Goal: Task Accomplishment & Management: Use online tool/utility

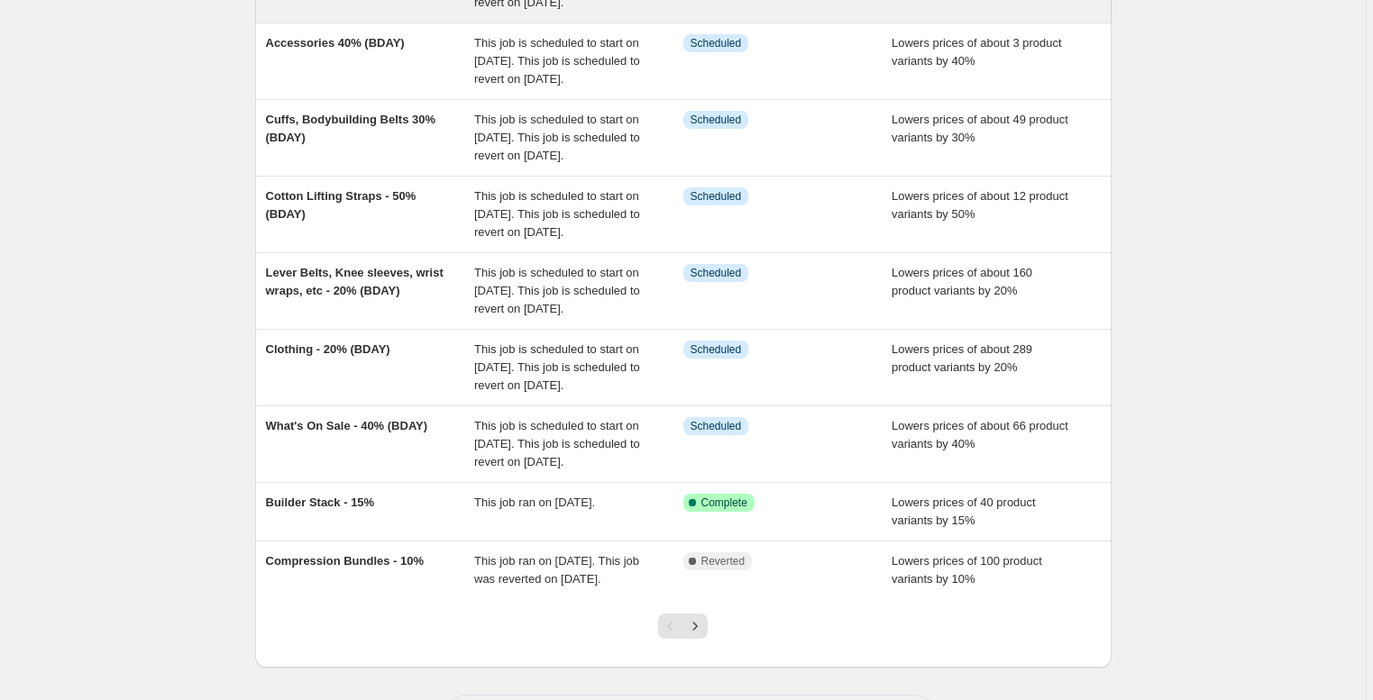
scroll to position [278, 0]
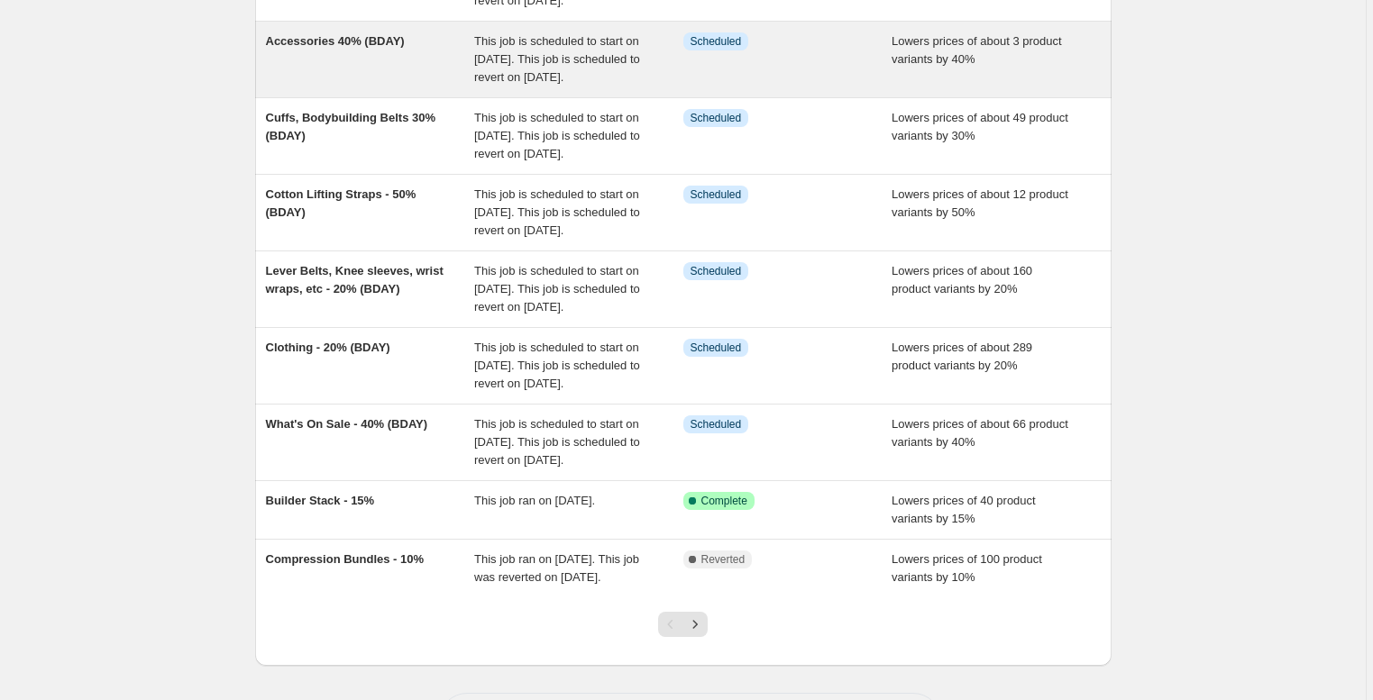
click at [387, 87] on div "Accessories 40% (BDAY)" at bounding box center [370, 59] width 209 height 54
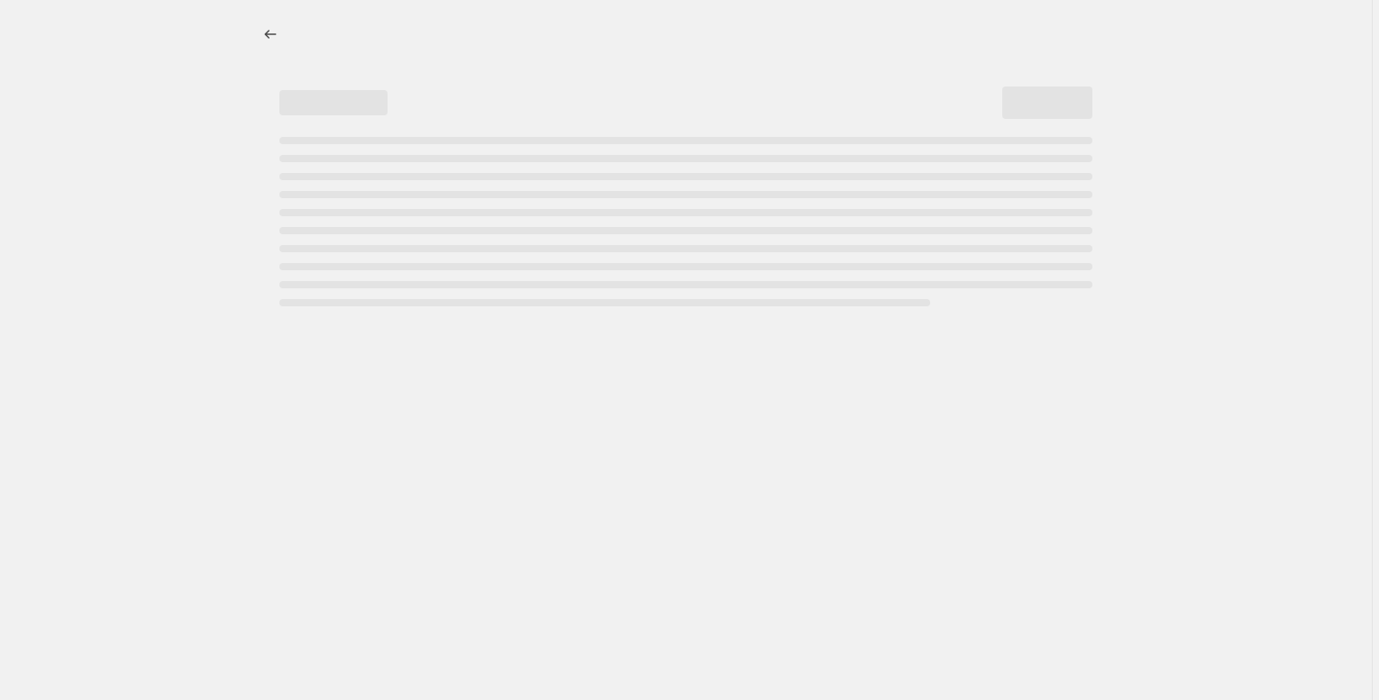
select select "percentage"
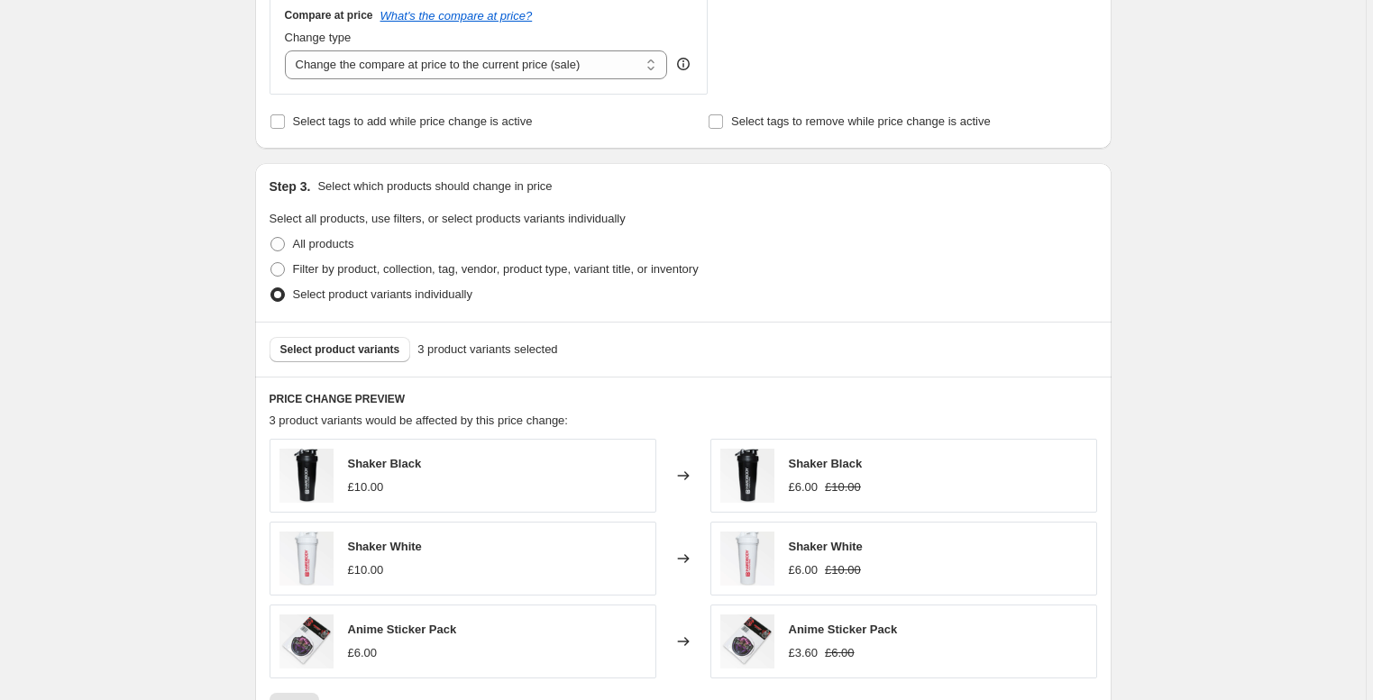
scroll to position [794, 0]
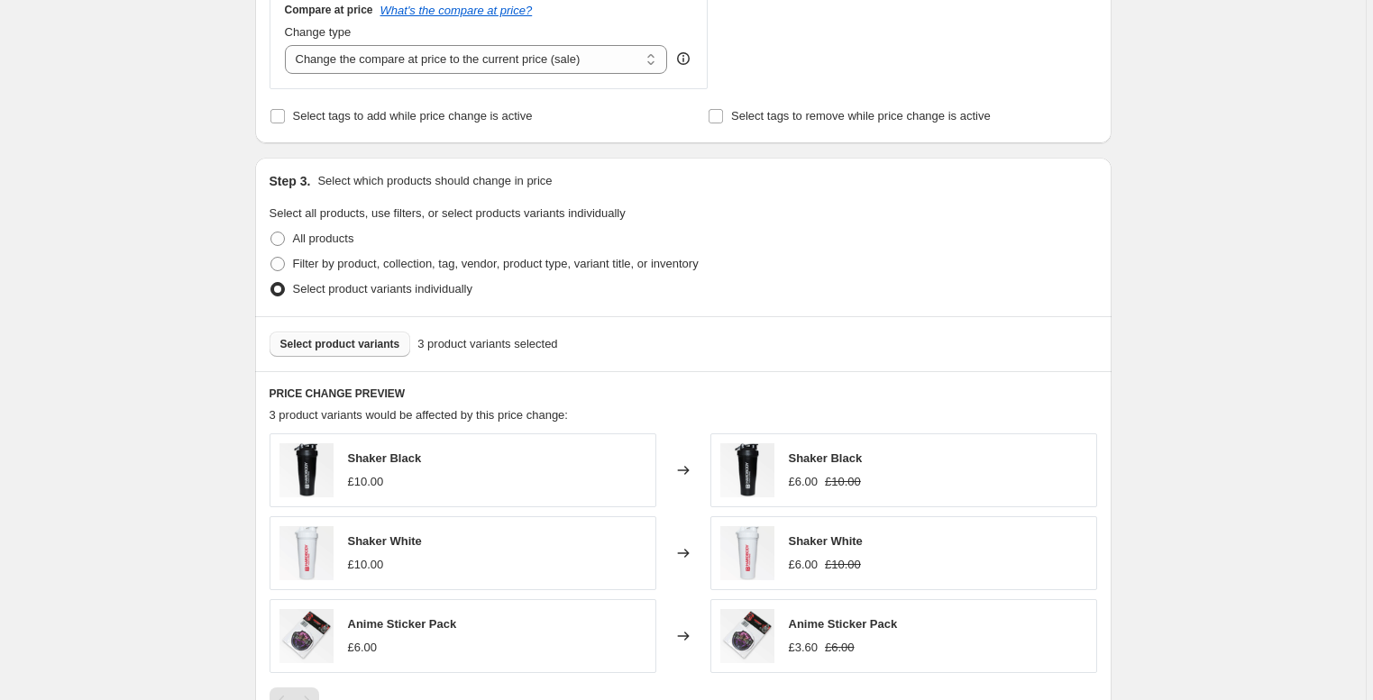
click at [305, 342] on span "Select product variants" at bounding box center [340, 344] width 120 height 14
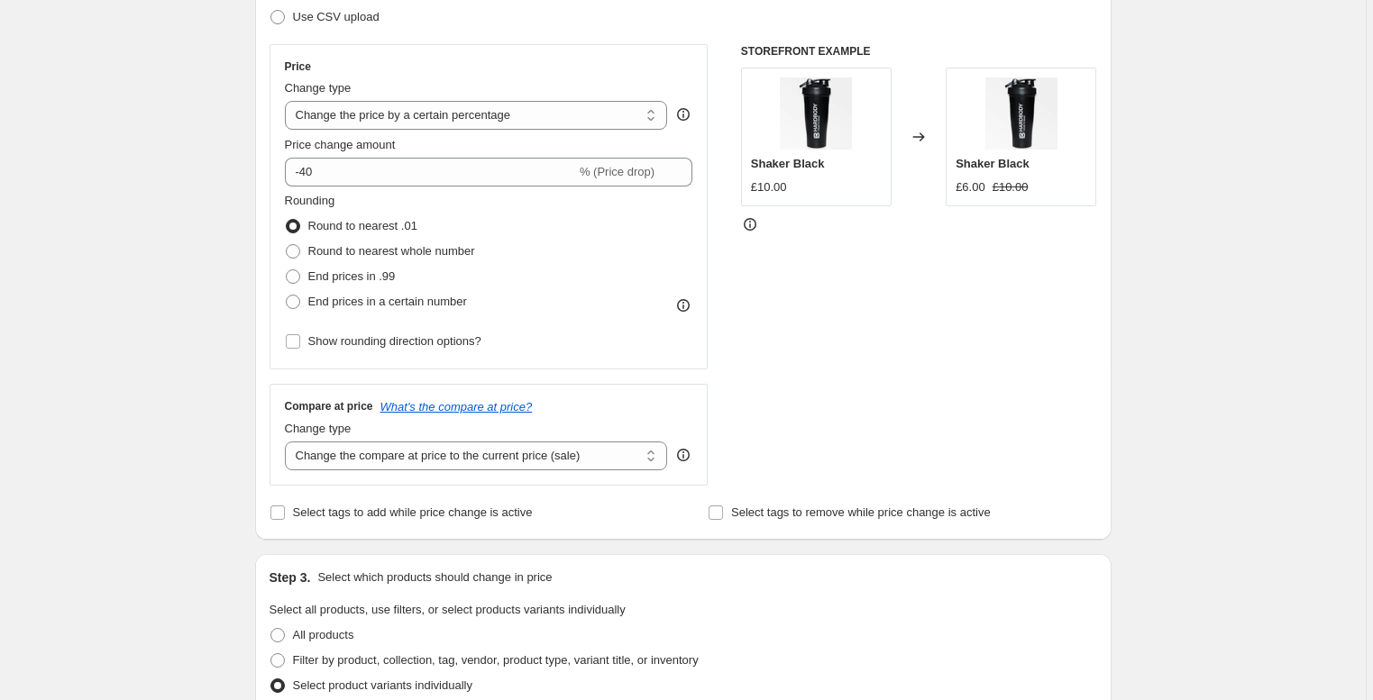
scroll to position [388, 0]
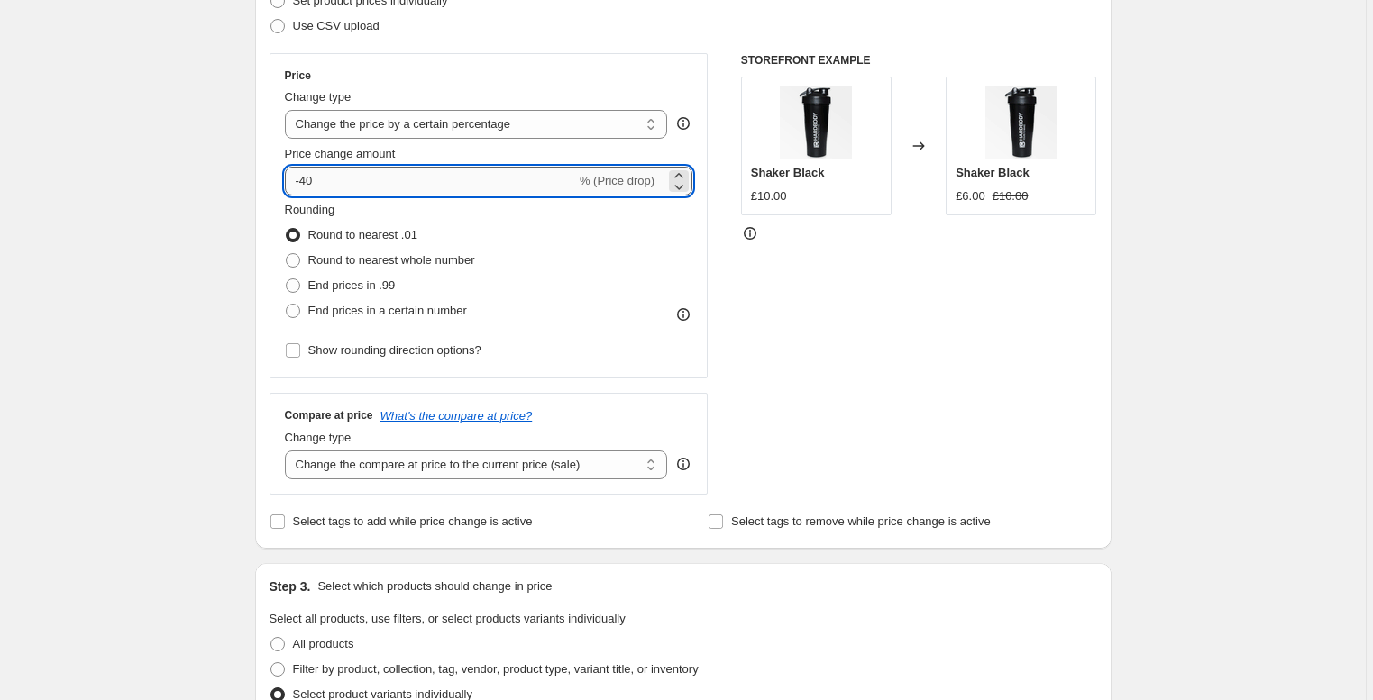
click at [313, 186] on input "-40" at bounding box center [430, 181] width 291 height 29
type input "-50"
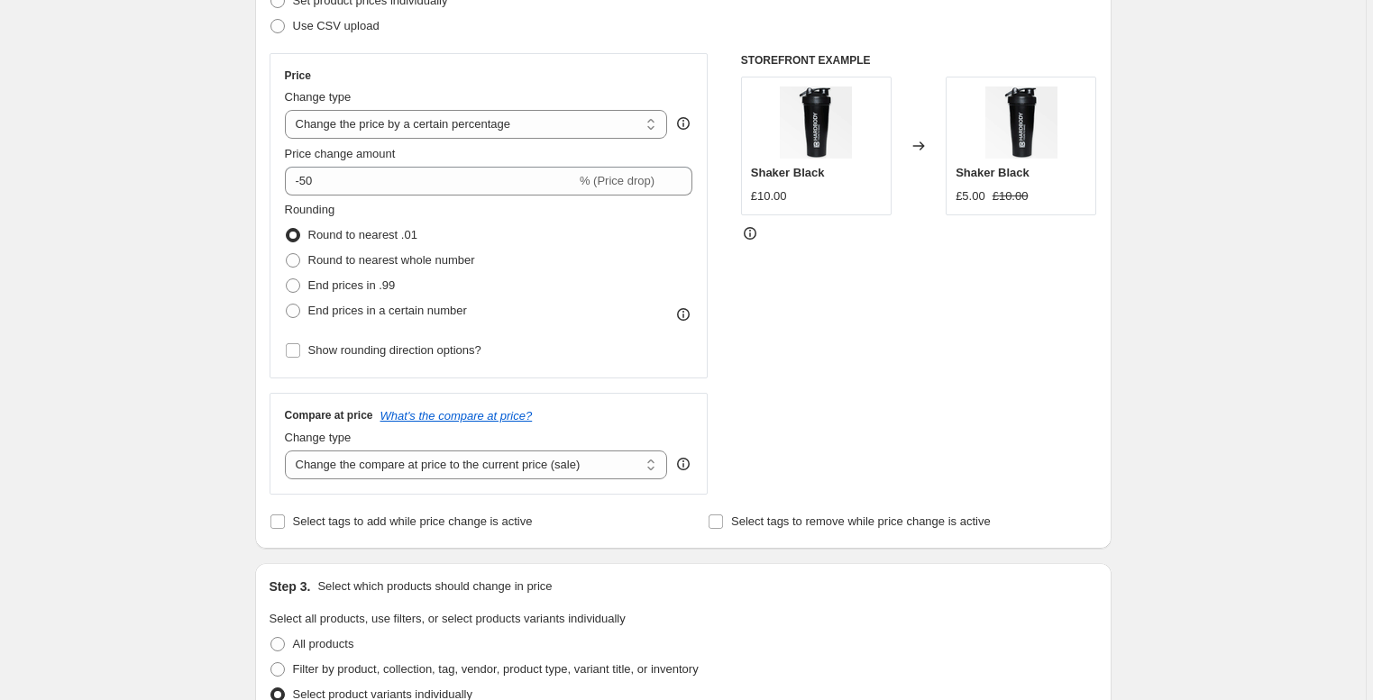
click at [1243, 458] on div "Accessories 40% (BDAY). This page is ready Accessories 40% (BDAY) Info Schedule…" at bounding box center [682, 666] width 1365 height 2109
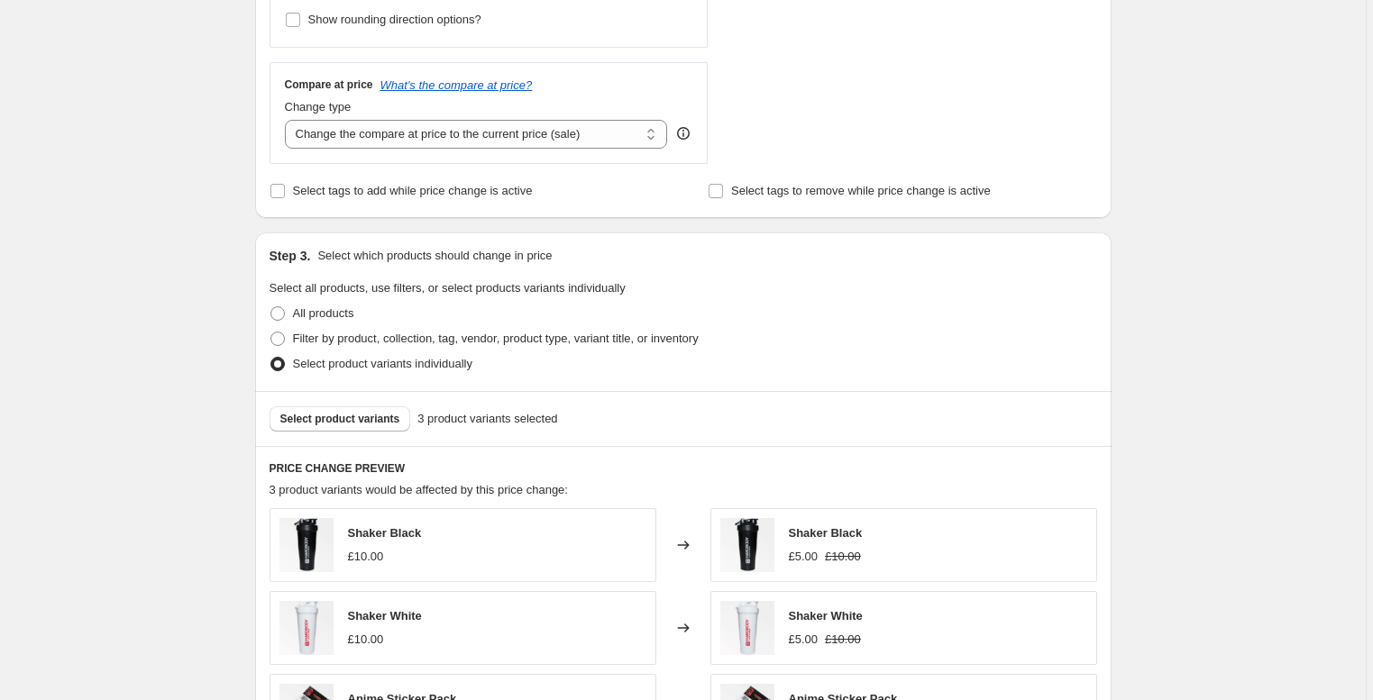
scroll to position [1410, 0]
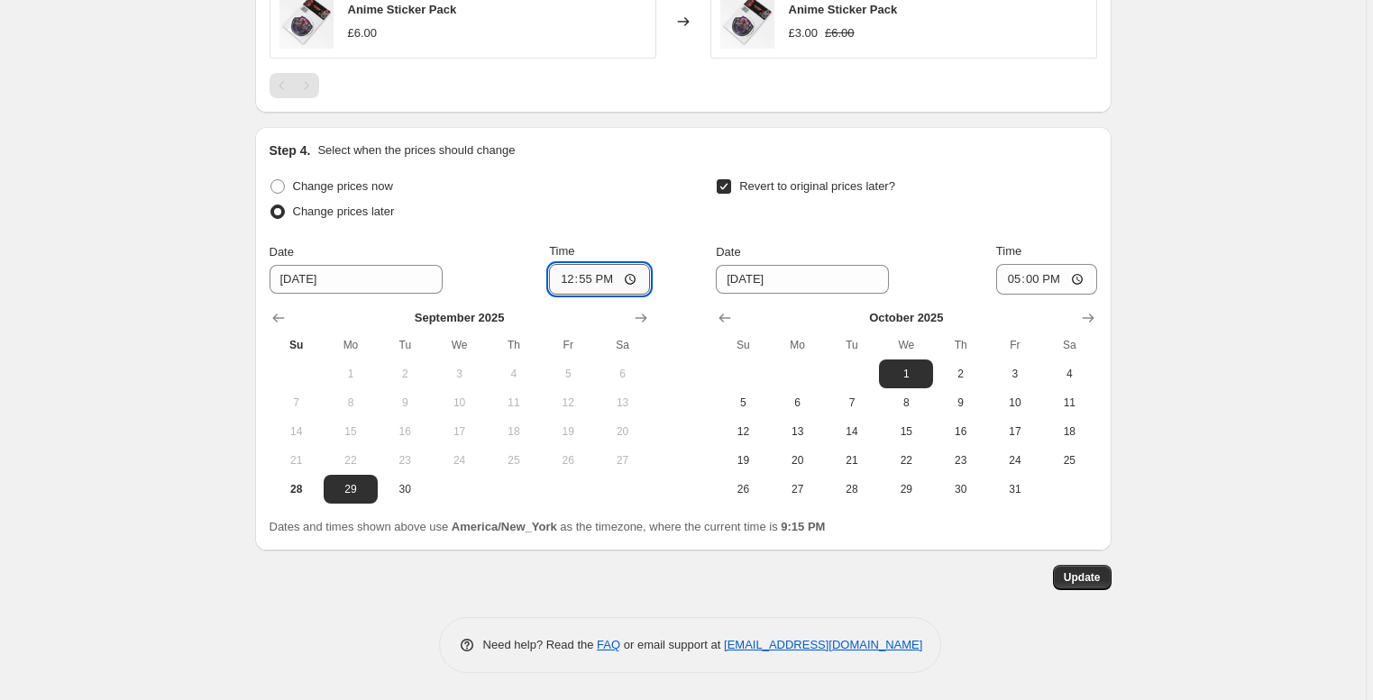
click at [607, 280] on input "12:55" at bounding box center [599, 279] width 101 height 31
type input "12:50"
click at [1089, 576] on span "Update" at bounding box center [1081, 577] width 37 height 14
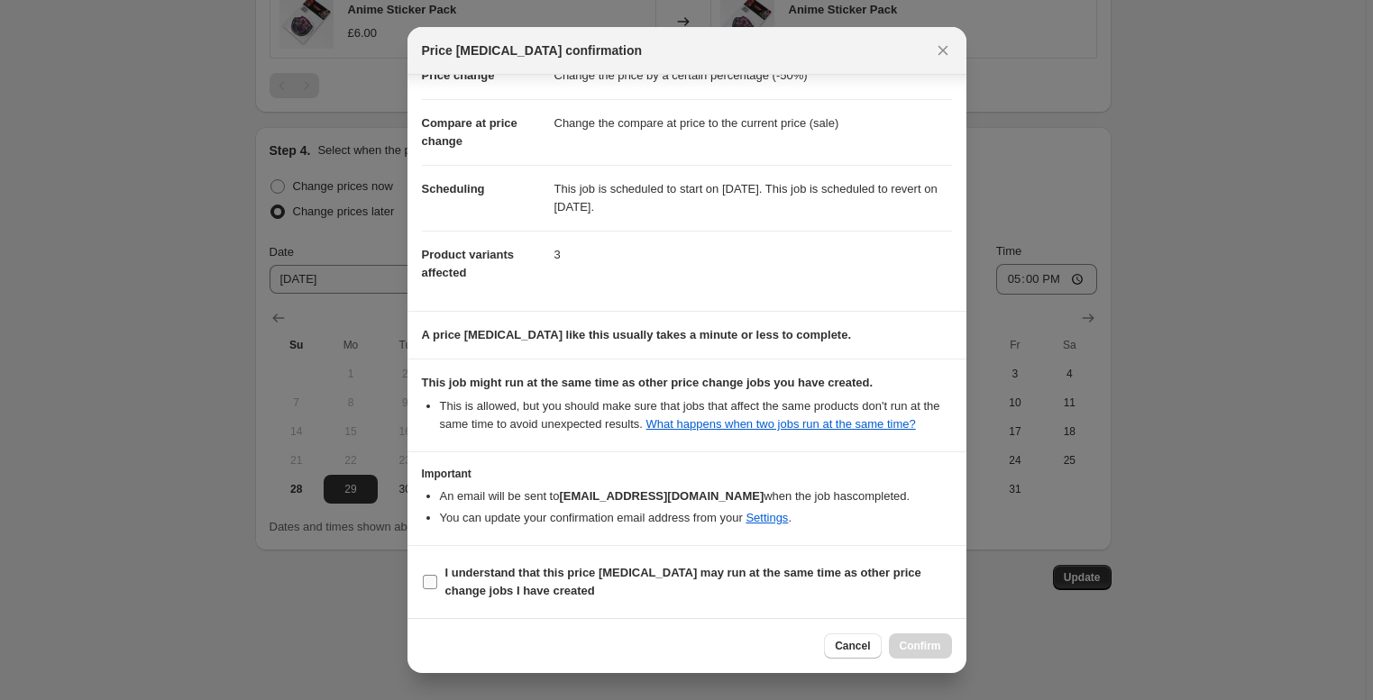
scroll to position [73, 0]
click at [696, 575] on b "I understand that this price [MEDICAL_DATA] may run at the same time as other p…" at bounding box center [683, 582] width 476 height 32
click at [437, 575] on input "I understand that this price [MEDICAL_DATA] may run at the same time as other p…" at bounding box center [430, 582] width 14 height 14
checkbox input "true"
click at [917, 650] on span "Confirm" at bounding box center [919, 646] width 41 height 14
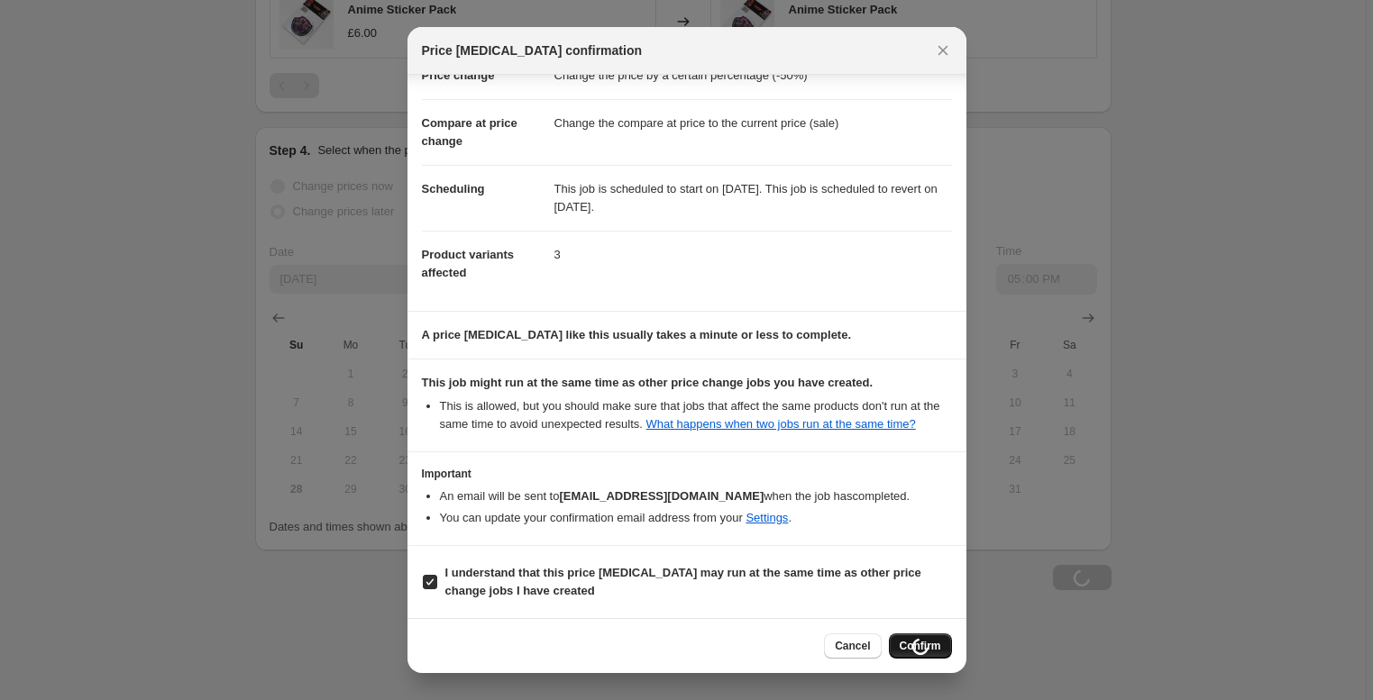
scroll to position [1410, 0]
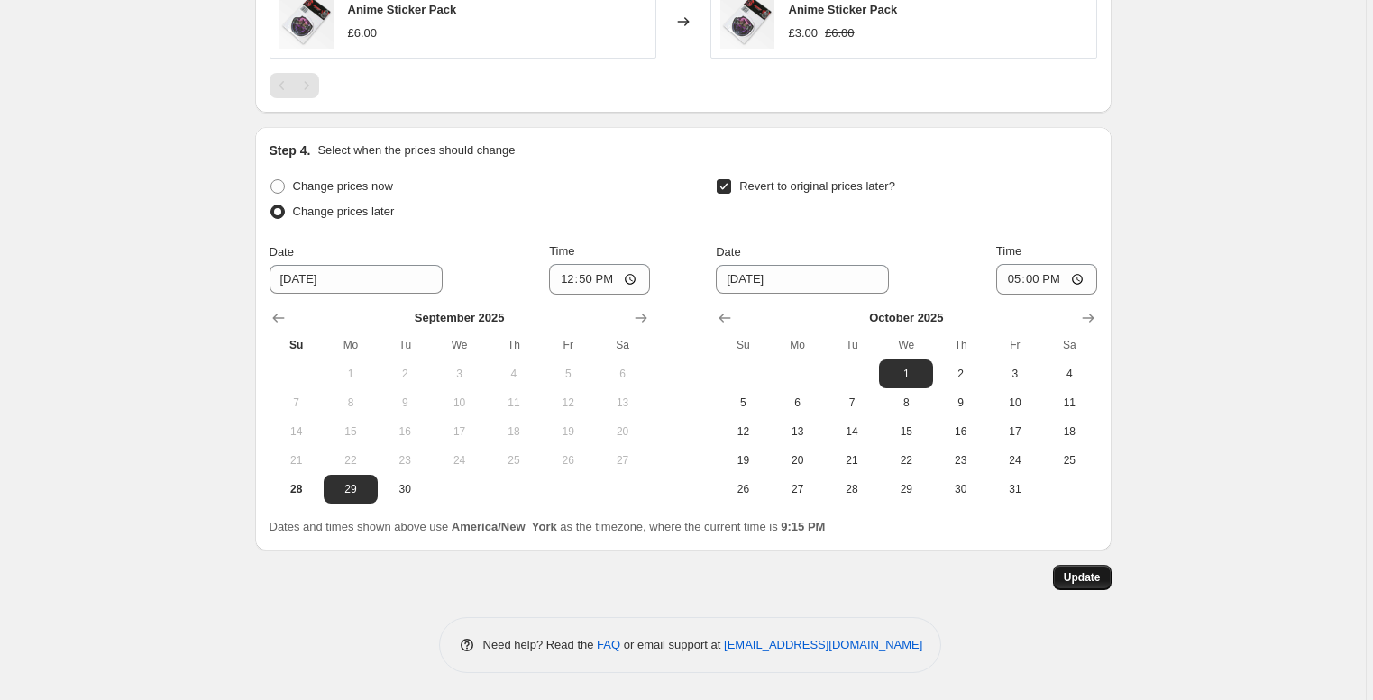
click at [1078, 577] on span "Update" at bounding box center [1081, 577] width 37 height 14
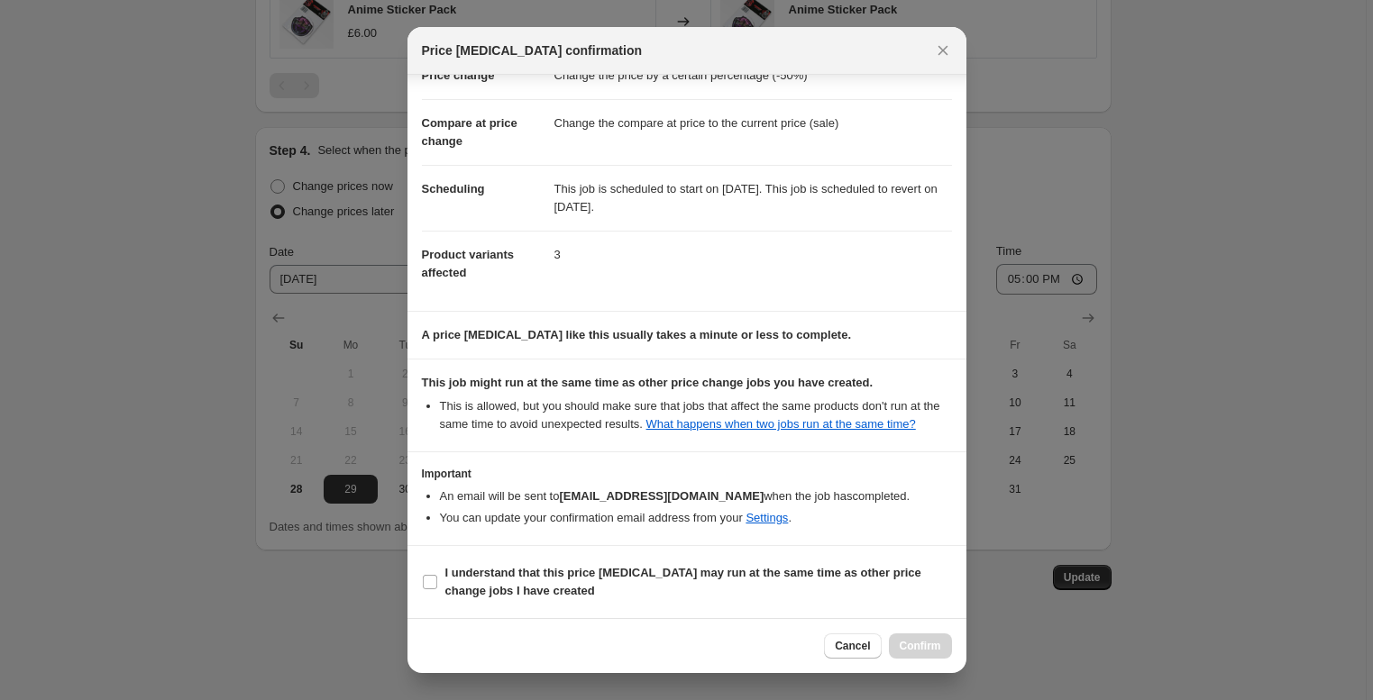
scroll to position [73, 0]
click at [944, 52] on icon "Close" at bounding box center [942, 51] width 10 height 10
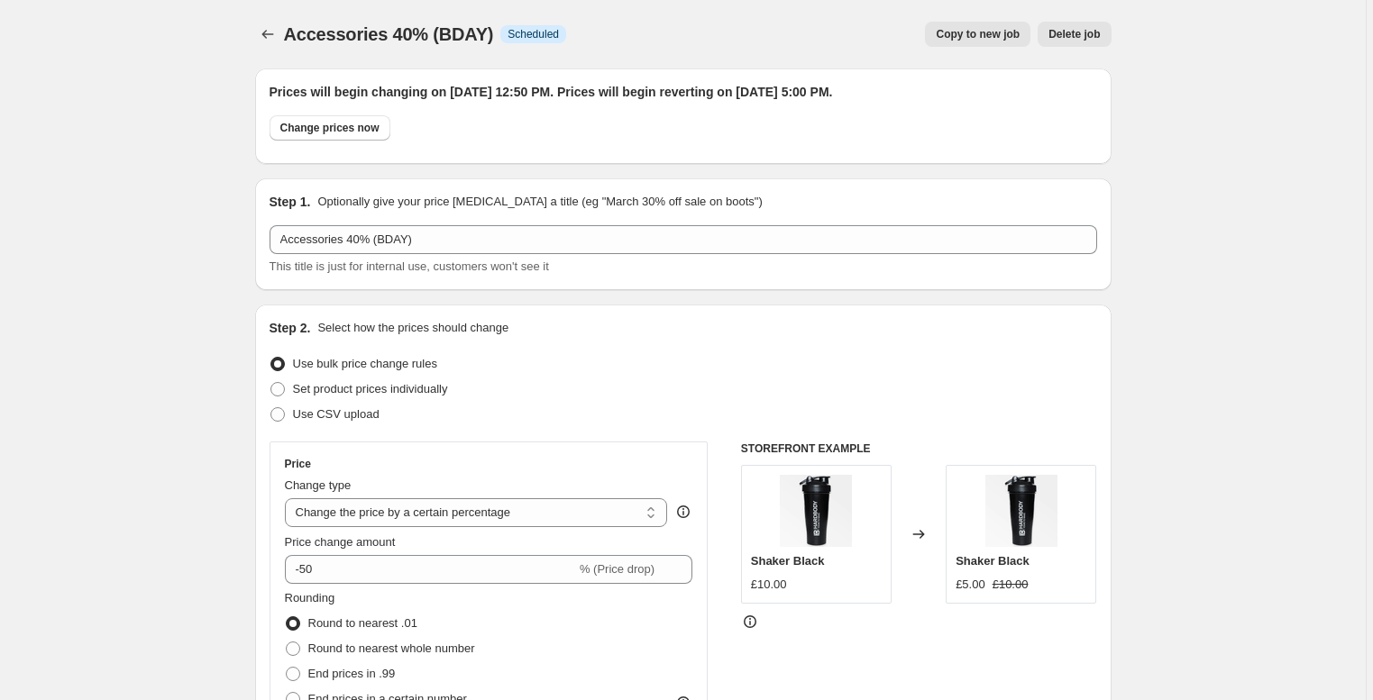
scroll to position [0, 0]
click at [265, 38] on icon "Price change jobs" at bounding box center [268, 34] width 18 height 18
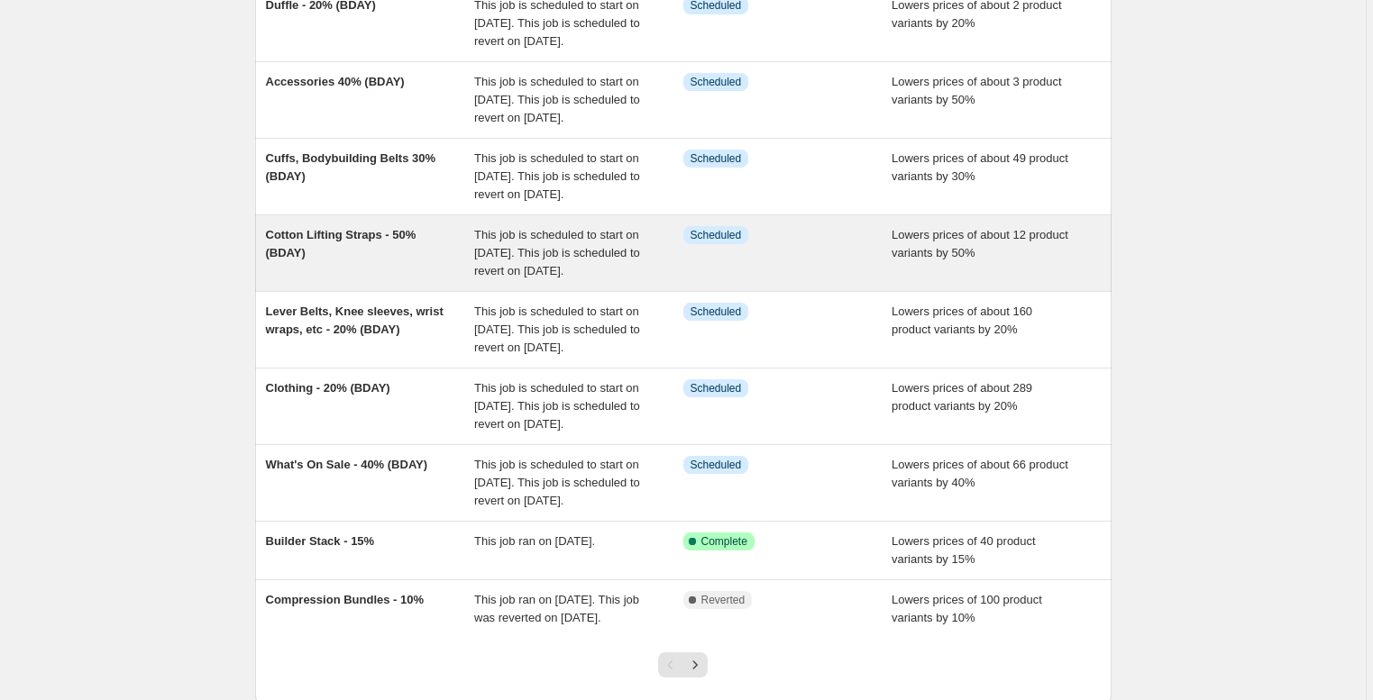
scroll to position [236, 0]
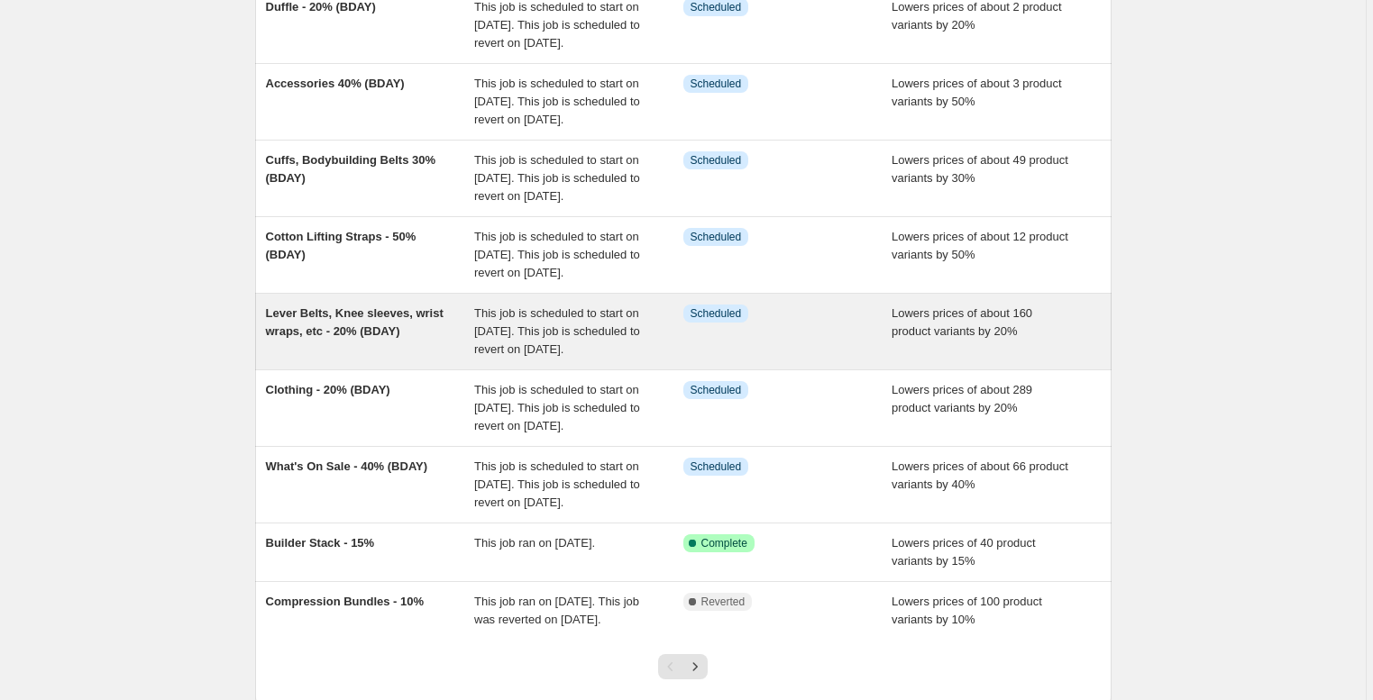
click at [366, 338] on span "Lever Belts, Knee sleeves, wrist wraps, etc - 20% (BDAY)" at bounding box center [355, 322] width 178 height 32
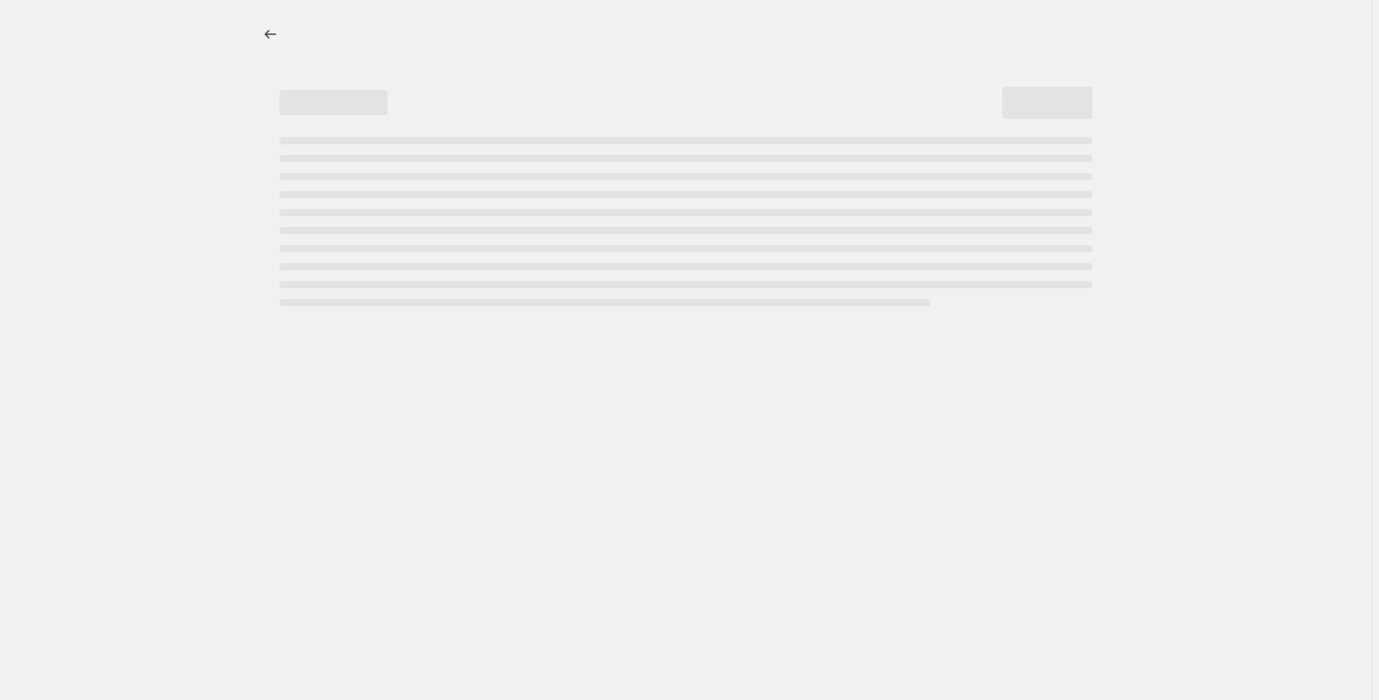
select select "percentage"
select select "collection"
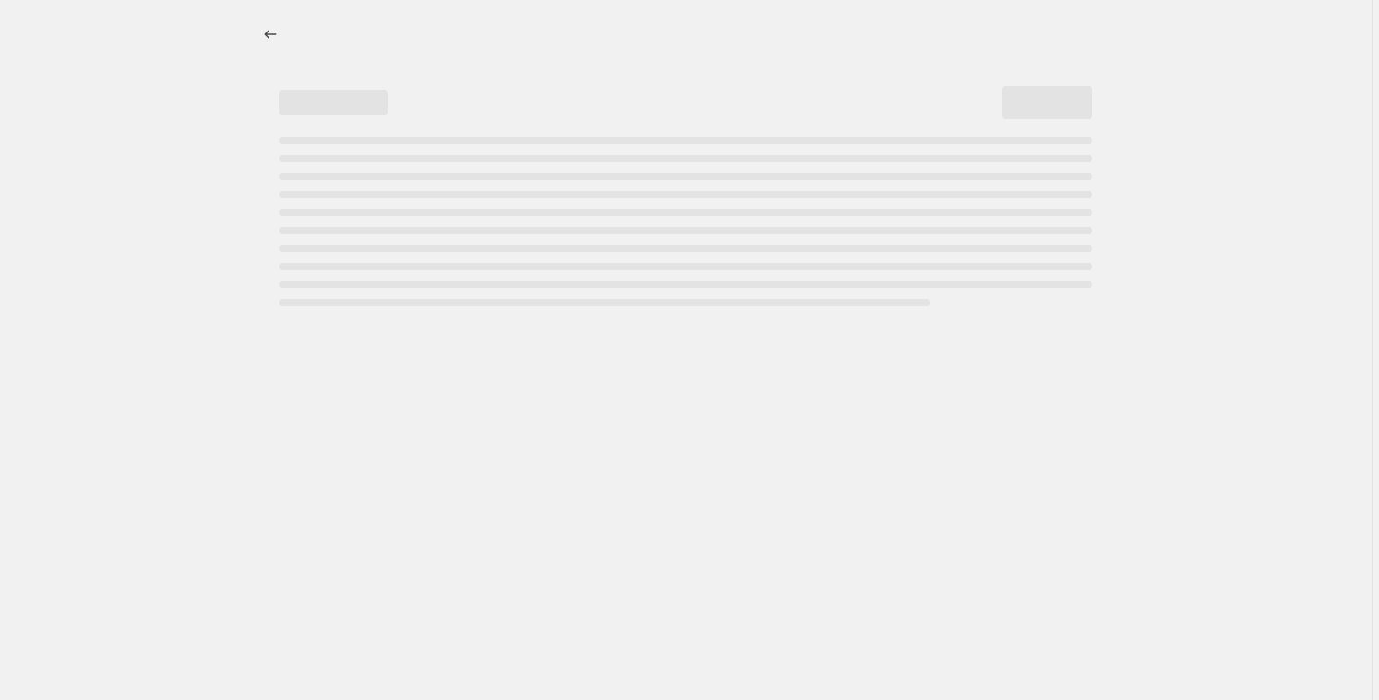
select select "collection"
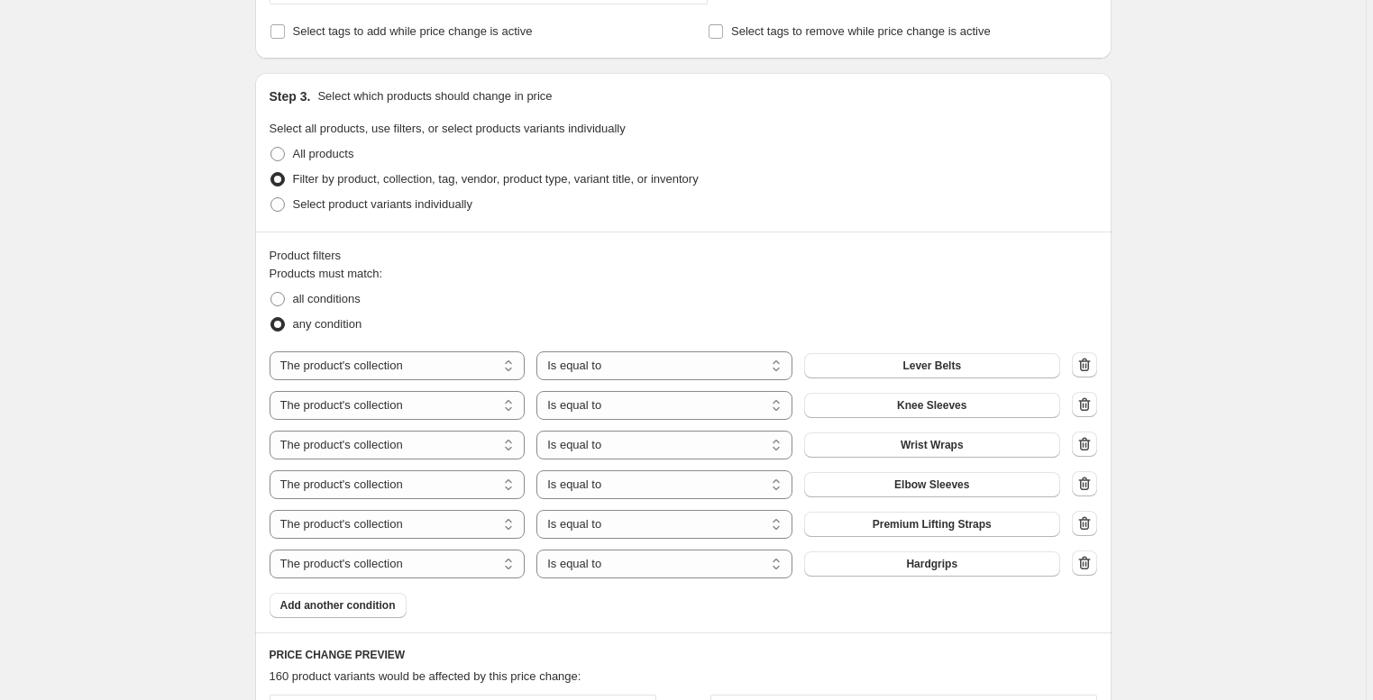
scroll to position [895, 0]
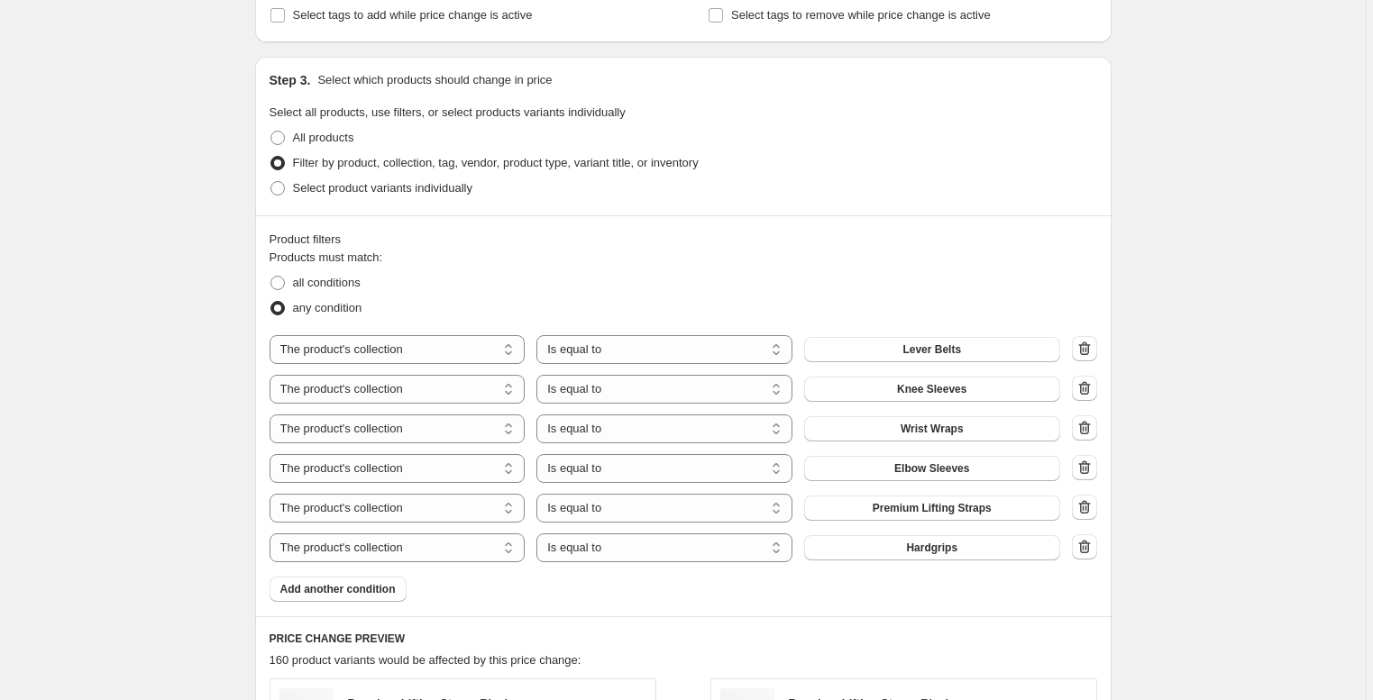
click at [208, 384] on div "Lever Belts, Knee sleeves, wrist wraps, etc - 20% (BDAY). This page is ready Le…" at bounding box center [682, 415] width 1365 height 2621
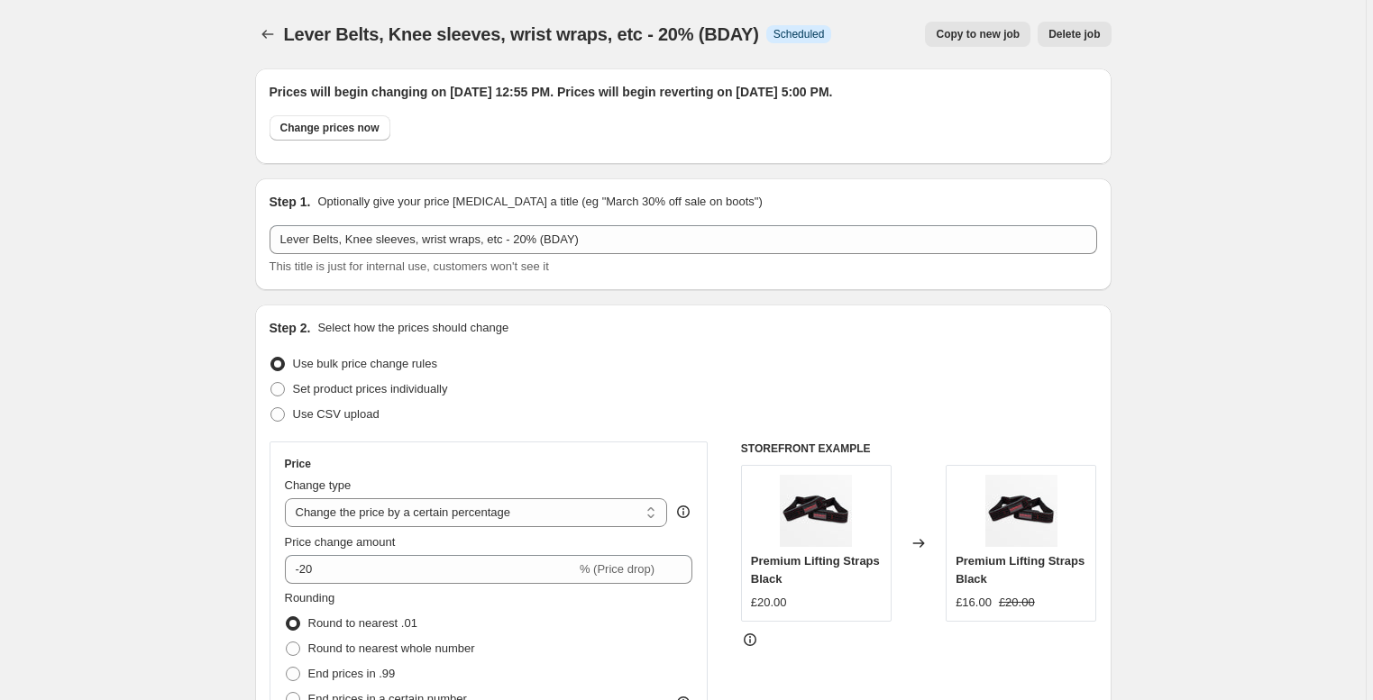
scroll to position [0, 0]
click at [269, 34] on icon "Price change jobs" at bounding box center [268, 34] width 18 height 18
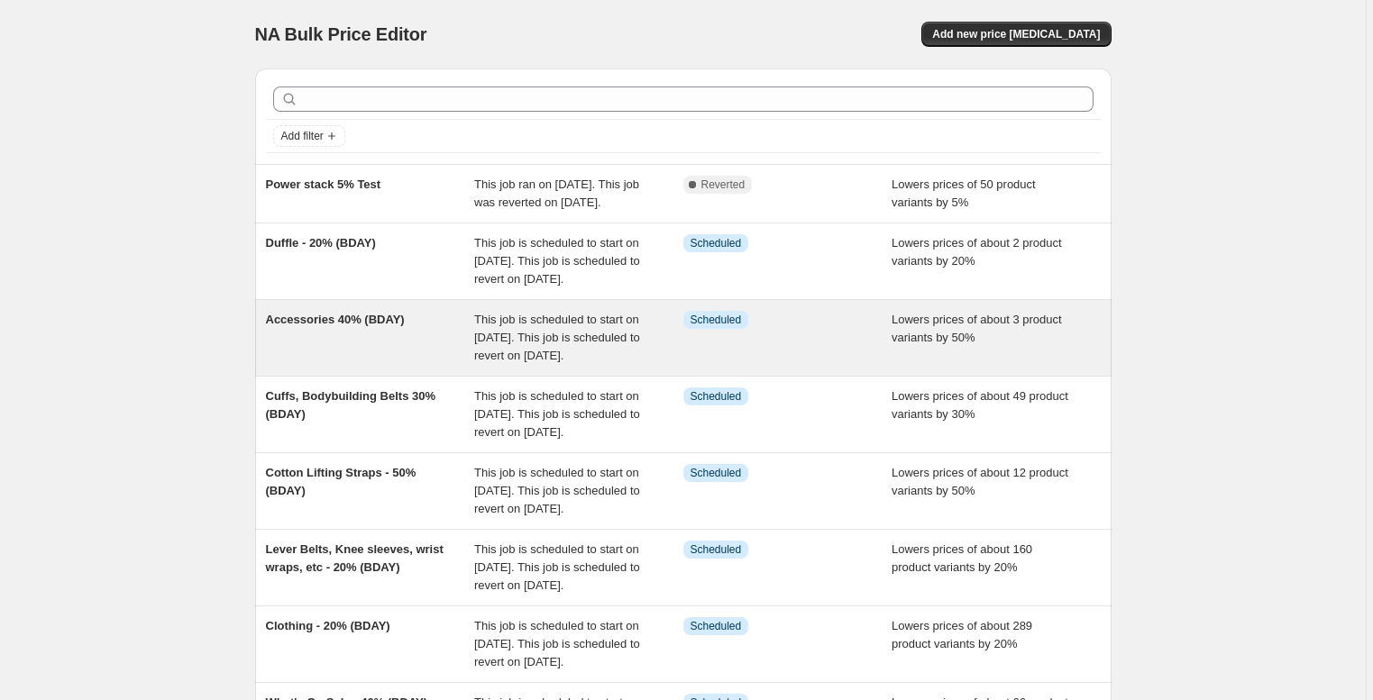
click at [359, 365] on div "Accessories 40% (BDAY)" at bounding box center [370, 338] width 209 height 54
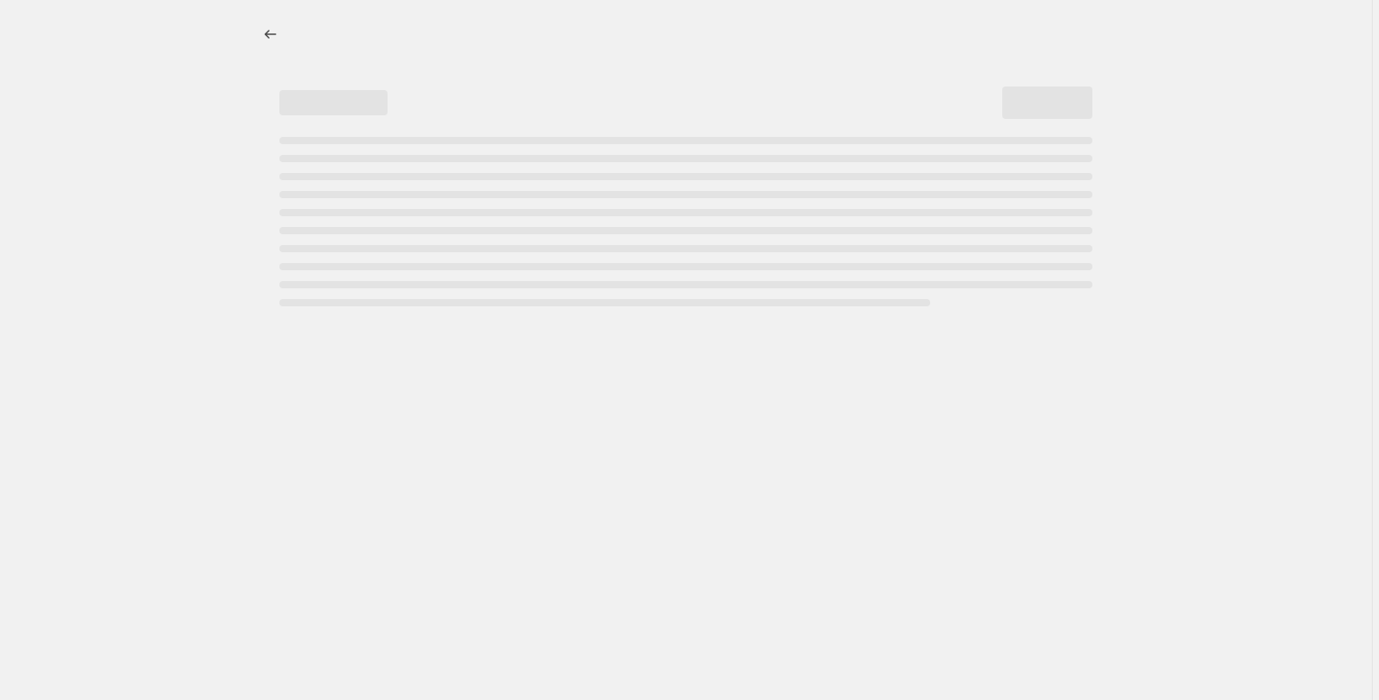
select select "percentage"
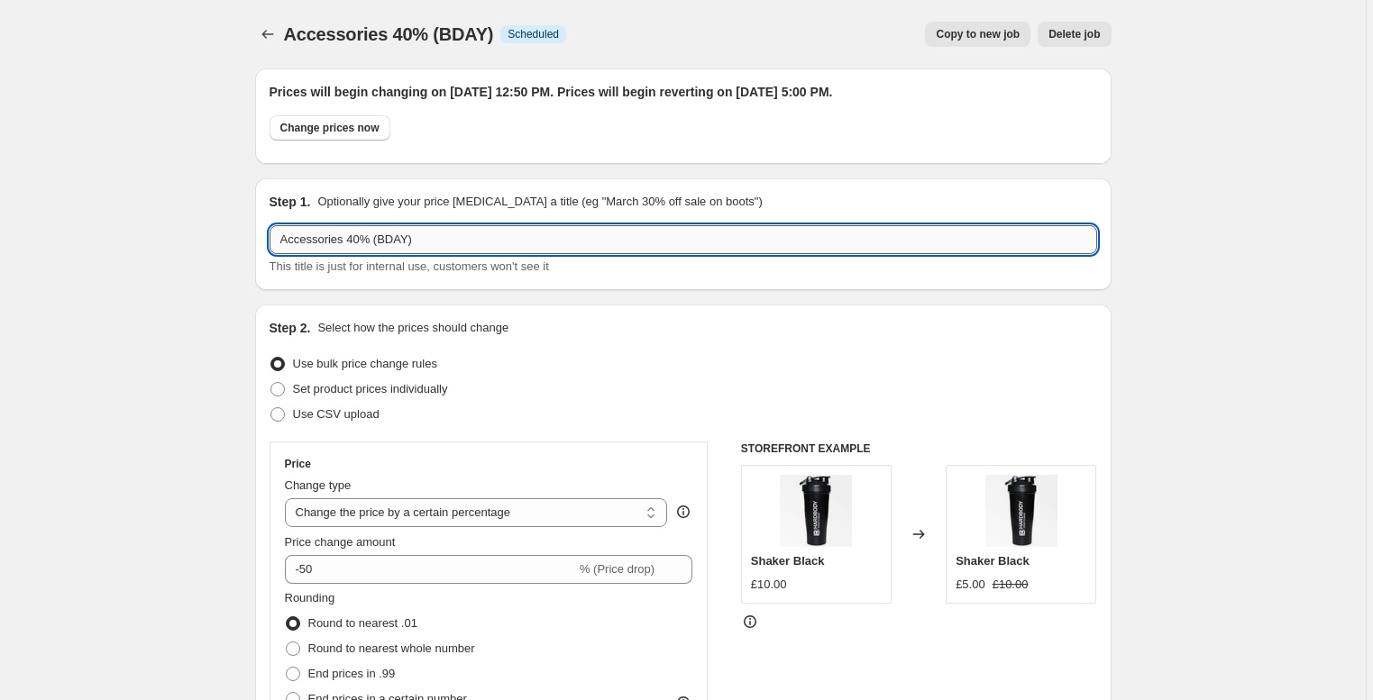
click at [359, 240] on input "Accessories 40% (BDAY)" at bounding box center [682, 239] width 827 height 29
type input "Accessories 50% (BDAY)"
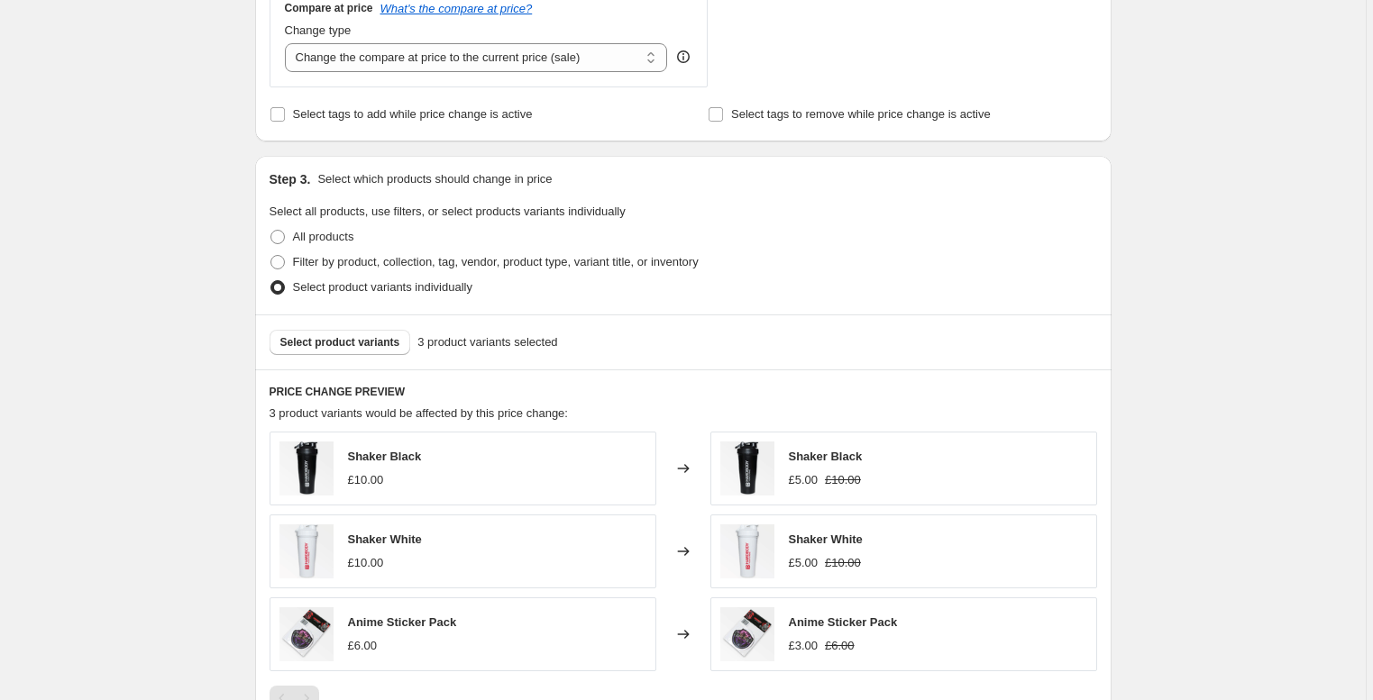
scroll to position [816, 0]
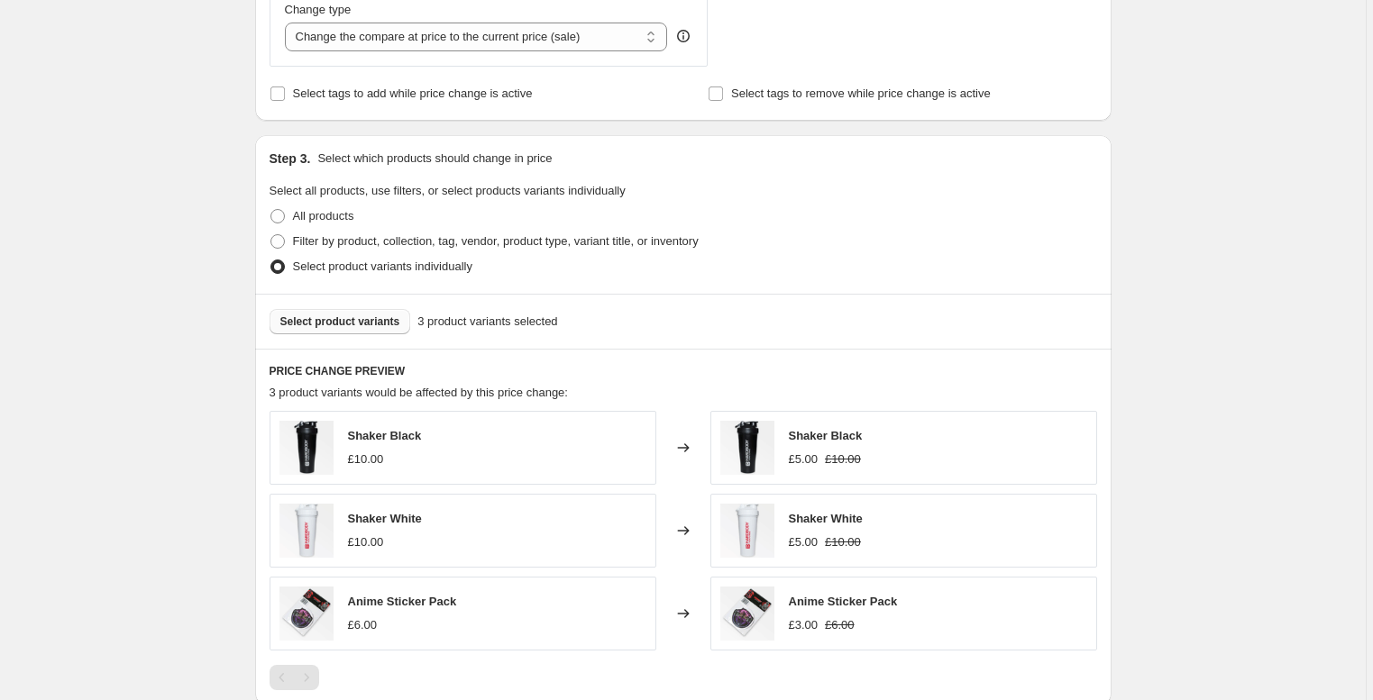
click at [357, 322] on span "Select product variants" at bounding box center [340, 322] width 120 height 14
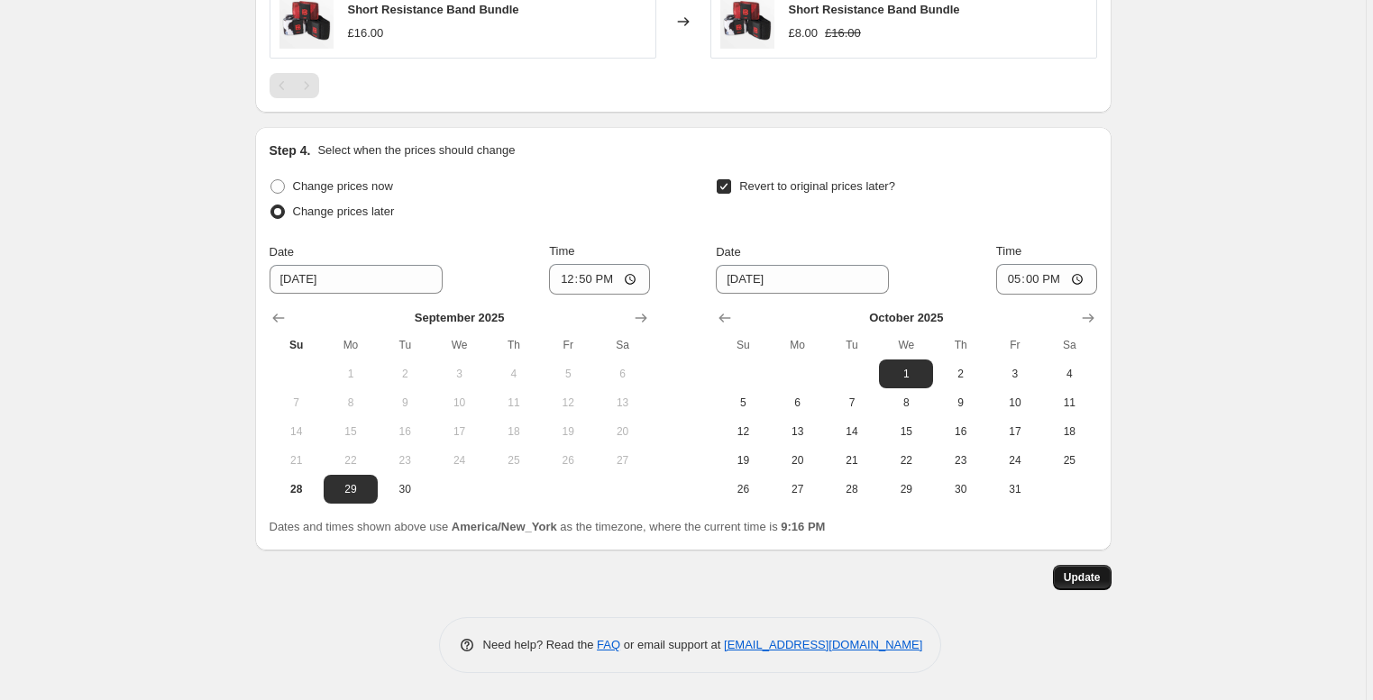
scroll to position [1493, 0]
click at [1090, 571] on span "Update" at bounding box center [1081, 577] width 37 height 14
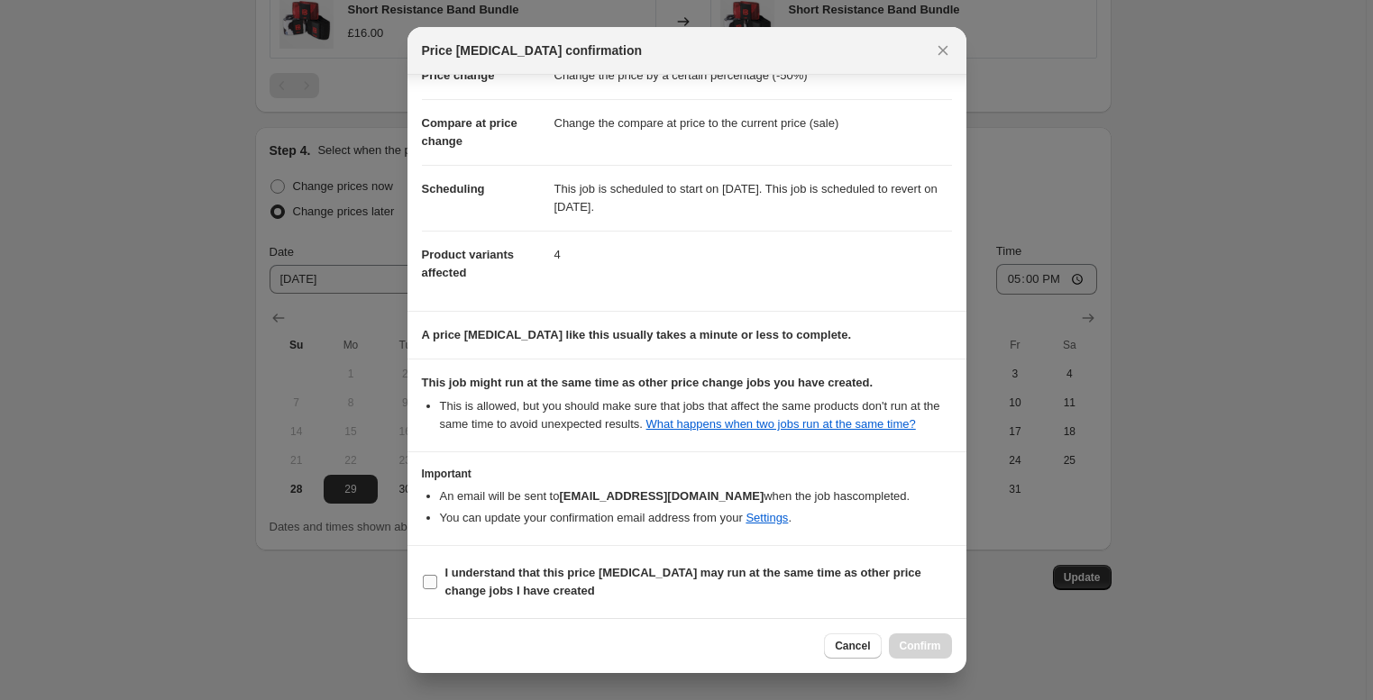
scroll to position [73, 0]
click at [581, 562] on label "I understand that this price [MEDICAL_DATA] may run at the same time as other p…" at bounding box center [687, 582] width 530 height 43
click at [437, 575] on input "I understand that this price [MEDICAL_DATA] may run at the same time as other p…" at bounding box center [430, 582] width 14 height 14
checkbox input "true"
click at [854, 643] on span "Cancel" at bounding box center [852, 646] width 35 height 14
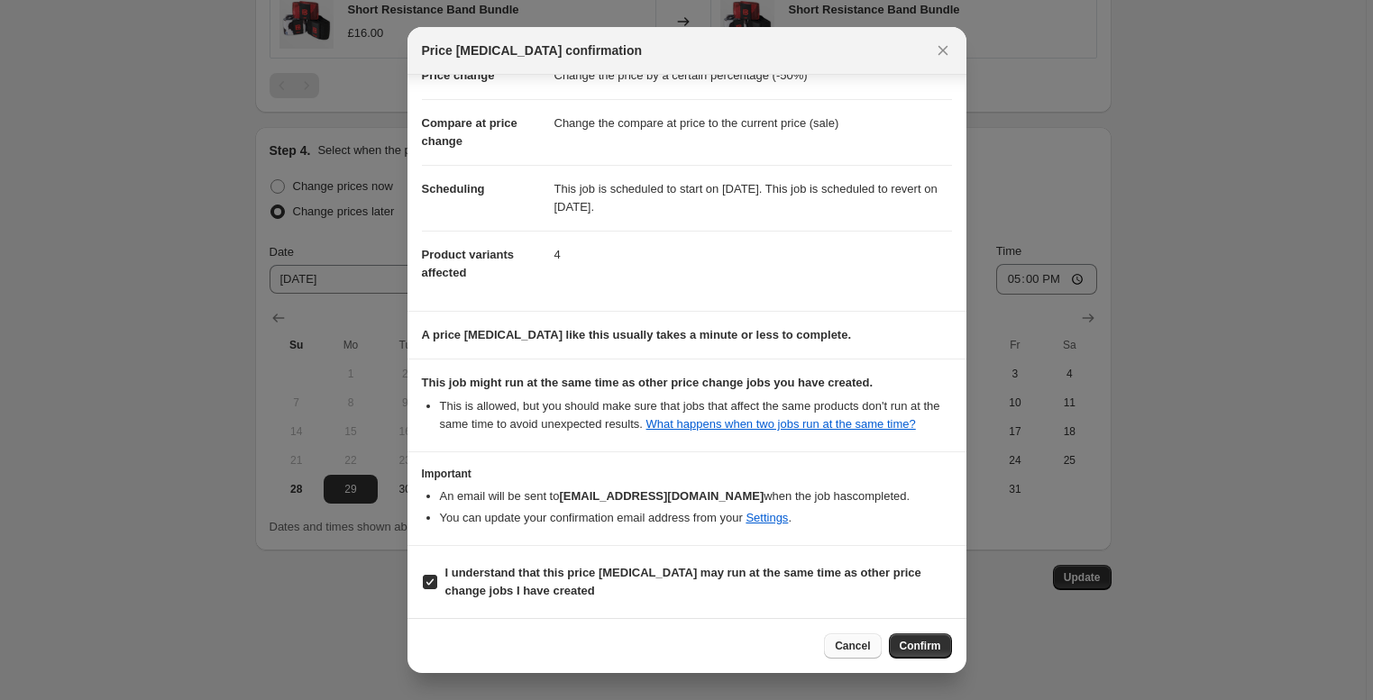
type input "Accessories 40% (BDAY)"
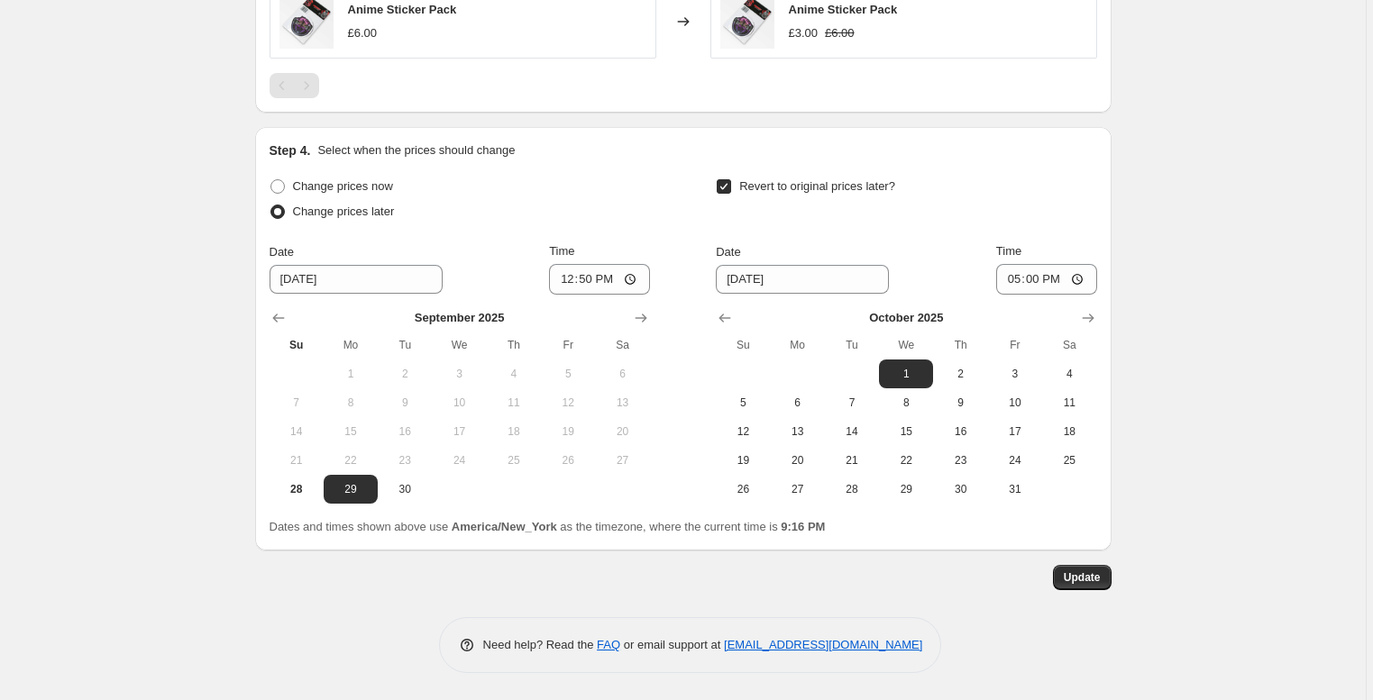
scroll to position [1410, 0]
click at [1078, 577] on span "Update" at bounding box center [1081, 577] width 37 height 14
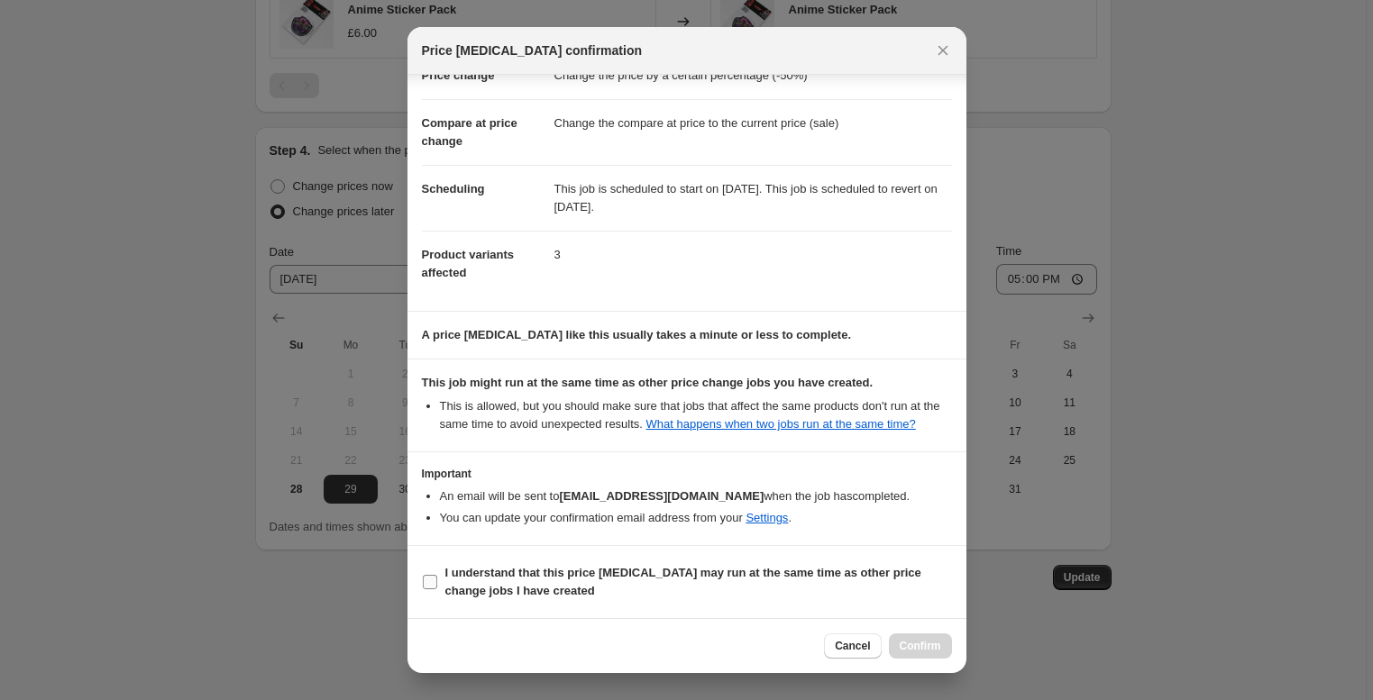
scroll to position [73, 0]
click at [586, 572] on b "I understand that this price [MEDICAL_DATA] may run at the same time as other p…" at bounding box center [683, 582] width 476 height 32
click at [437, 575] on input "I understand that this price [MEDICAL_DATA] may run at the same time as other p…" at bounding box center [430, 582] width 14 height 14
checkbox input "true"
click at [929, 652] on span "Confirm" at bounding box center [919, 646] width 41 height 14
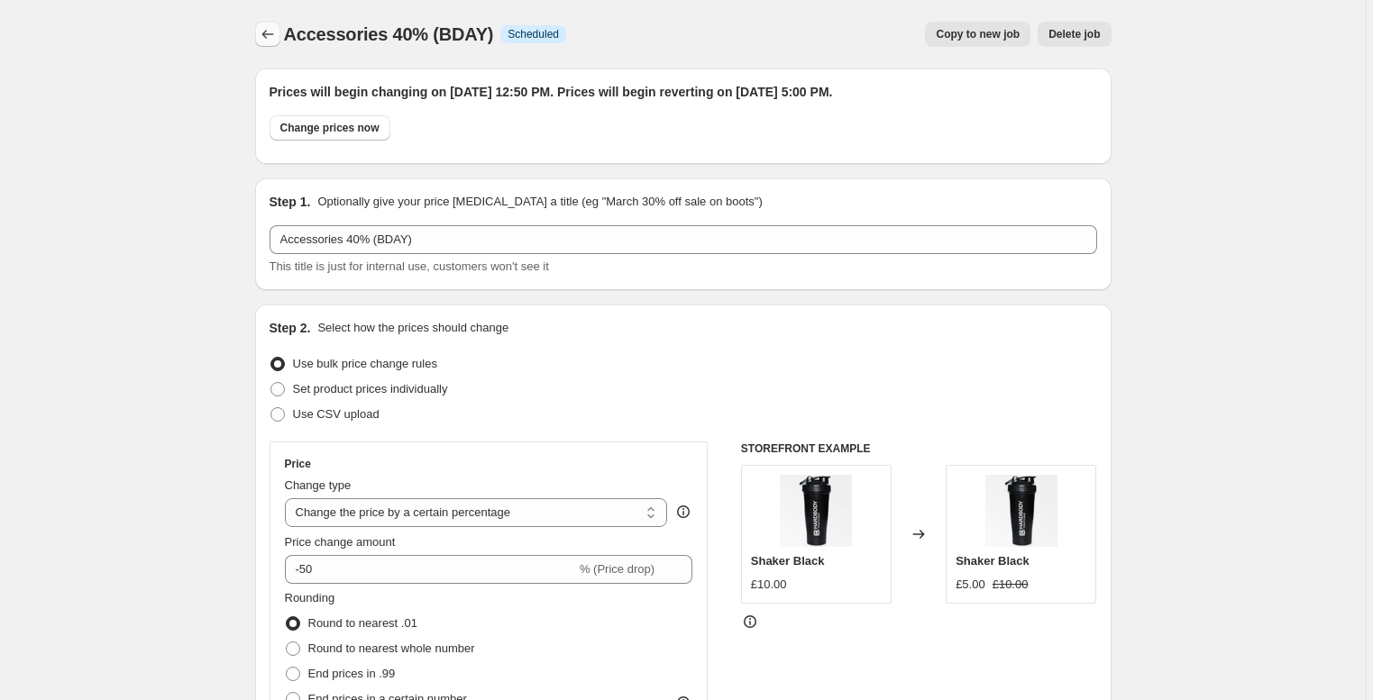
scroll to position [0, 0]
click at [270, 32] on icon "Price change jobs" at bounding box center [268, 34] width 18 height 18
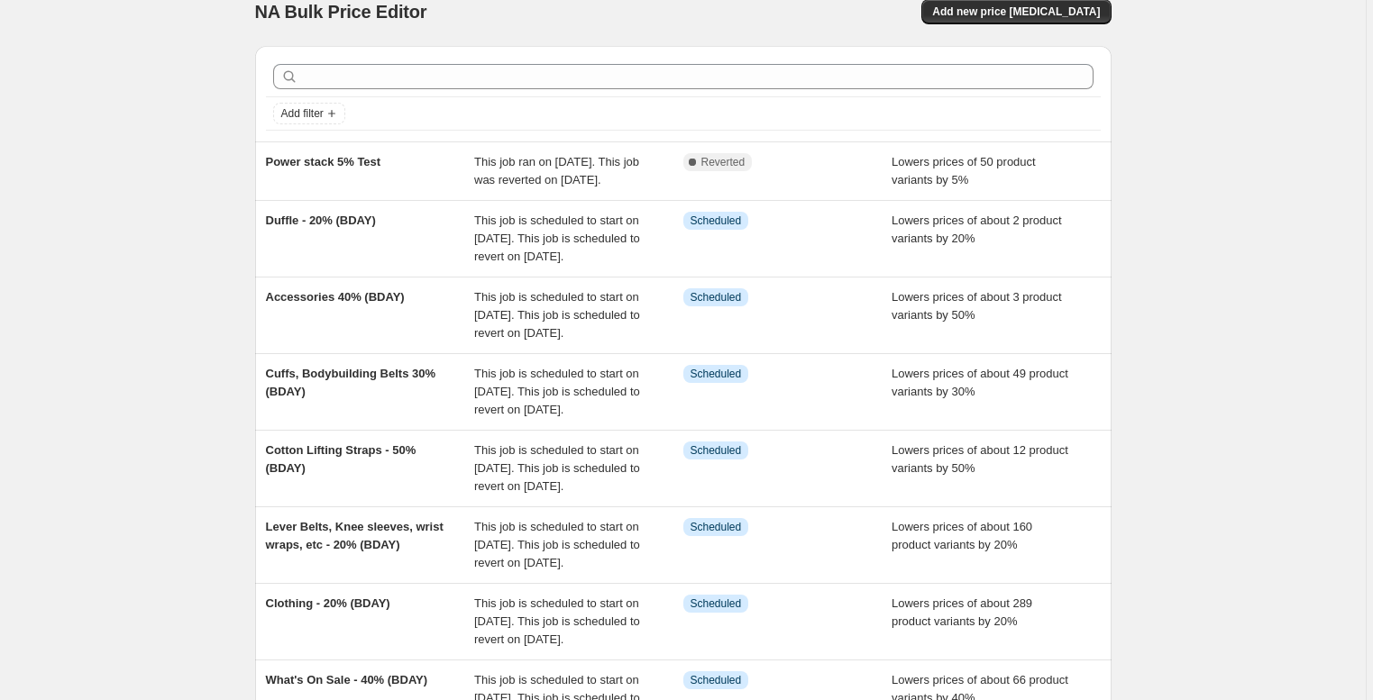
scroll to position [28, 0]
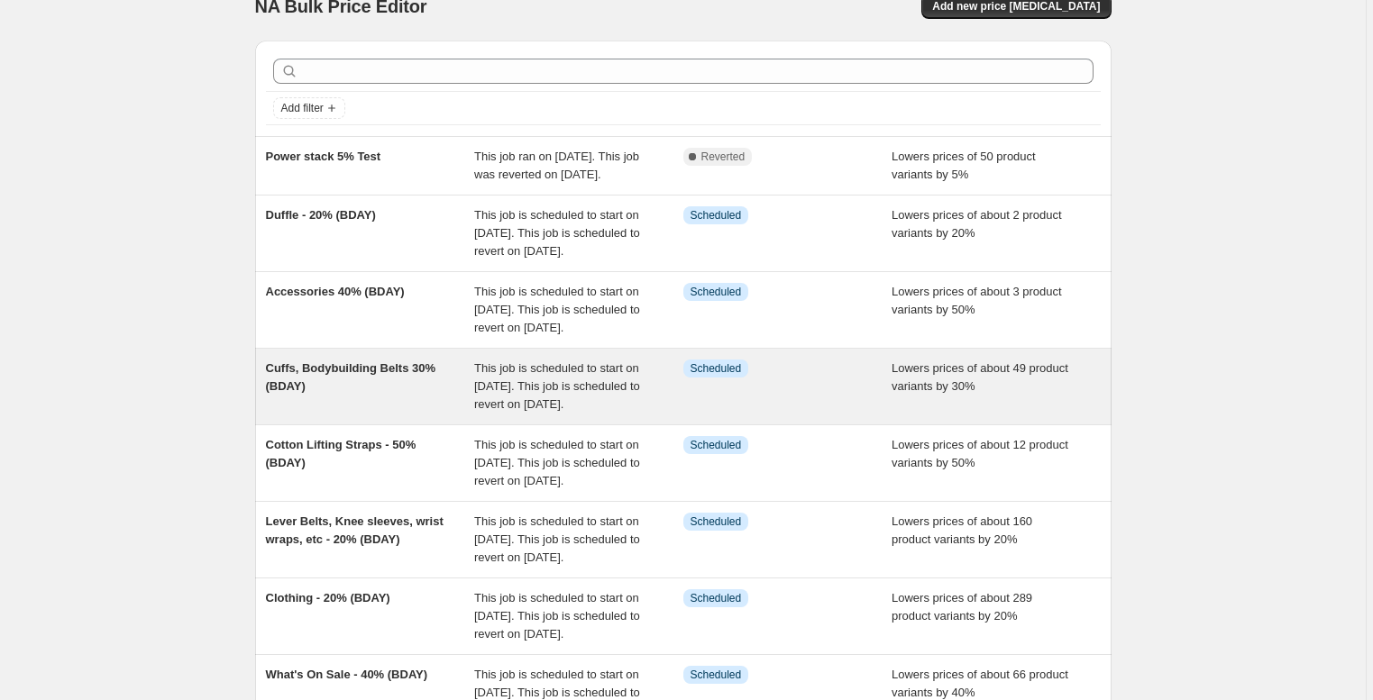
click at [313, 393] on span "Cuffs, Bodybuilding Belts 30% (BDAY)" at bounding box center [351, 377] width 170 height 32
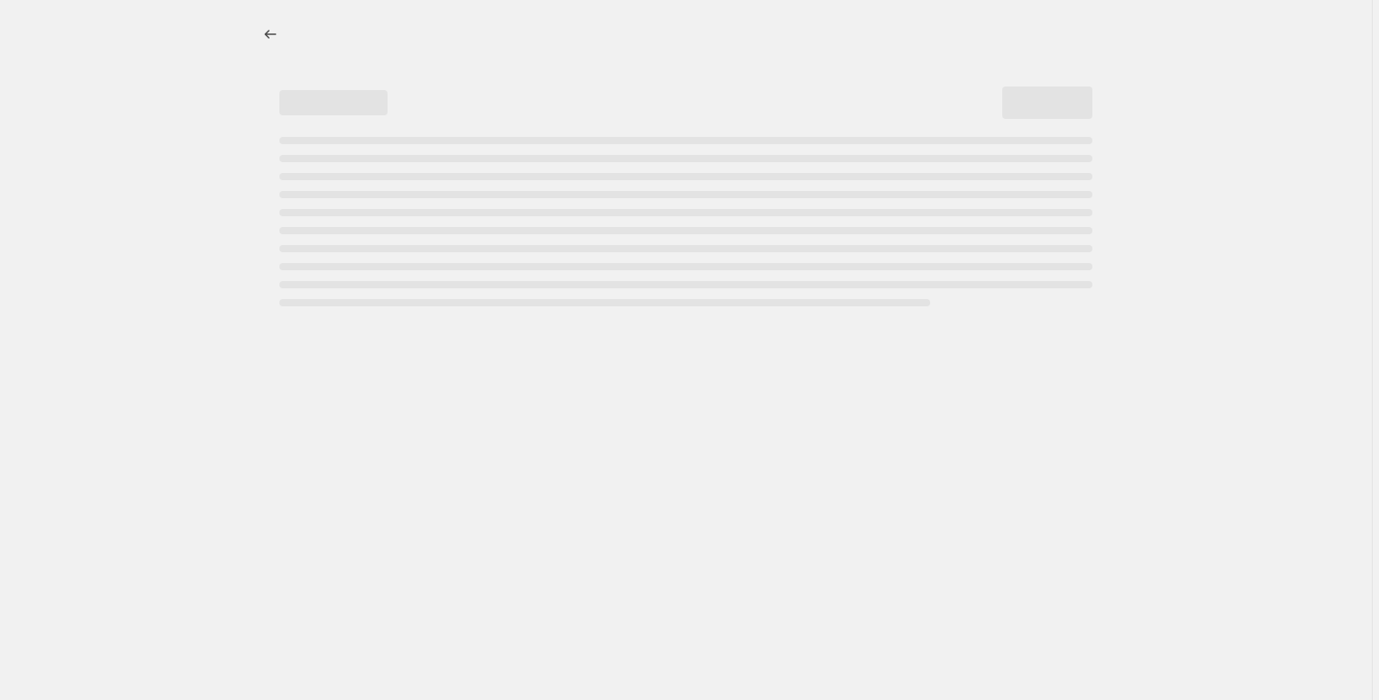
select select "percentage"
select select "collection"
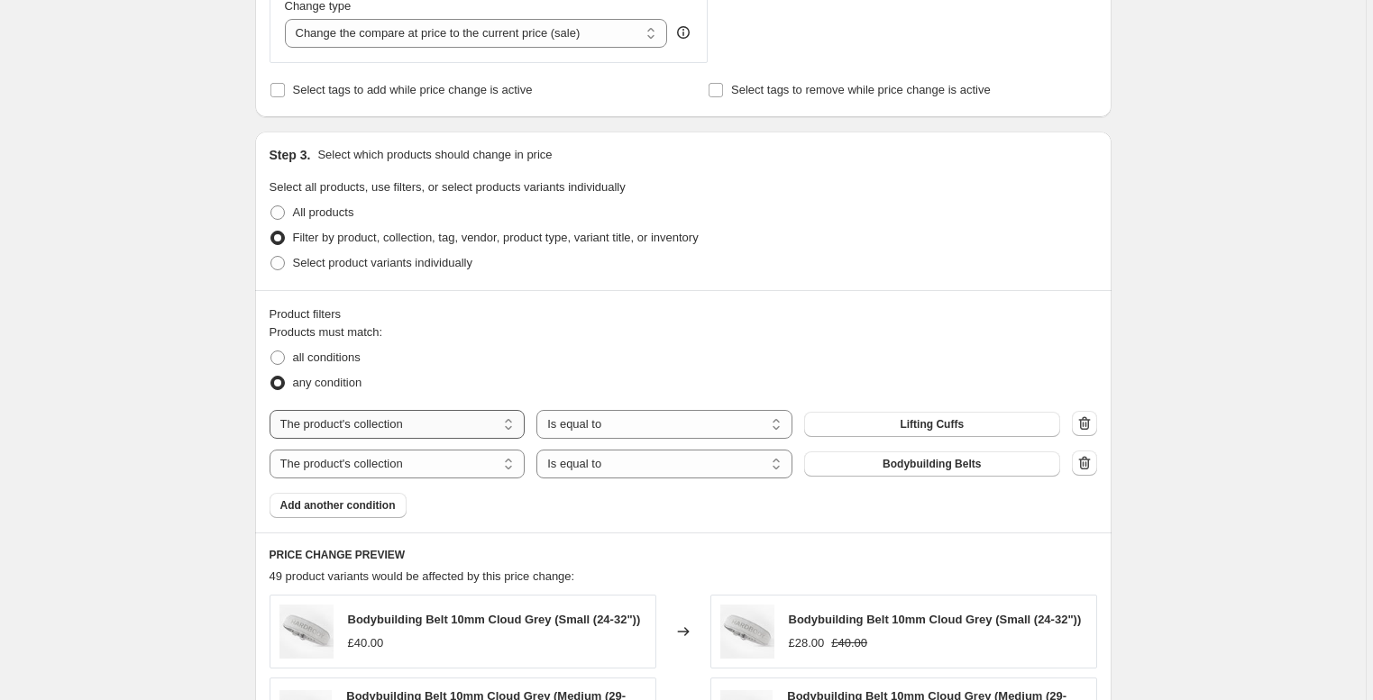
scroll to position [825, 0]
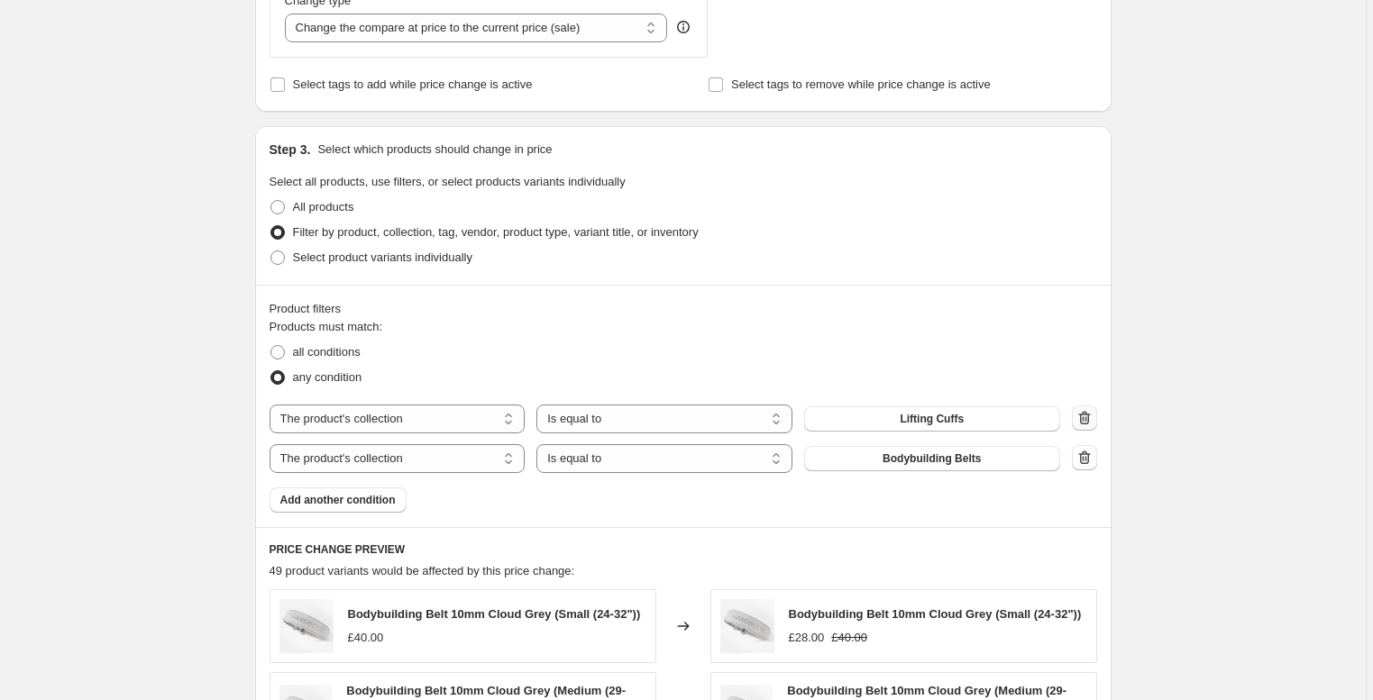
click at [1083, 417] on icon "button" at bounding box center [1084, 418] width 12 height 14
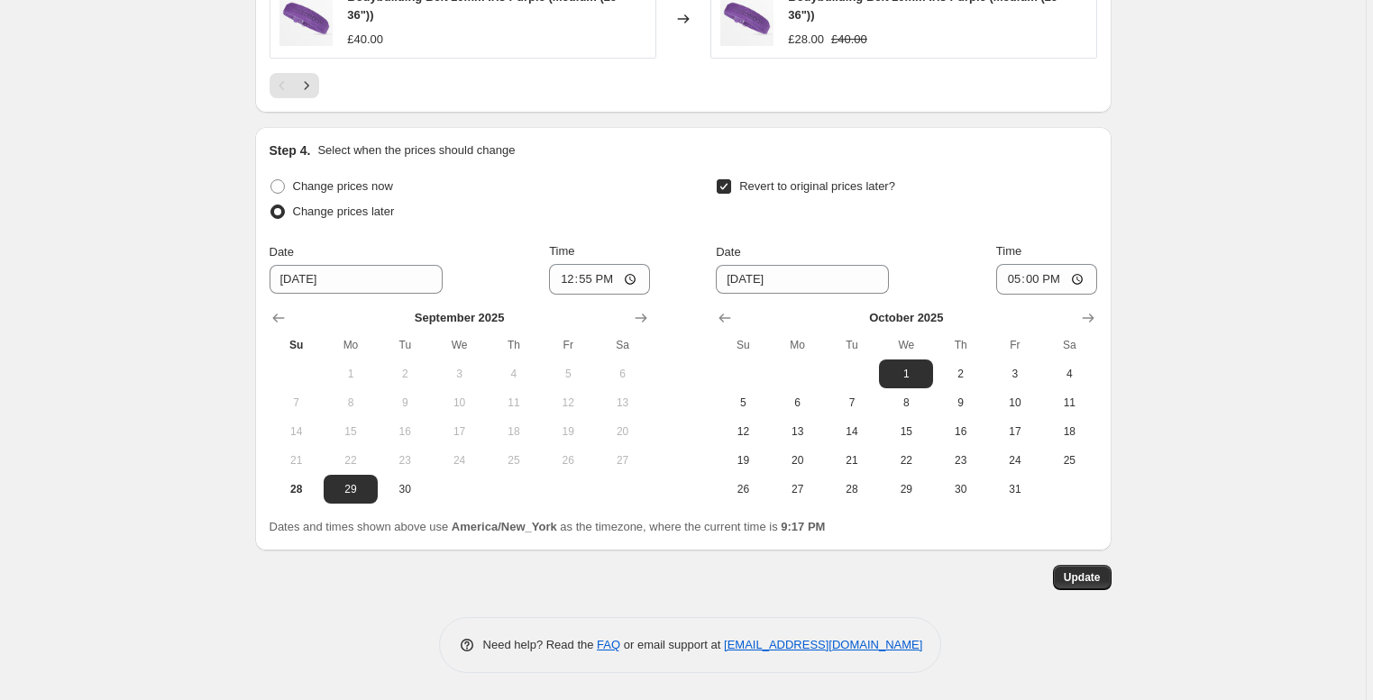
scroll to position [1753, 0]
click at [1098, 575] on span "Update" at bounding box center [1081, 577] width 37 height 14
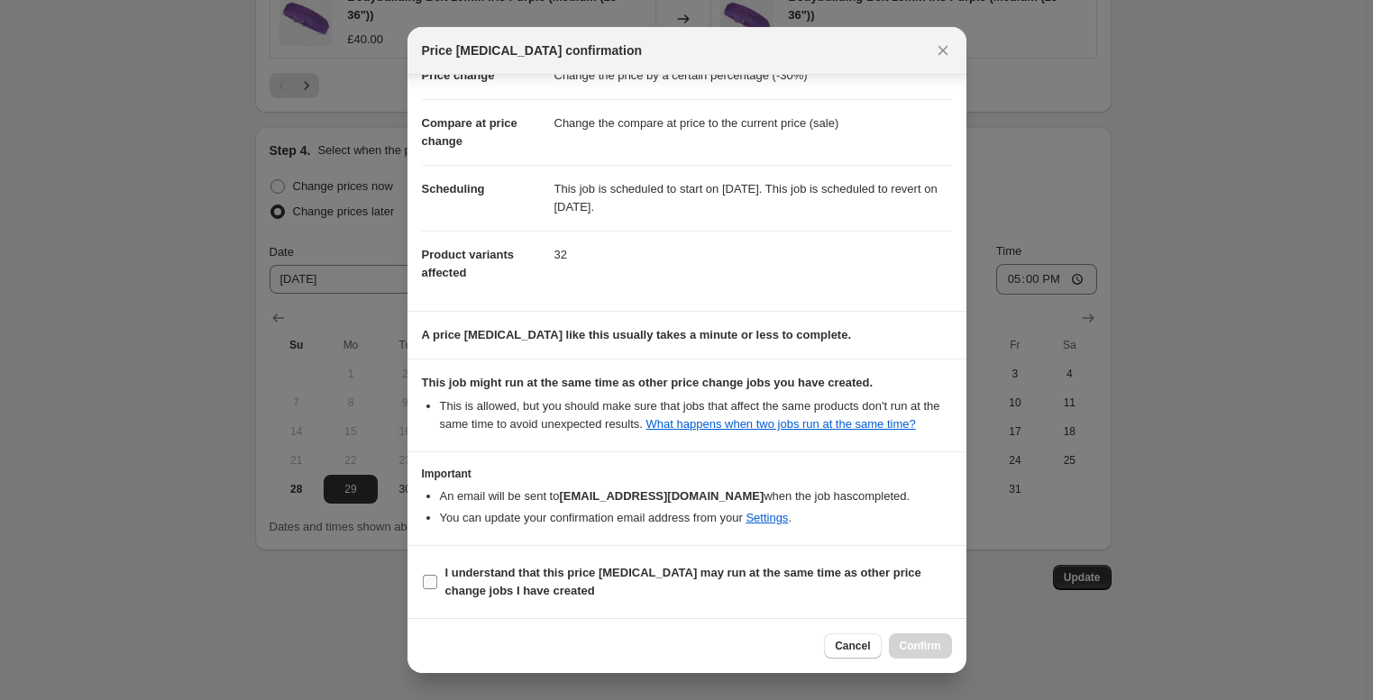
click at [589, 582] on span "I understand that this price [MEDICAL_DATA] may run at the same time as other p…" at bounding box center [698, 582] width 506 height 36
click at [437, 582] on input "I understand that this price [MEDICAL_DATA] may run at the same time as other p…" at bounding box center [430, 582] width 14 height 14
checkbox input "true"
click at [918, 652] on span "Confirm" at bounding box center [919, 646] width 41 height 14
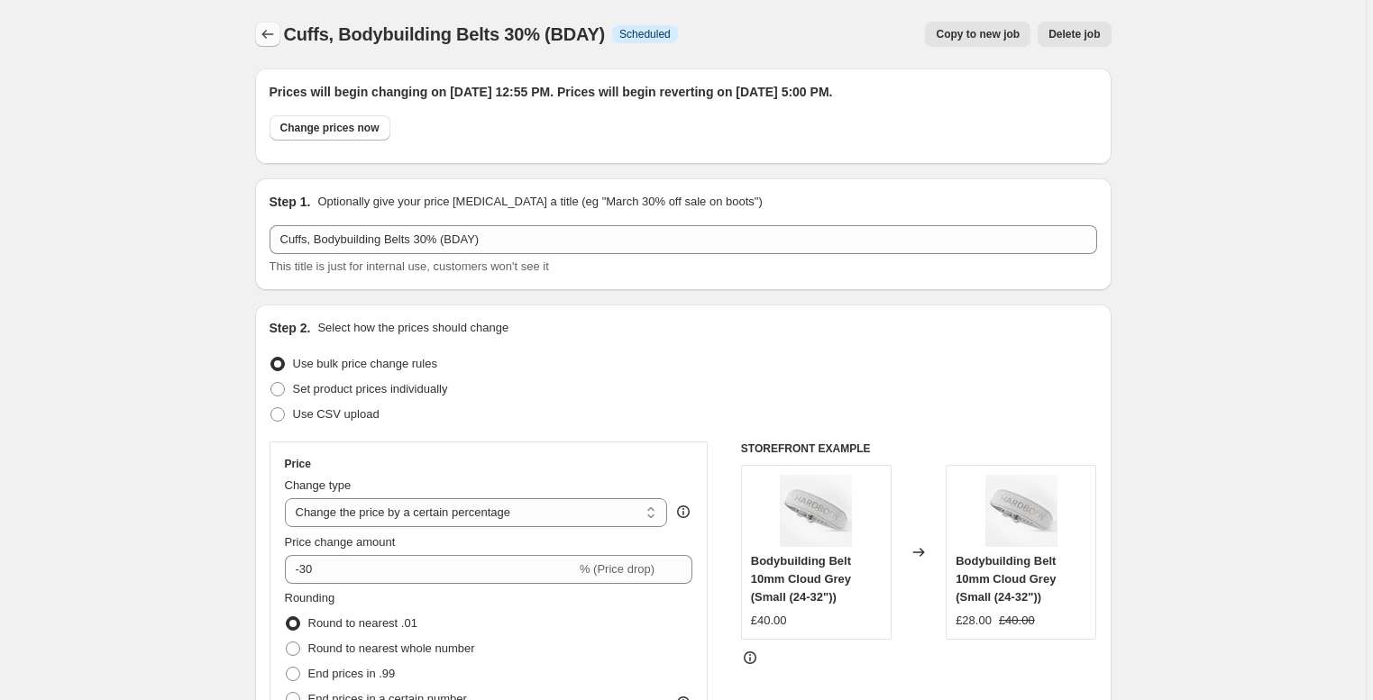
scroll to position [0, 0]
click at [273, 33] on icon "Price change jobs" at bounding box center [268, 34] width 18 height 18
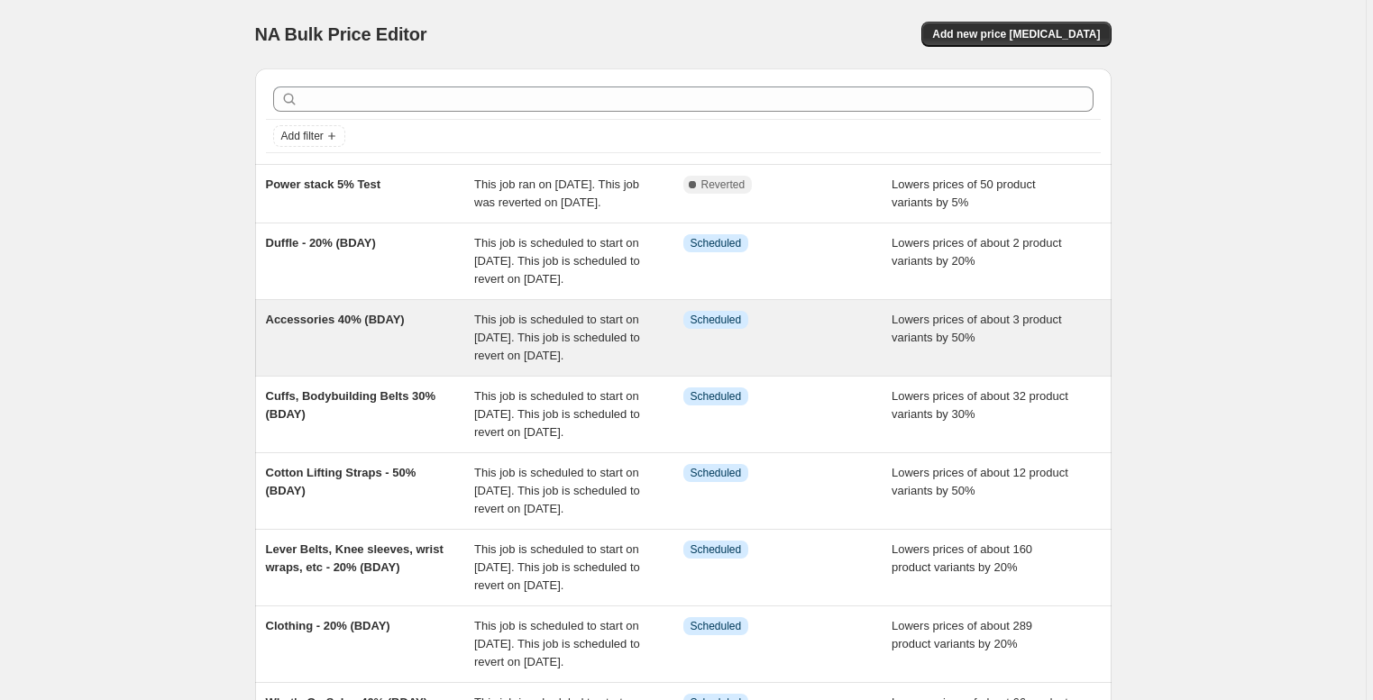
scroll to position [11, 0]
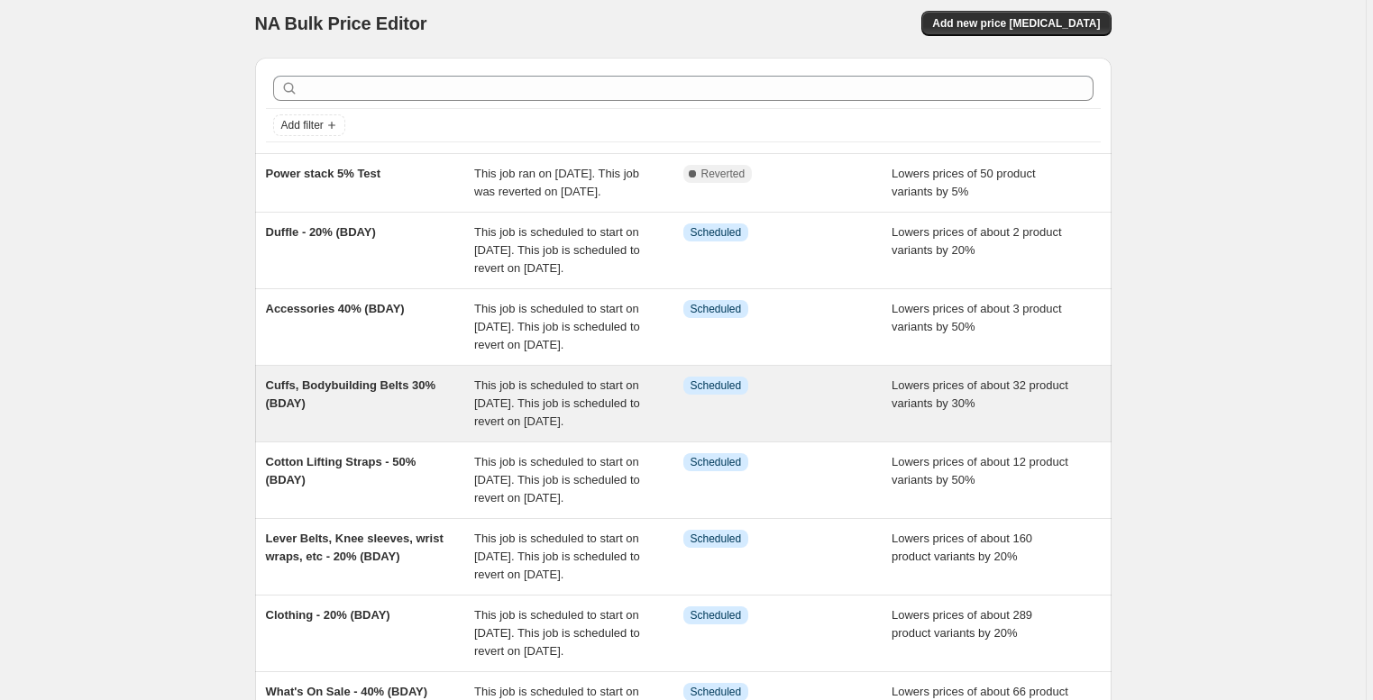
click at [348, 410] on span "Cuffs, Bodybuilding Belts 30% (BDAY)" at bounding box center [351, 395] width 170 height 32
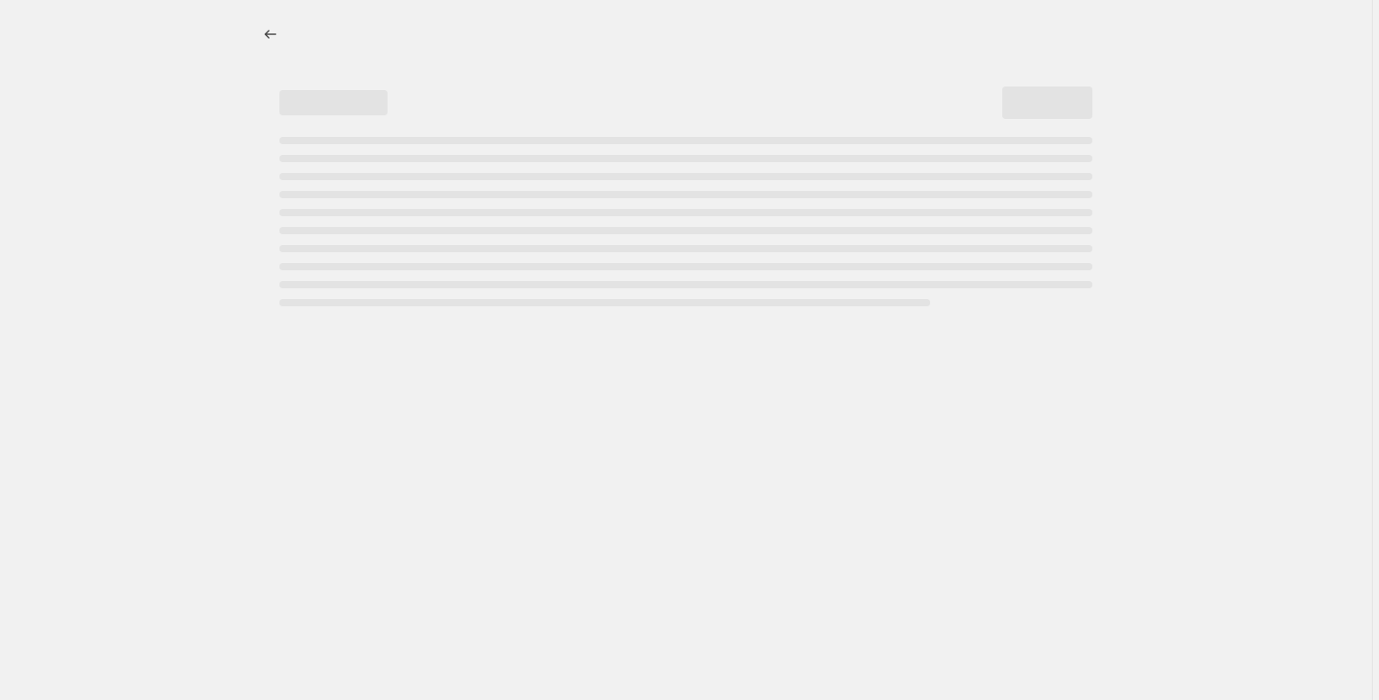
select select "percentage"
select select "collection"
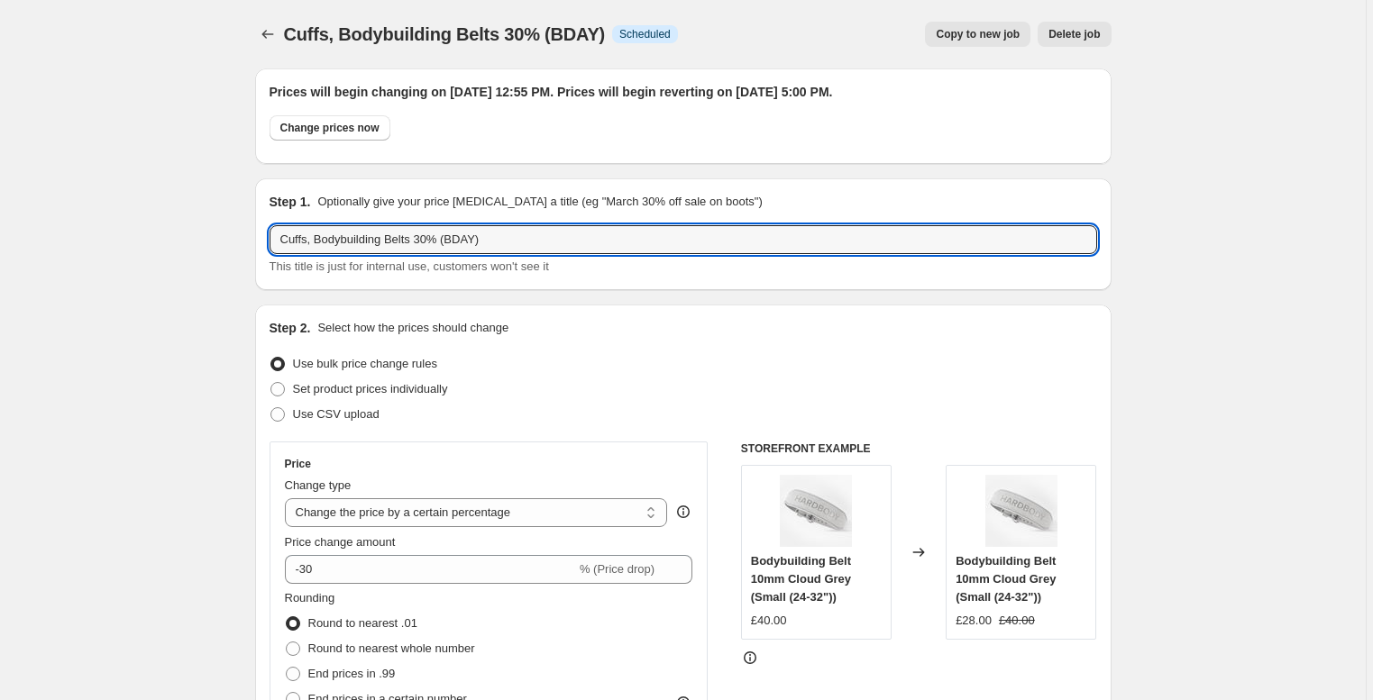
drag, startPoint x: 322, startPoint y: 238, endPoint x: 252, endPoint y: 233, distance: 69.6
type input "Bodybuilding Belts 30% (BDAY)"
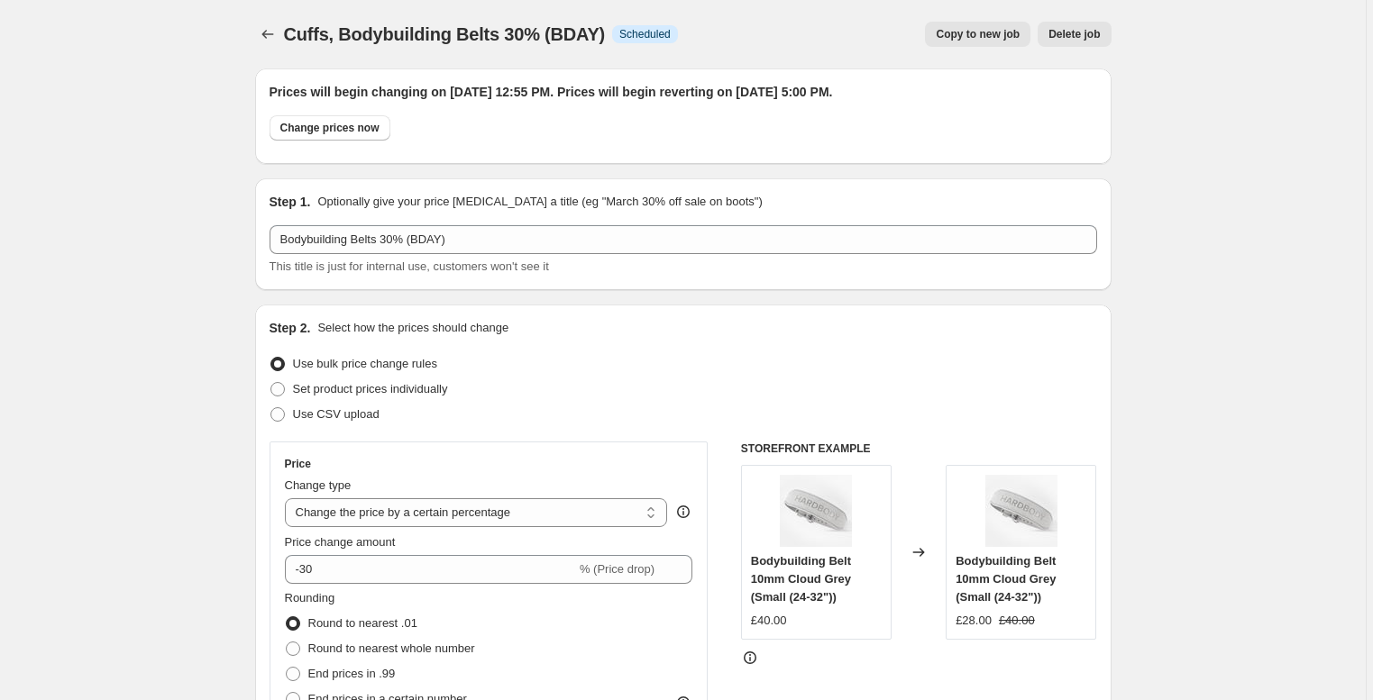
click at [726, 43] on div "Copy to new job Delete job" at bounding box center [901, 34] width 419 height 25
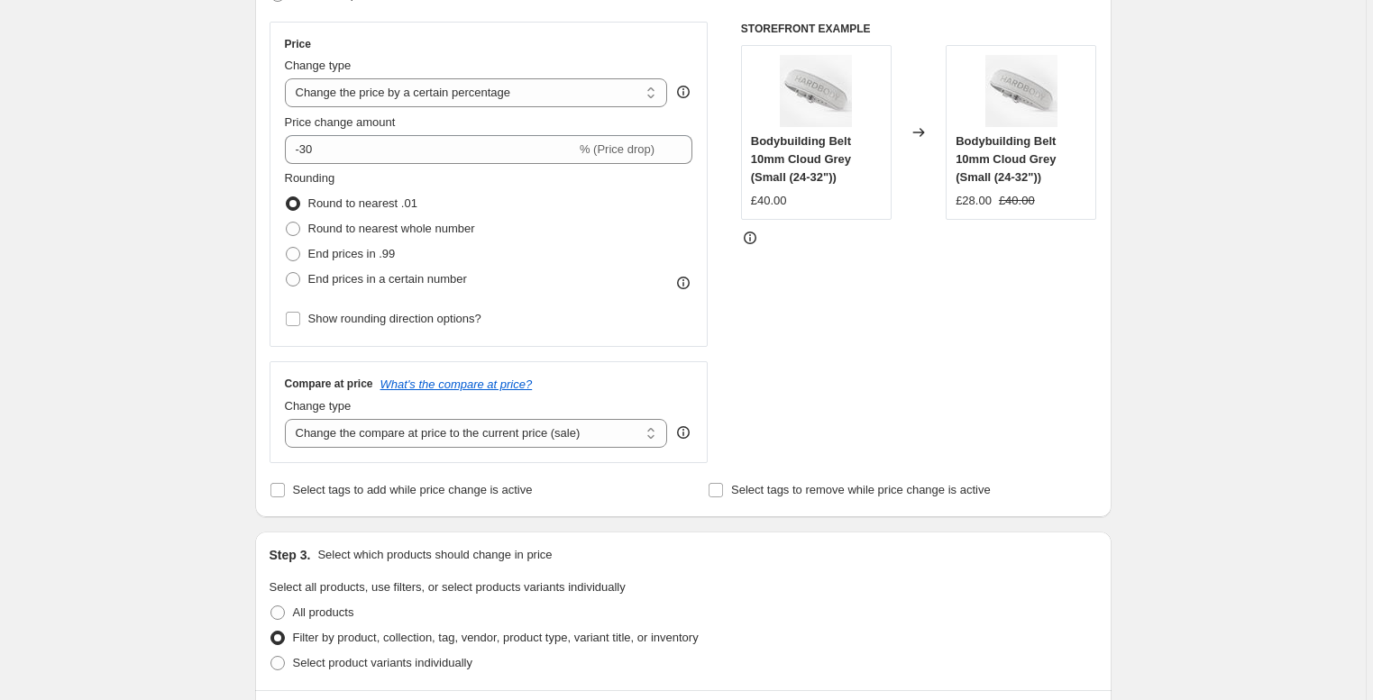
scroll to position [1701, 0]
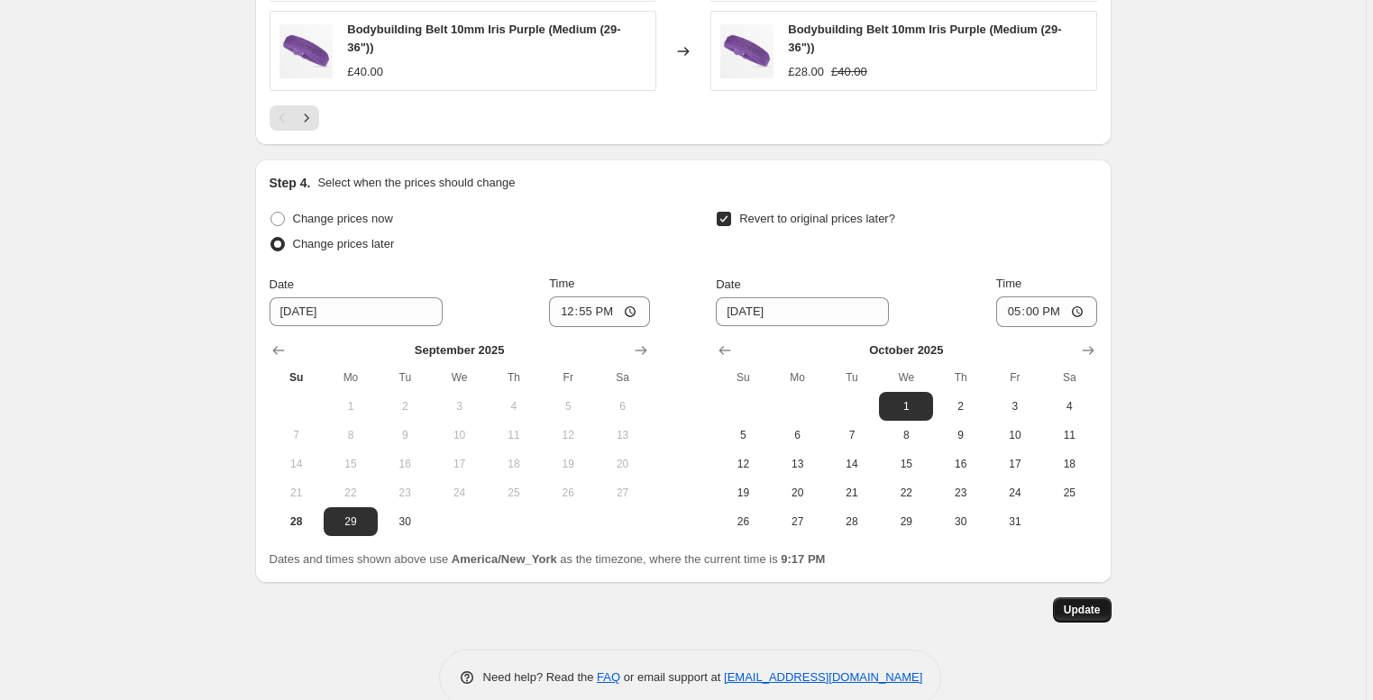
click at [1081, 617] on span "Update" at bounding box center [1081, 610] width 37 height 14
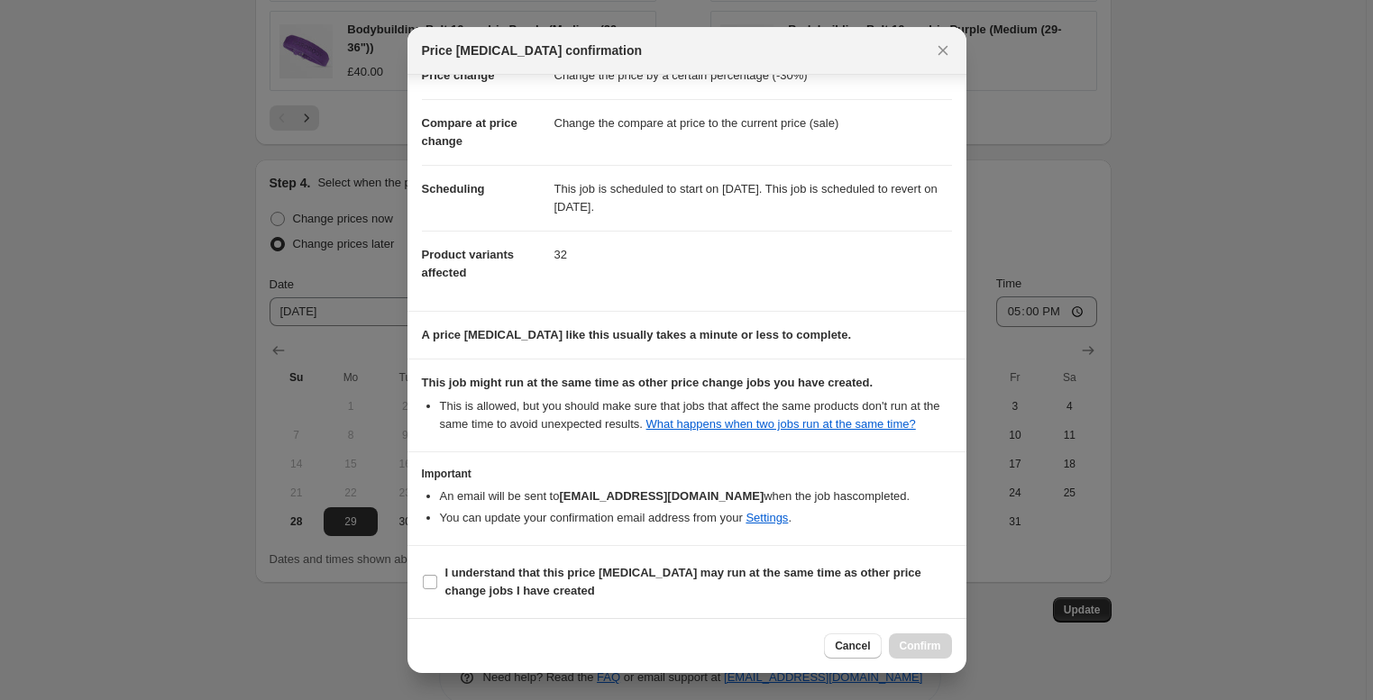
scroll to position [73, 0]
click at [498, 580] on span "I understand that this price [MEDICAL_DATA] may run at the same time as other p…" at bounding box center [698, 582] width 506 height 36
click at [437, 580] on input "I understand that this price [MEDICAL_DATA] may run at the same time as other p…" at bounding box center [430, 582] width 14 height 14
checkbox input "true"
click at [928, 640] on span "Confirm" at bounding box center [919, 646] width 41 height 14
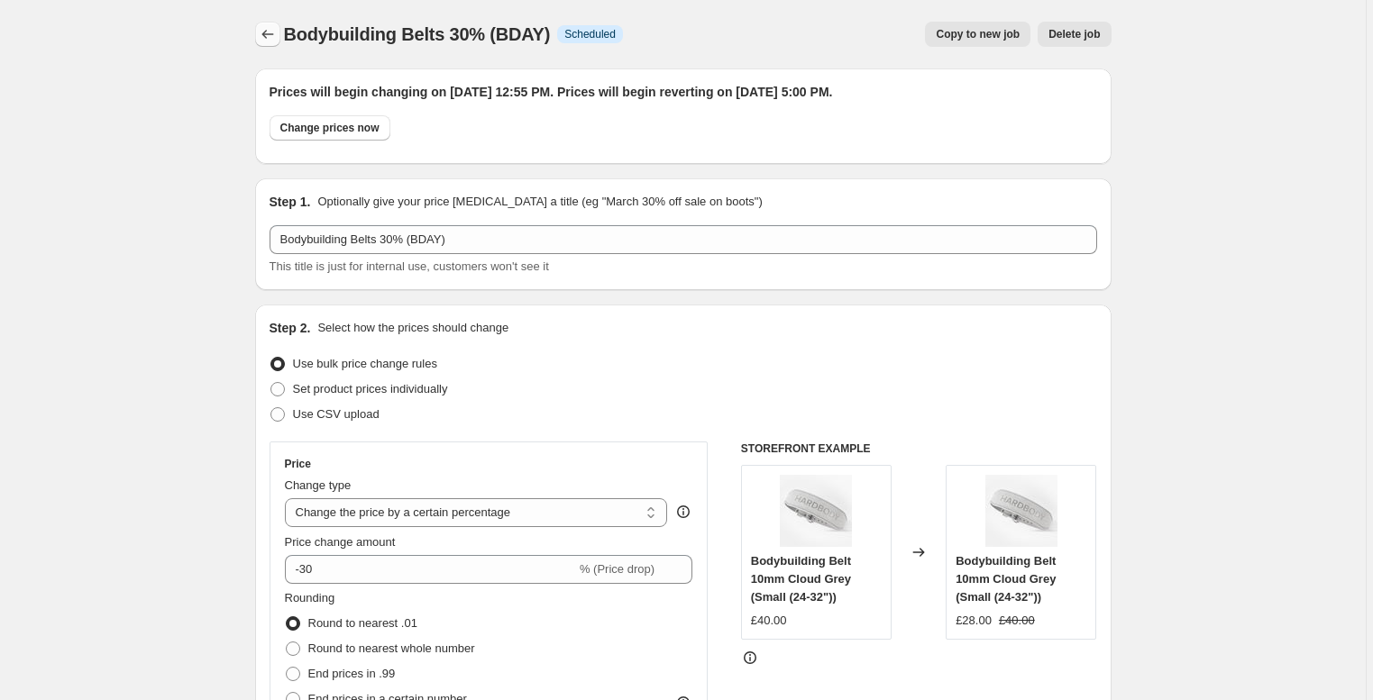
scroll to position [0, 0]
click at [266, 27] on icon "Price change jobs" at bounding box center [268, 34] width 18 height 18
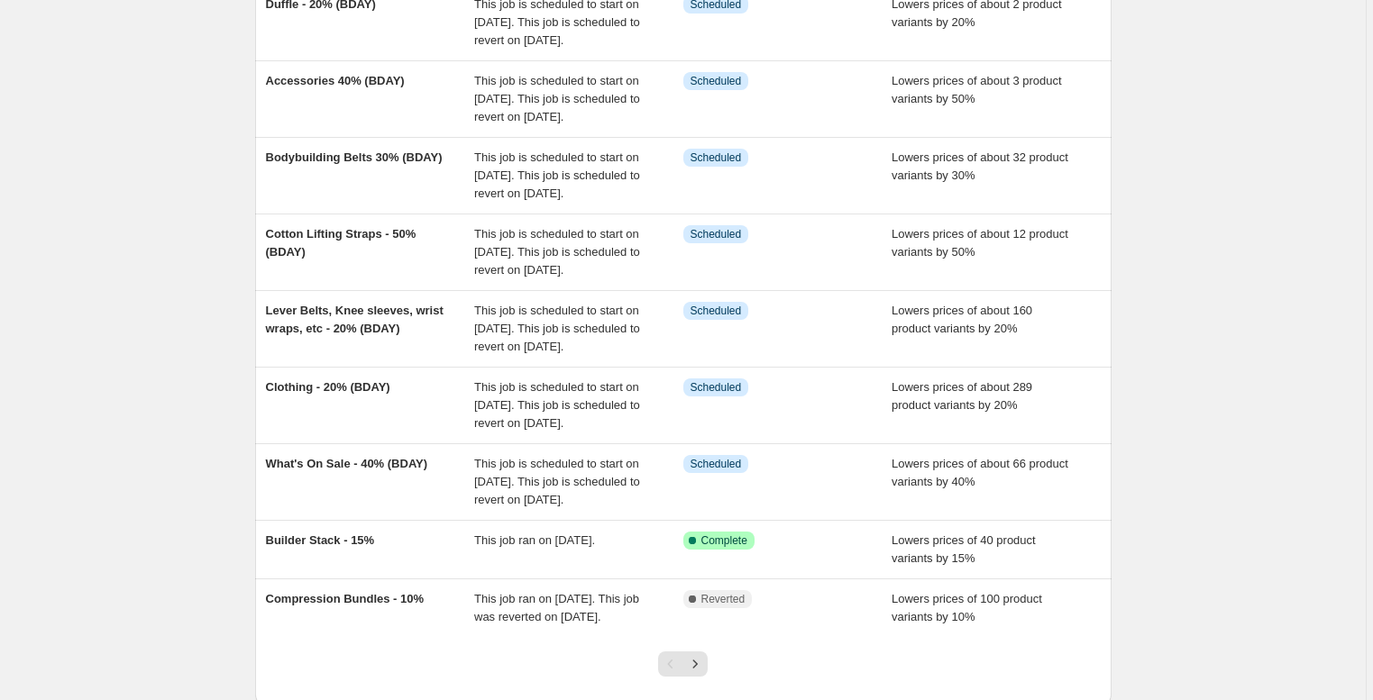
scroll to position [233, 0]
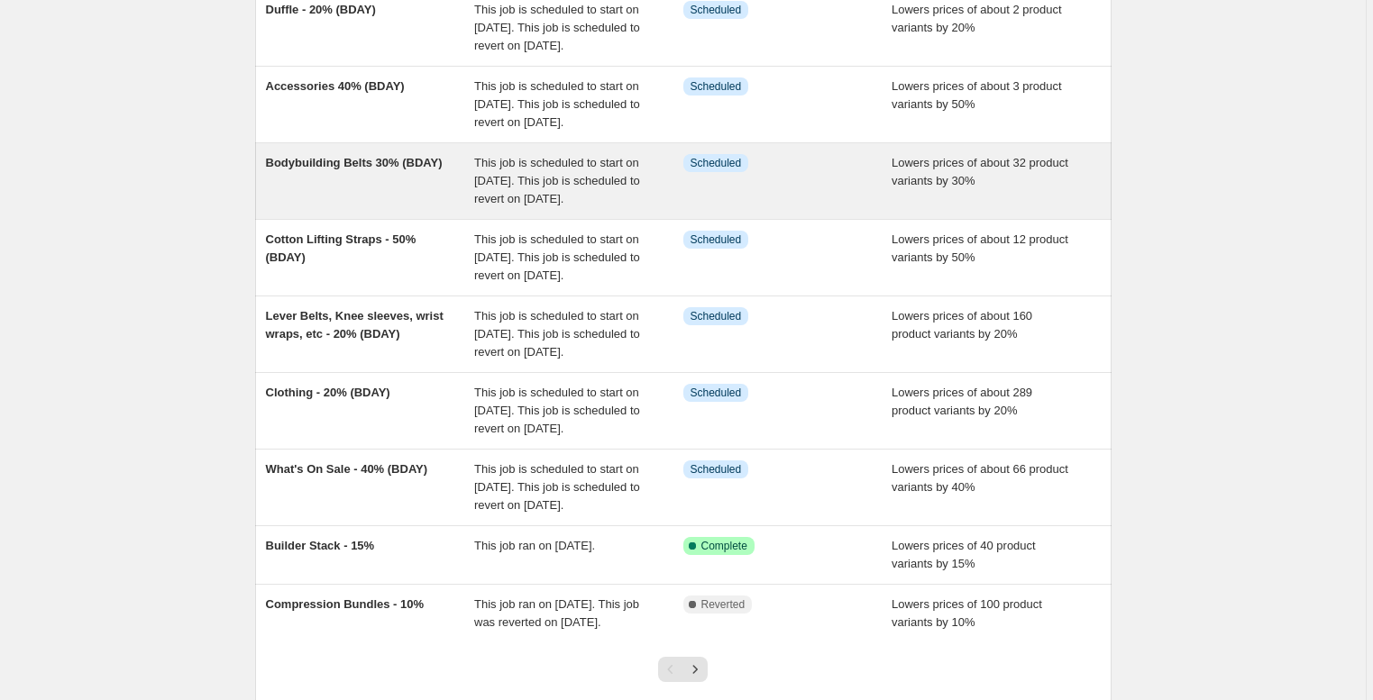
click at [319, 208] on div "Bodybuilding Belts 30% (BDAY)" at bounding box center [370, 181] width 209 height 54
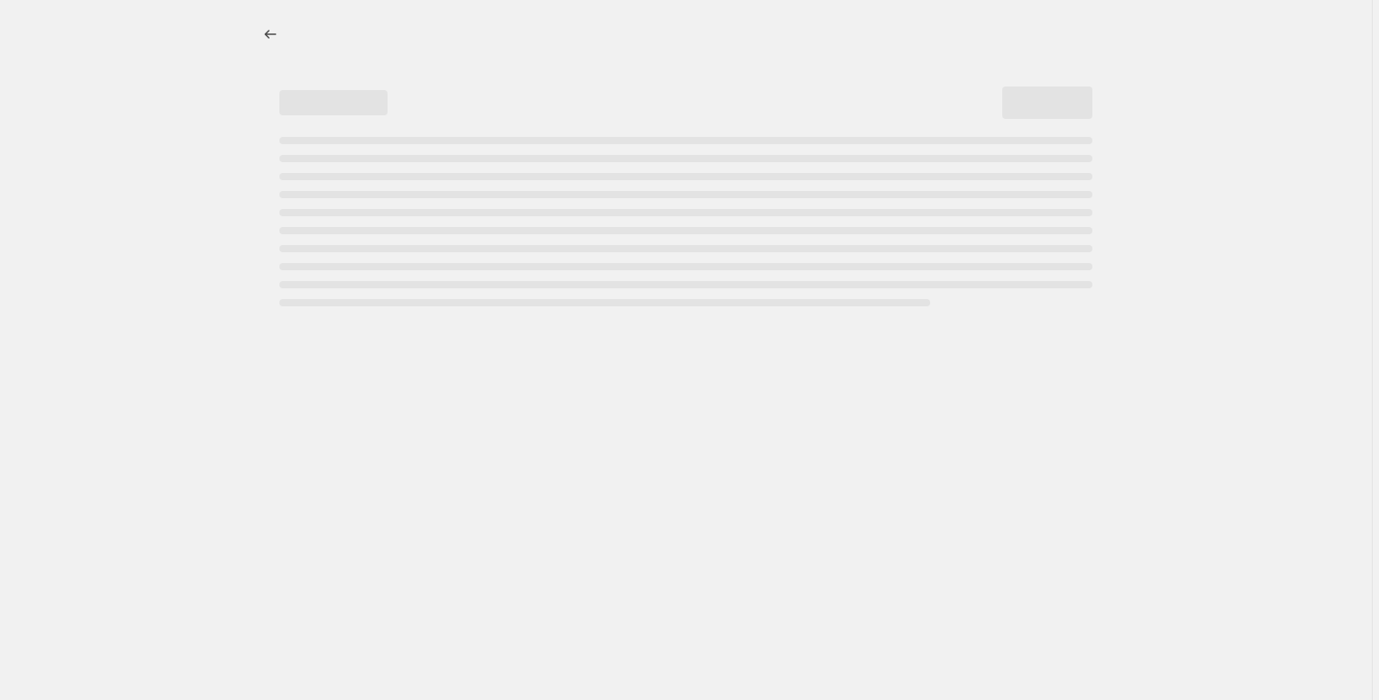
select select "percentage"
select select "collection"
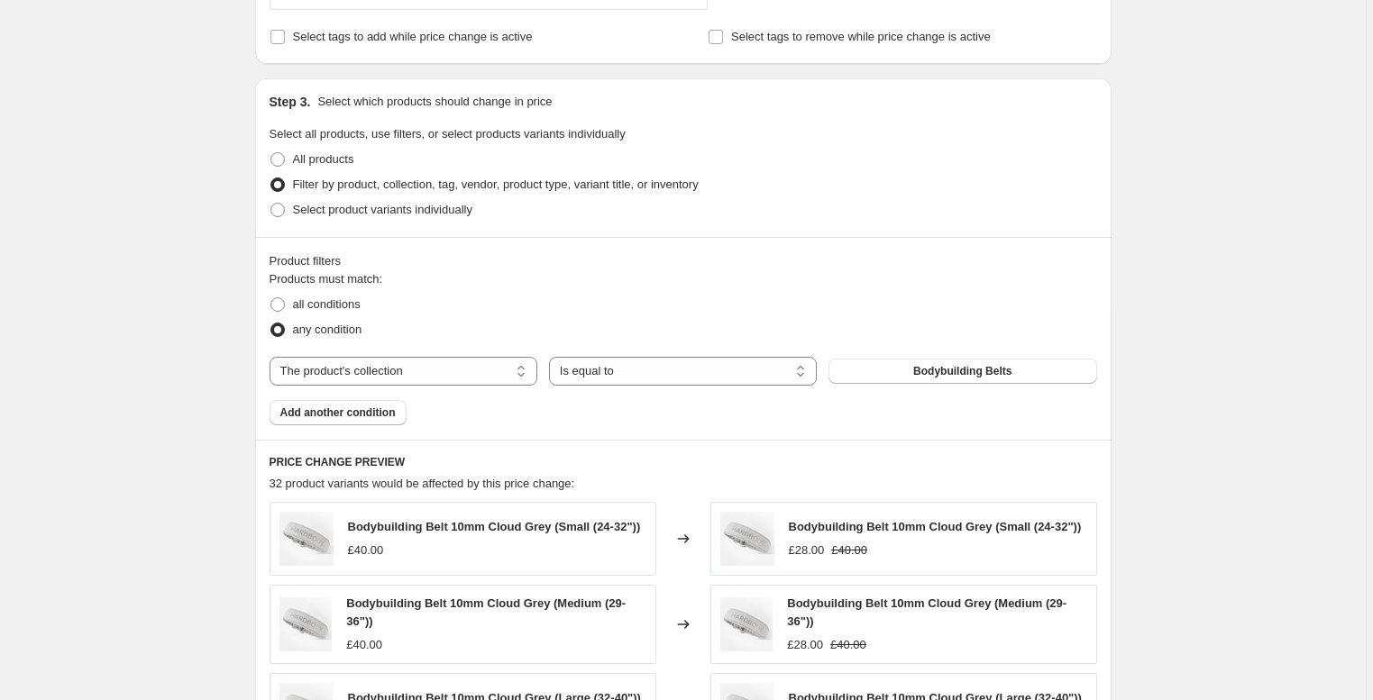
scroll to position [884, 0]
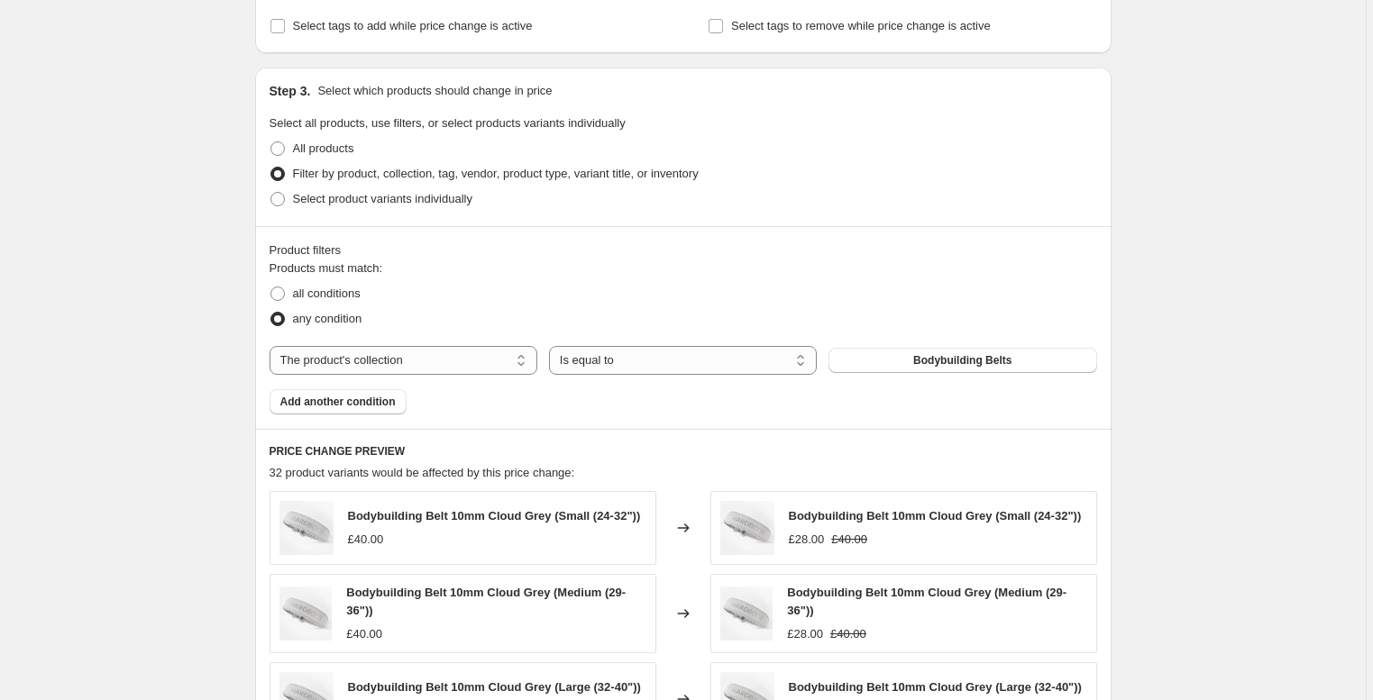
click at [333, 418] on div "Product filters Products must match: all conditions any condition The product T…" at bounding box center [683, 327] width 856 height 203
click at [329, 406] on span "Add another condition" at bounding box center [337, 402] width 115 height 14
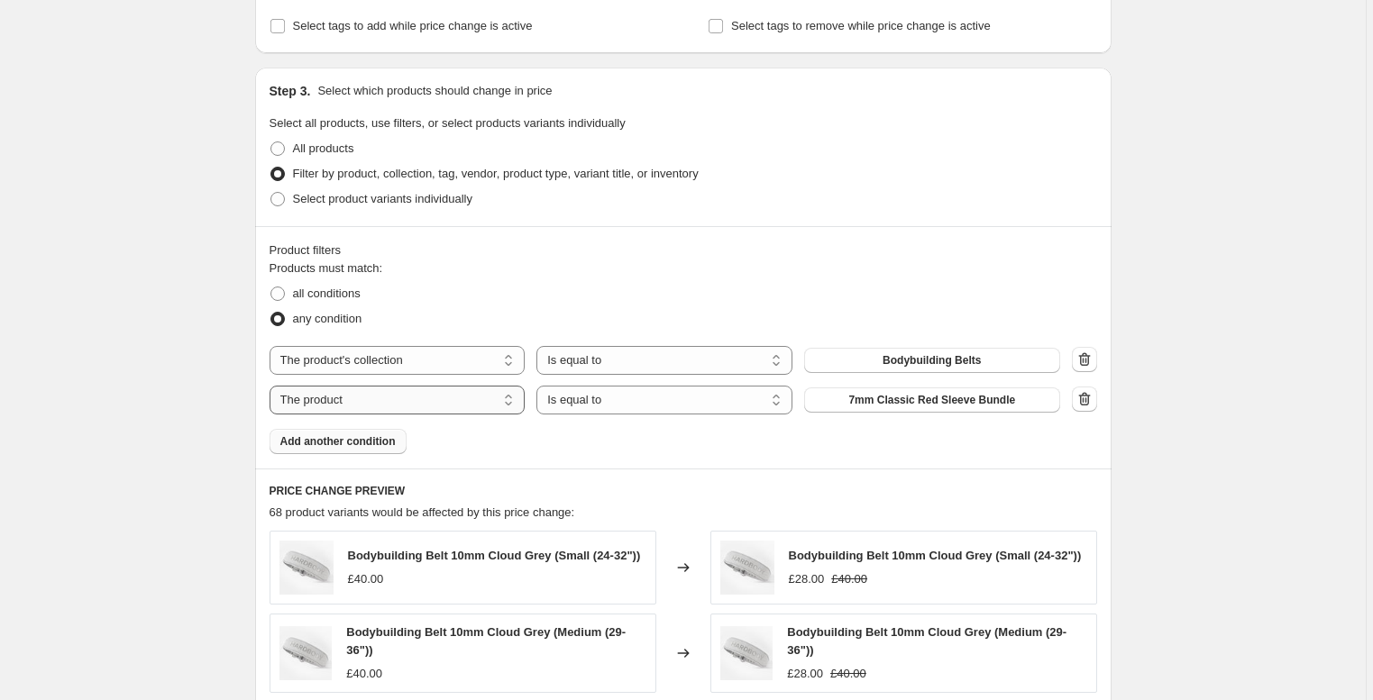
select select "collection"
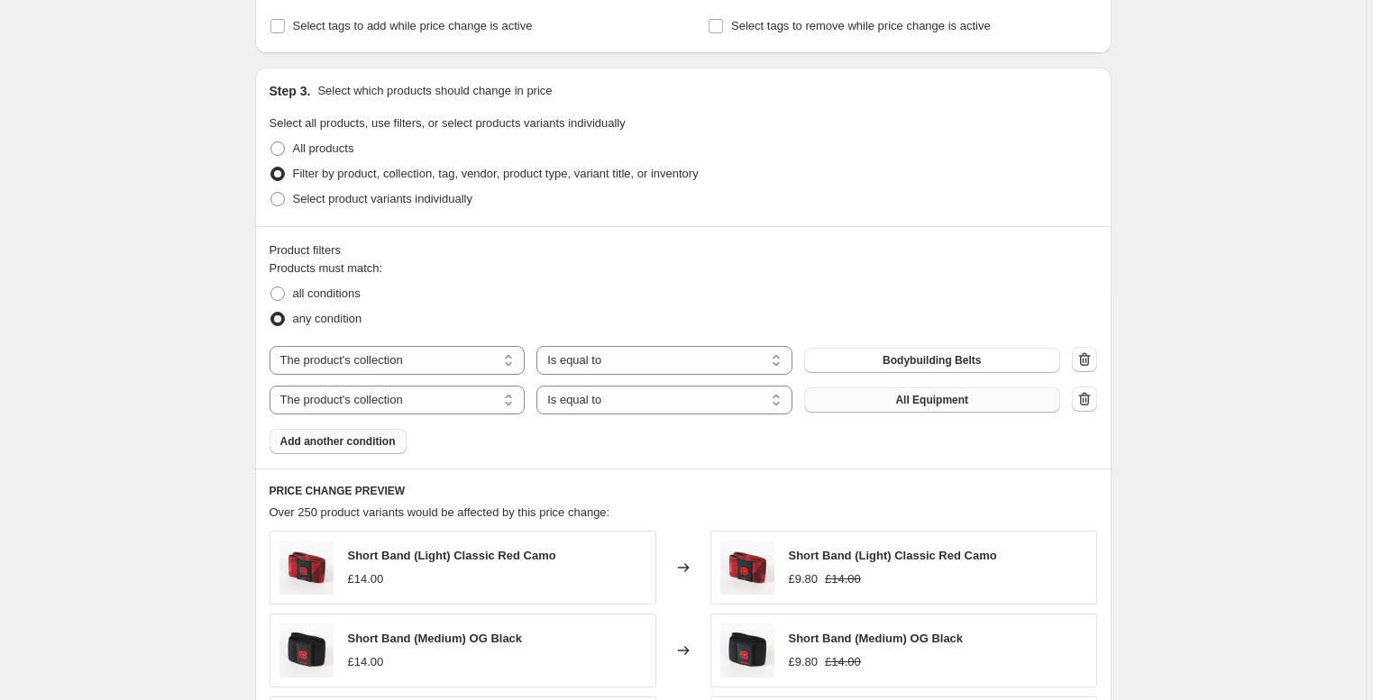
click at [919, 406] on span "All Equipment" at bounding box center [931, 400] width 73 height 14
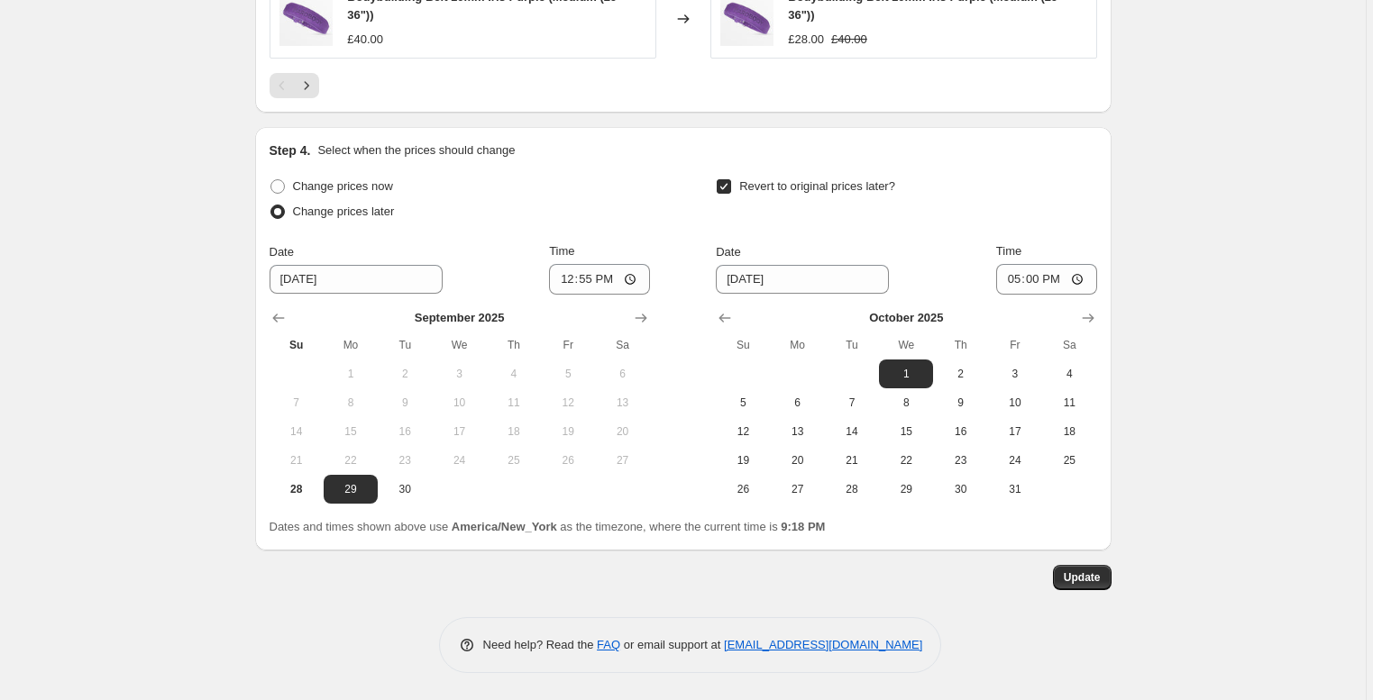
scroll to position [1792, 0]
click at [616, 272] on input "12:55" at bounding box center [599, 279] width 101 height 31
type input "12:50"
click at [1074, 582] on span "Update" at bounding box center [1081, 577] width 37 height 14
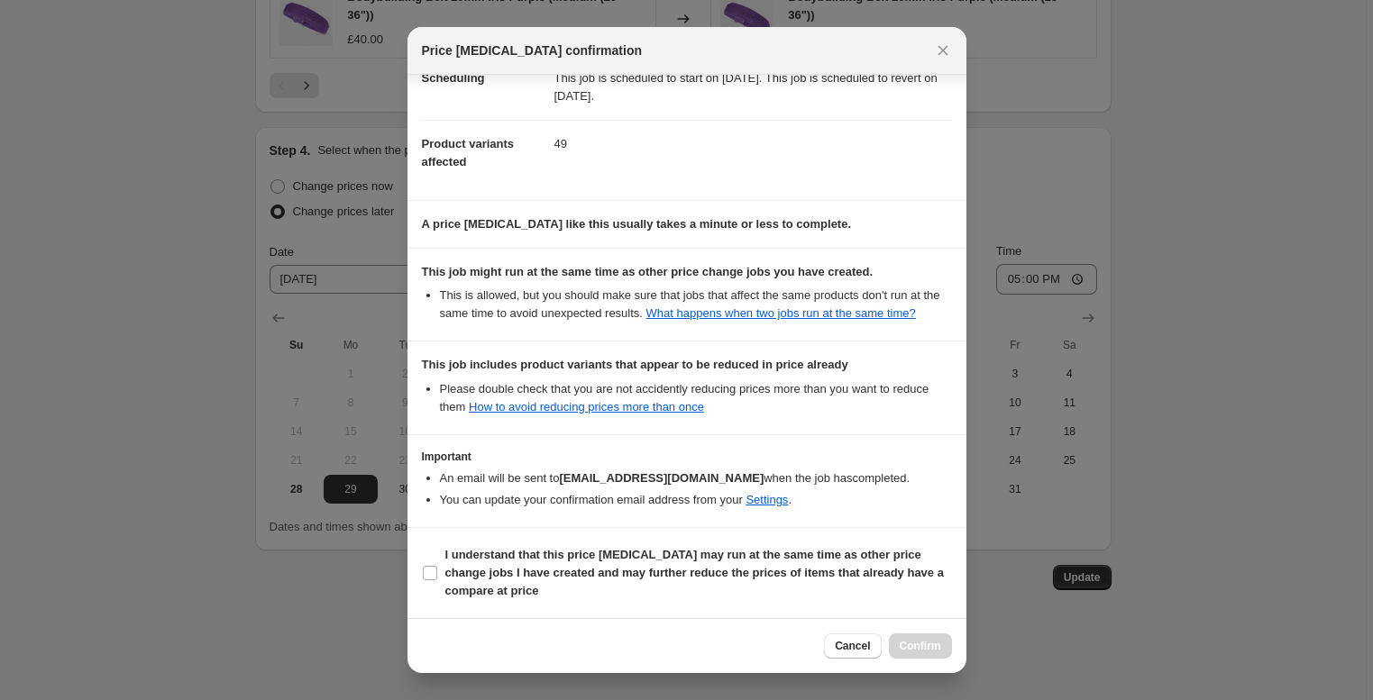
scroll to position [184, 0]
click at [570, 584] on b "I understand that this price [MEDICAL_DATA] may run at the same time as other p…" at bounding box center [694, 573] width 498 height 50
click at [437, 580] on input "I understand that this price [MEDICAL_DATA] may run at the same time as other p…" at bounding box center [430, 573] width 14 height 14
checkbox input "true"
click at [917, 649] on span "Confirm" at bounding box center [919, 646] width 41 height 14
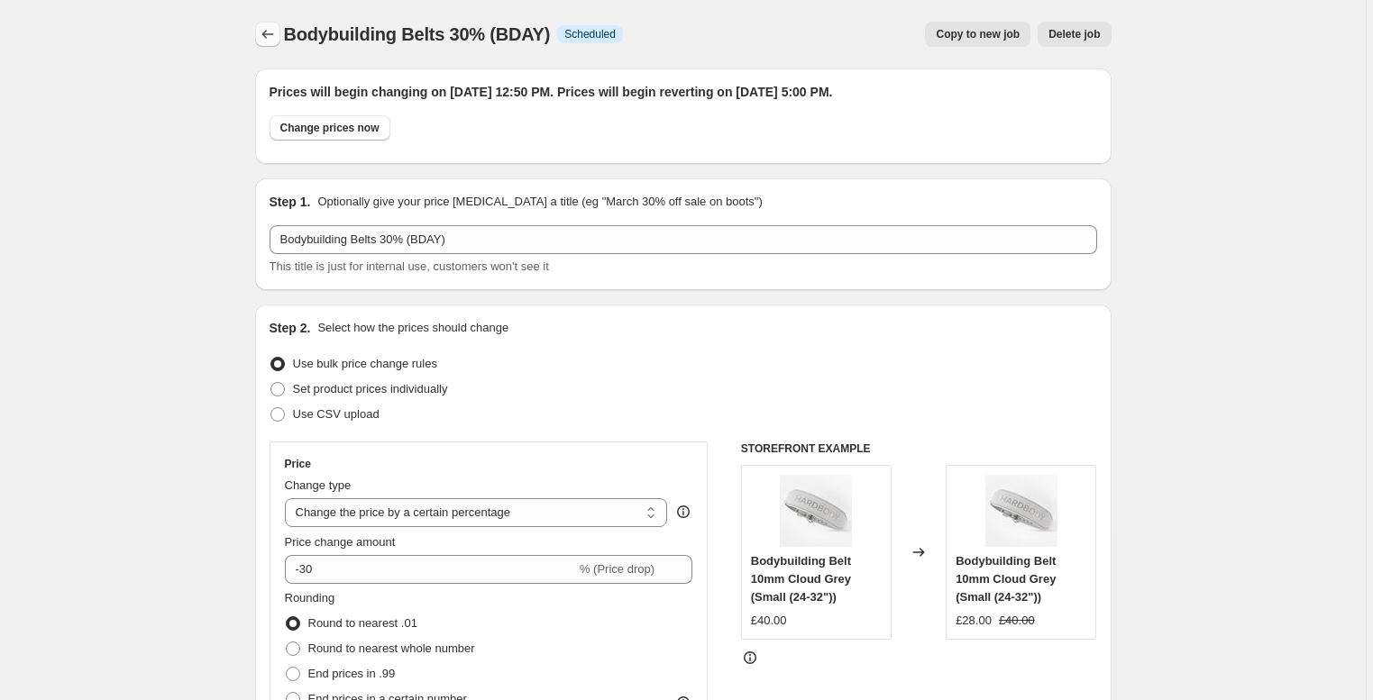
scroll to position [0, 0]
click at [273, 33] on icon "Price change jobs" at bounding box center [268, 34] width 18 height 18
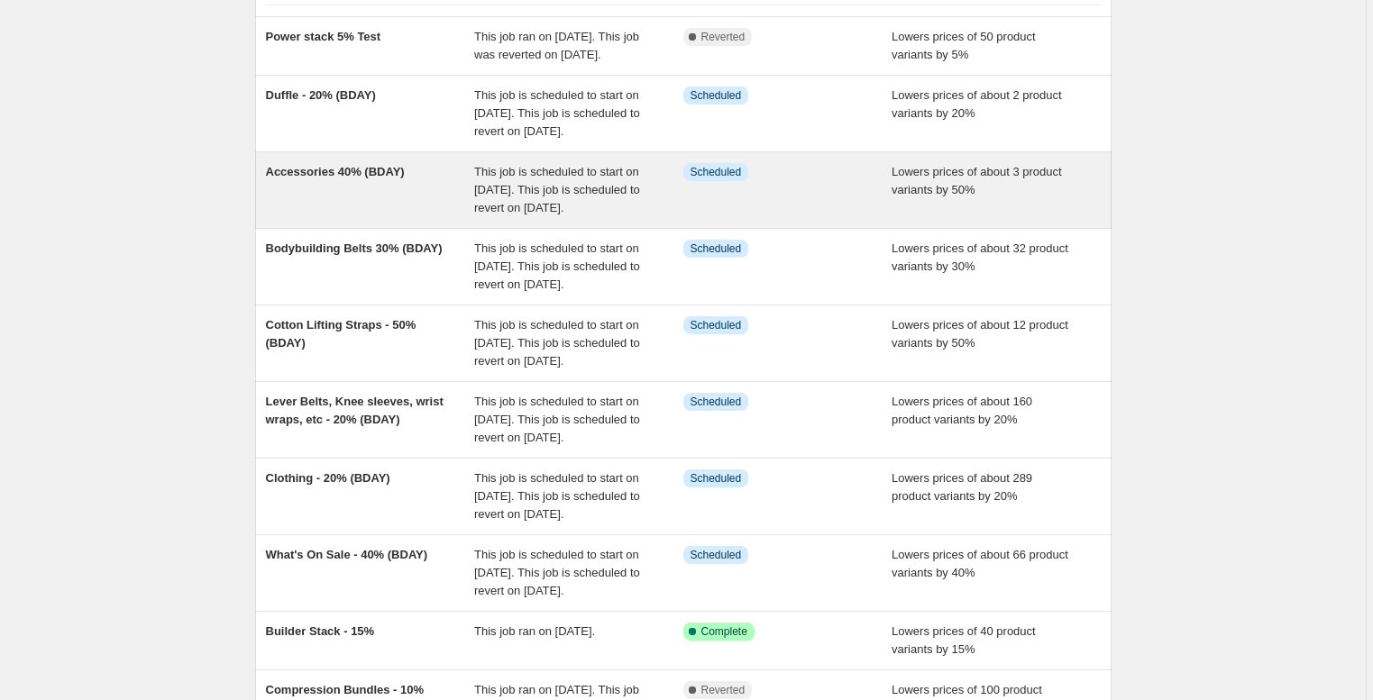
scroll to position [155, 0]
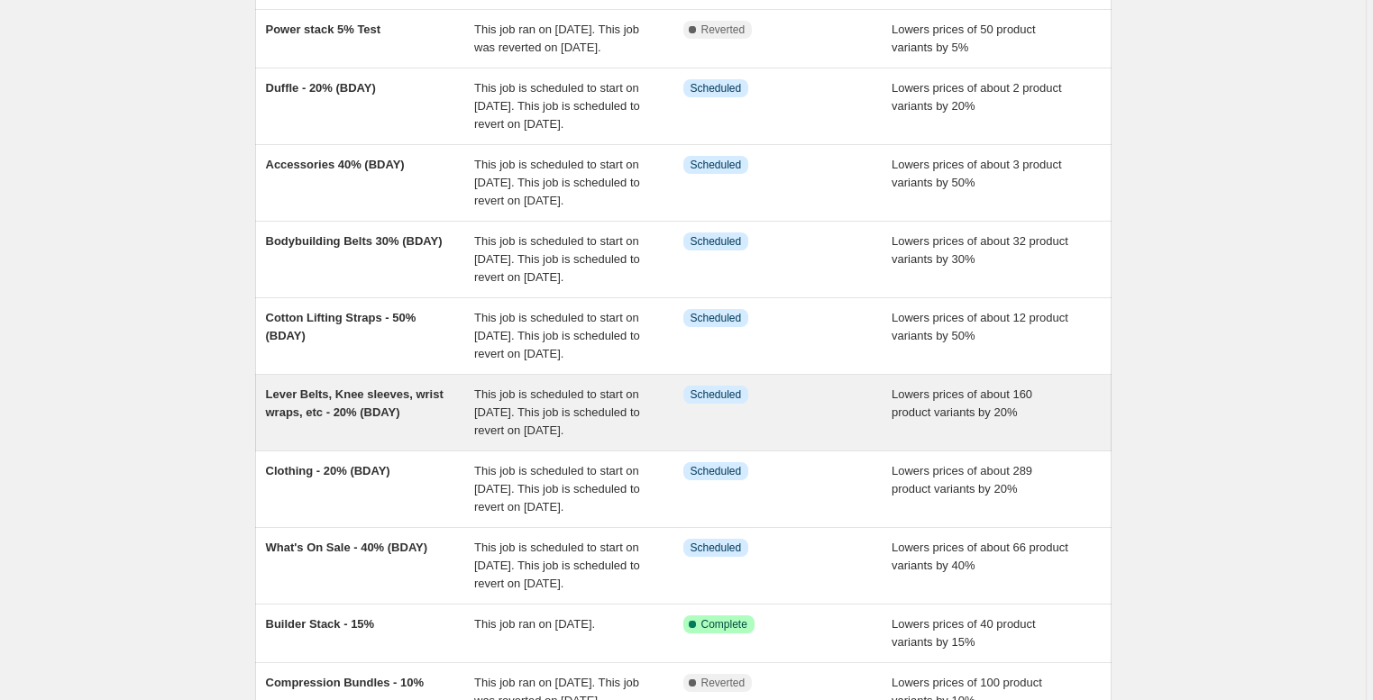
click at [370, 419] on span "Lever Belts, Knee sleeves, wrist wraps, etc - 20% (BDAY)" at bounding box center [355, 404] width 178 height 32
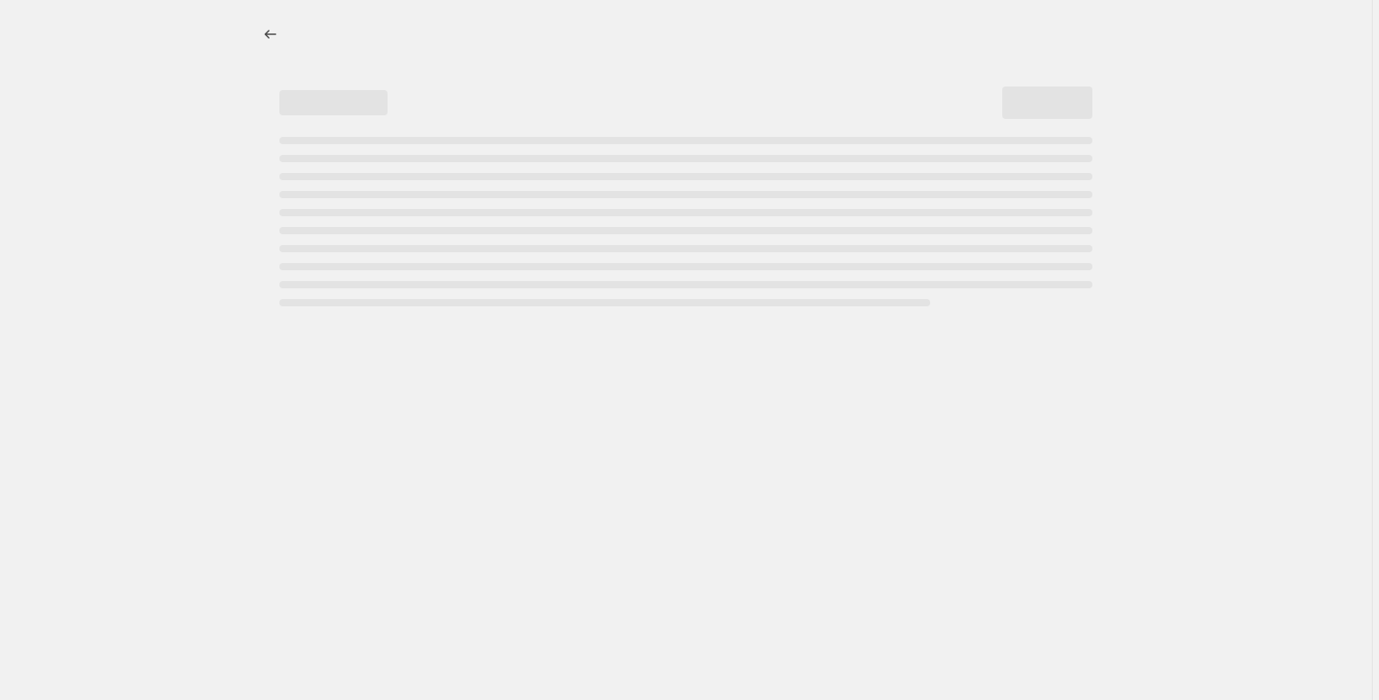
select select "percentage"
select select "collection"
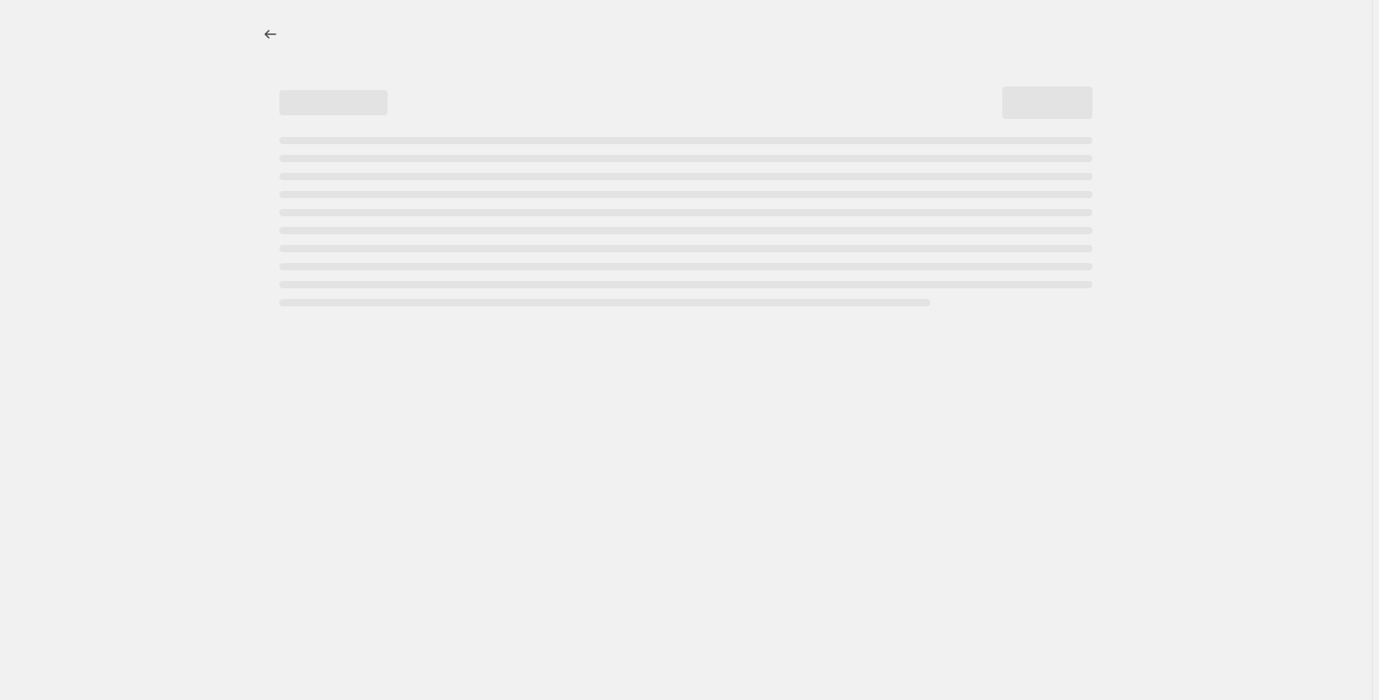
select select "collection"
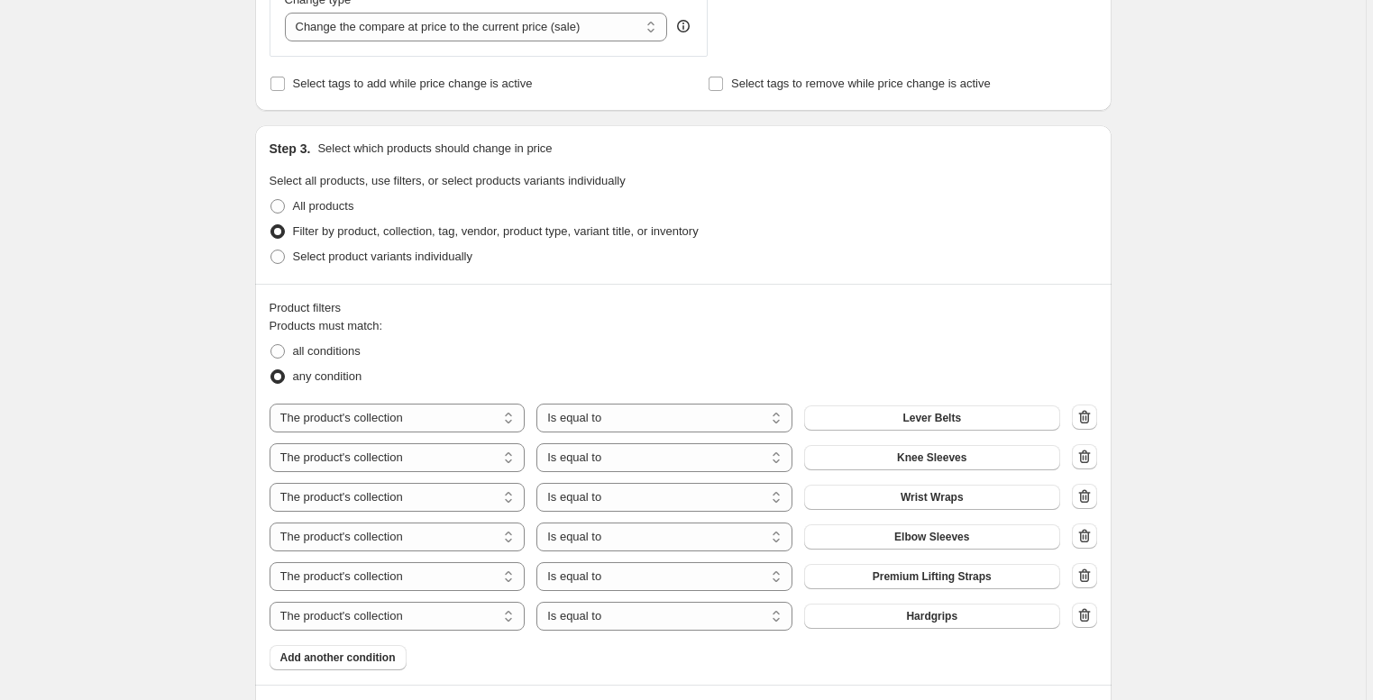
scroll to position [877, 0]
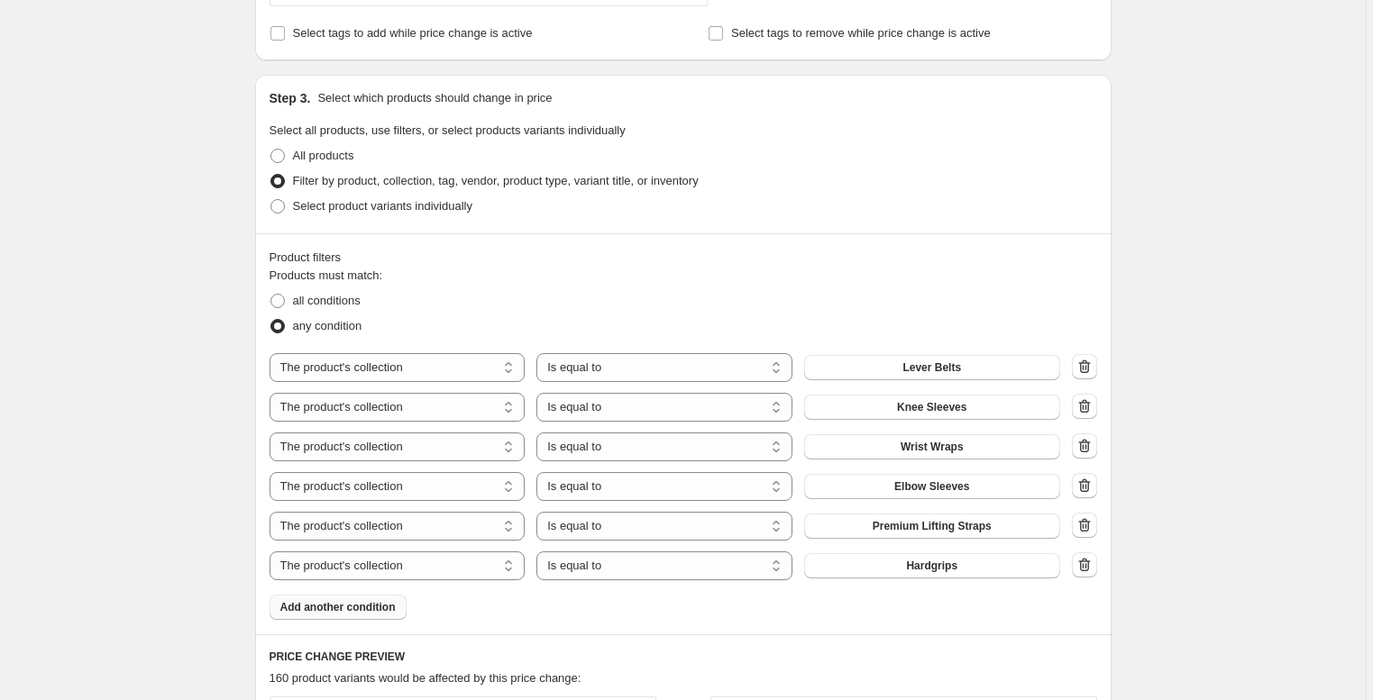
click at [368, 605] on span "Add another condition" at bounding box center [337, 607] width 115 height 14
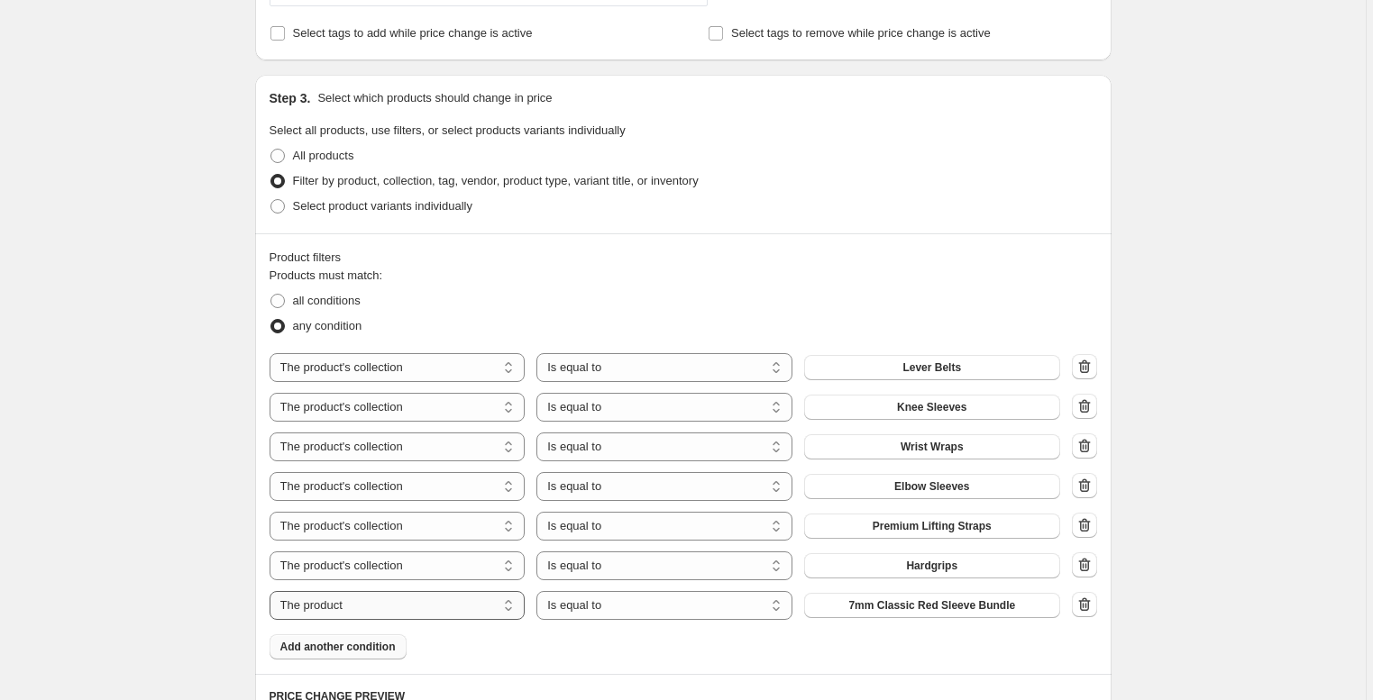
scroll to position [912, 0]
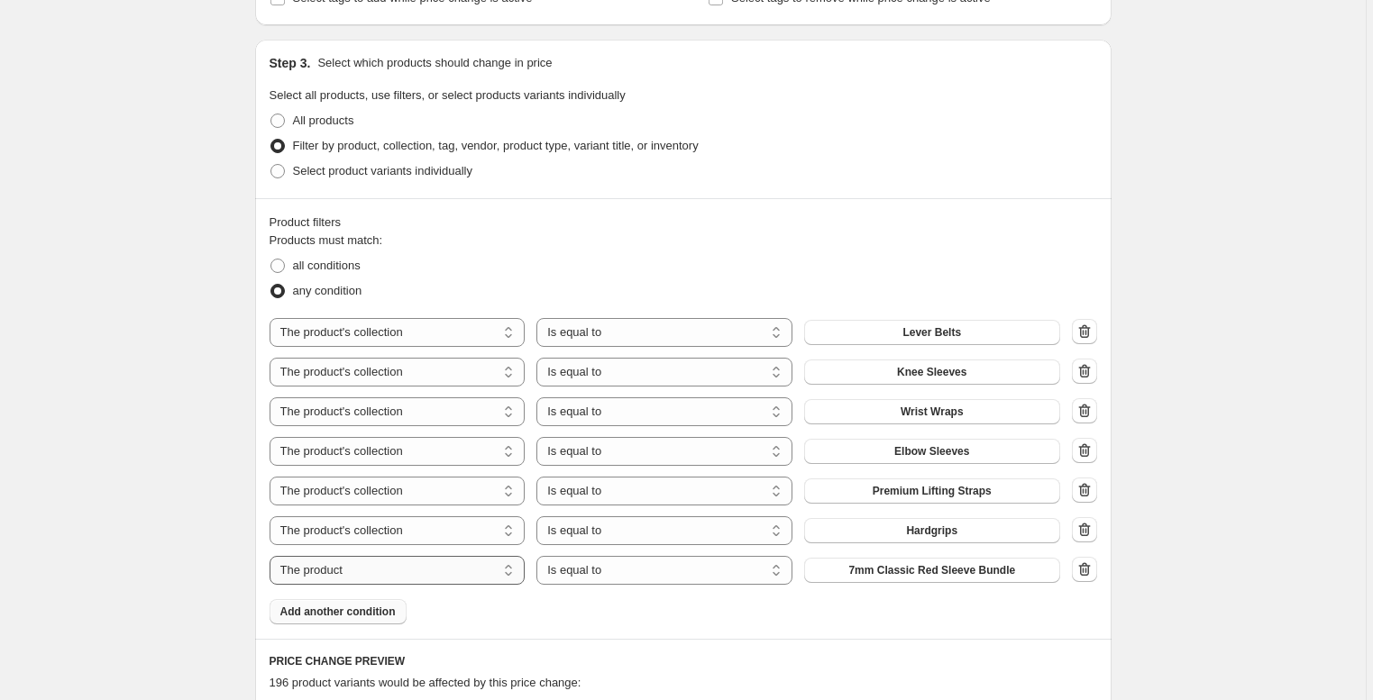
select select "collection"
click at [932, 569] on span "All Equipment" at bounding box center [931, 570] width 73 height 14
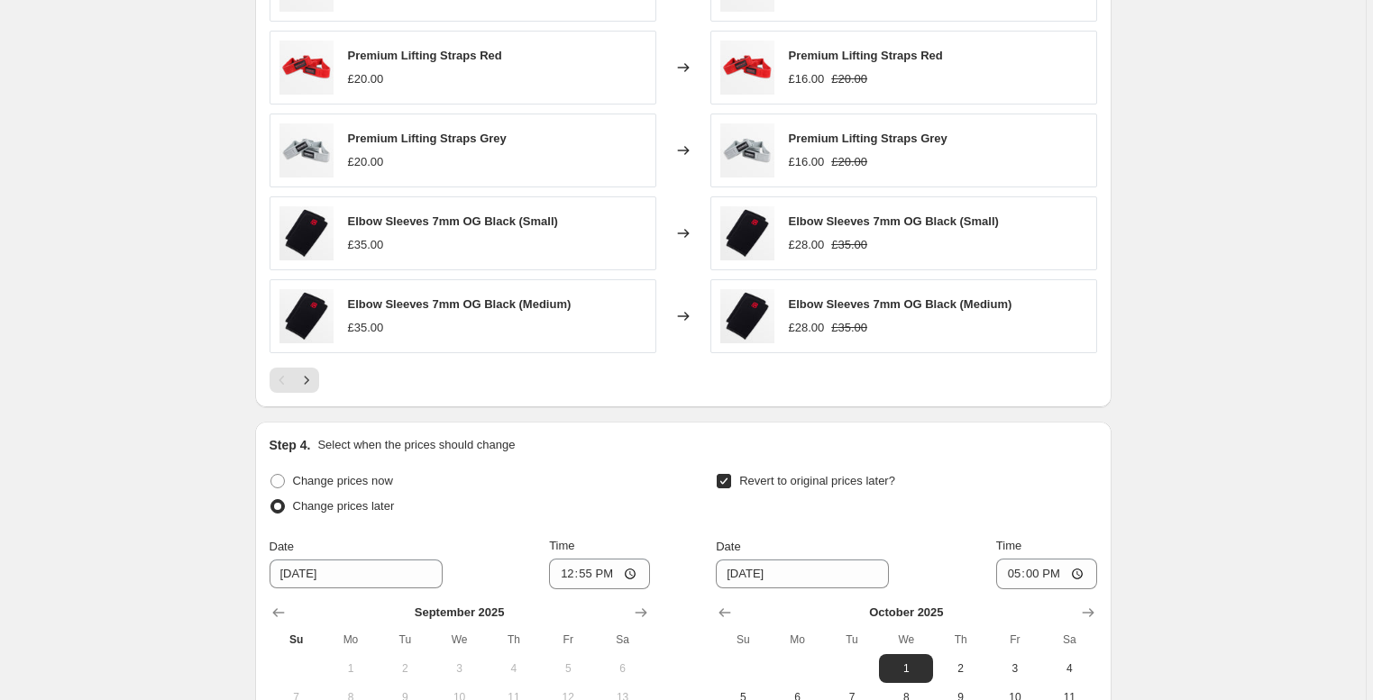
scroll to position [1770, 0]
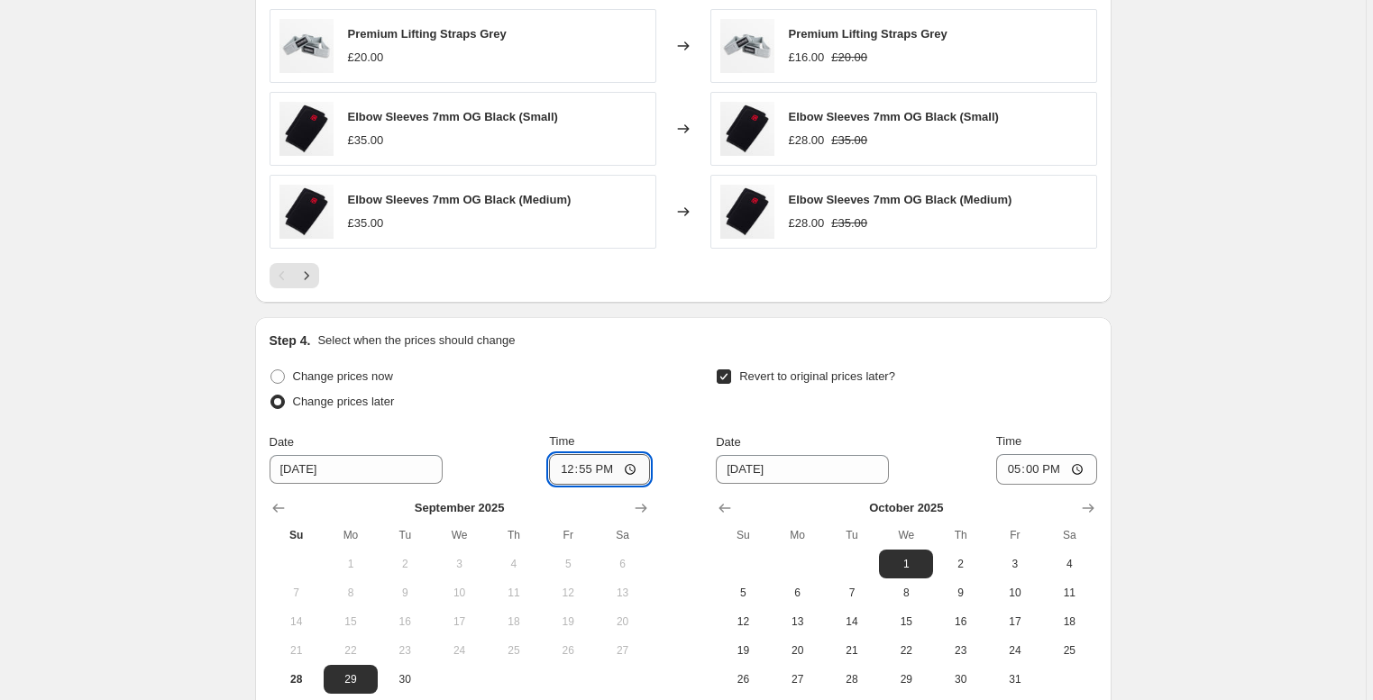
click at [610, 471] on input "12:55" at bounding box center [599, 469] width 101 height 31
type input "12:50"
click at [1037, 424] on div "Revert to original prices later? Date [DATE] Time 17:00 [DATE] Su Mo Tu We Th F…" at bounding box center [906, 529] width 380 height 330
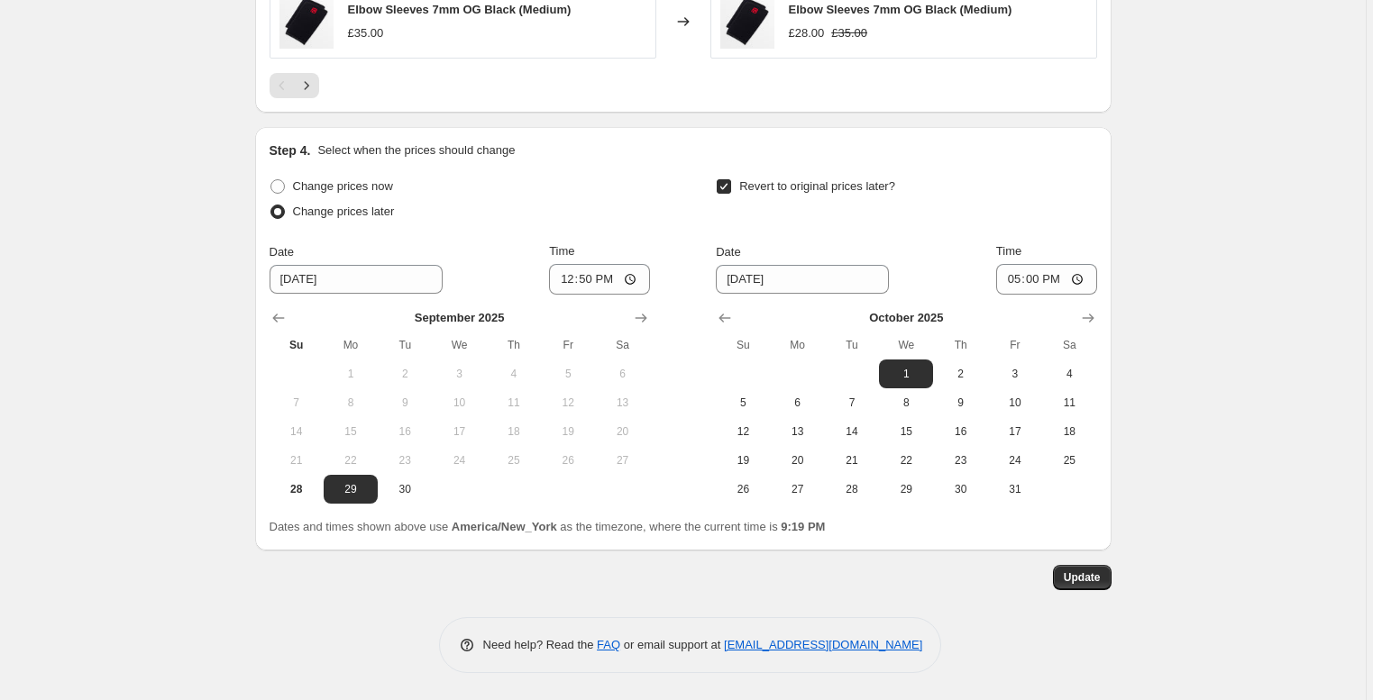
scroll to position [1962, 0]
click at [1092, 573] on span "Update" at bounding box center [1081, 577] width 37 height 14
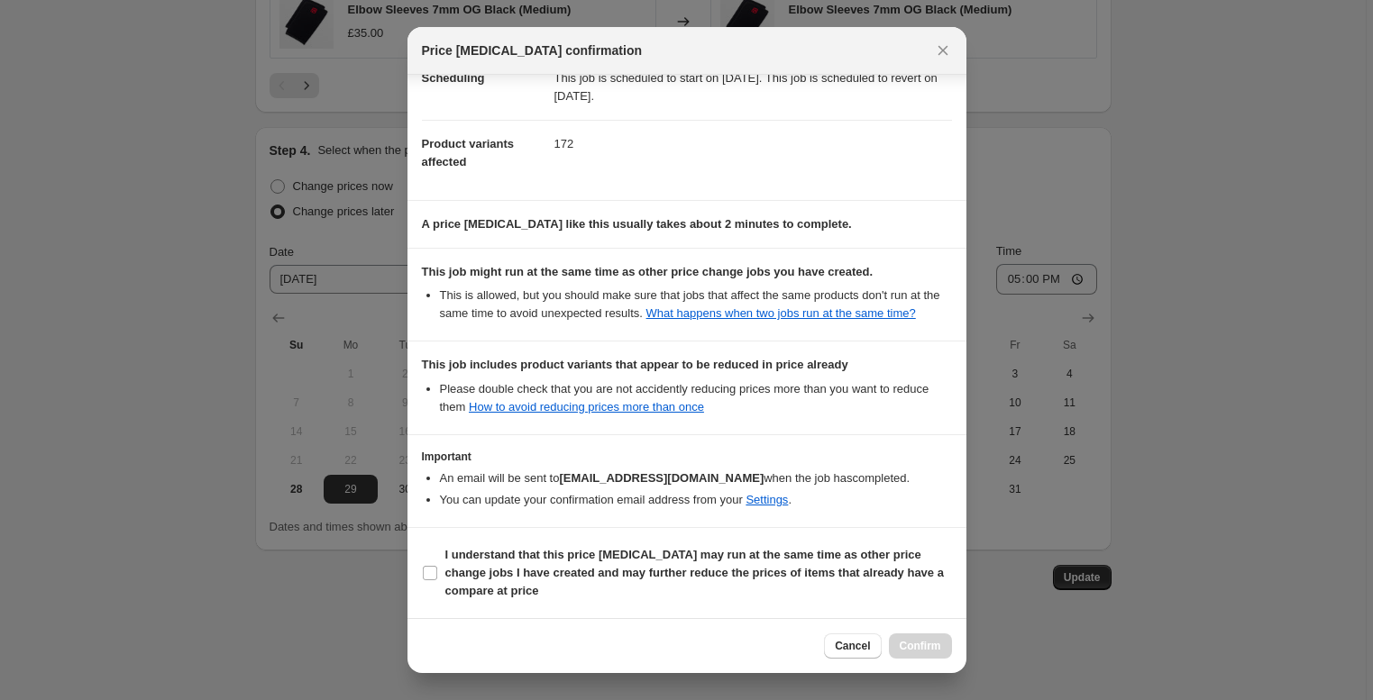
click at [637, 541] on section "I understand that this price [MEDICAL_DATA] may run at the same time as other p…" at bounding box center [686, 573] width 559 height 90
click at [642, 559] on b "I understand that this price [MEDICAL_DATA] may run at the same time as other p…" at bounding box center [694, 573] width 498 height 50
click at [437, 566] on input "I understand that this price [MEDICAL_DATA] may run at the same time as other p…" at bounding box center [430, 573] width 14 height 14
checkbox input "true"
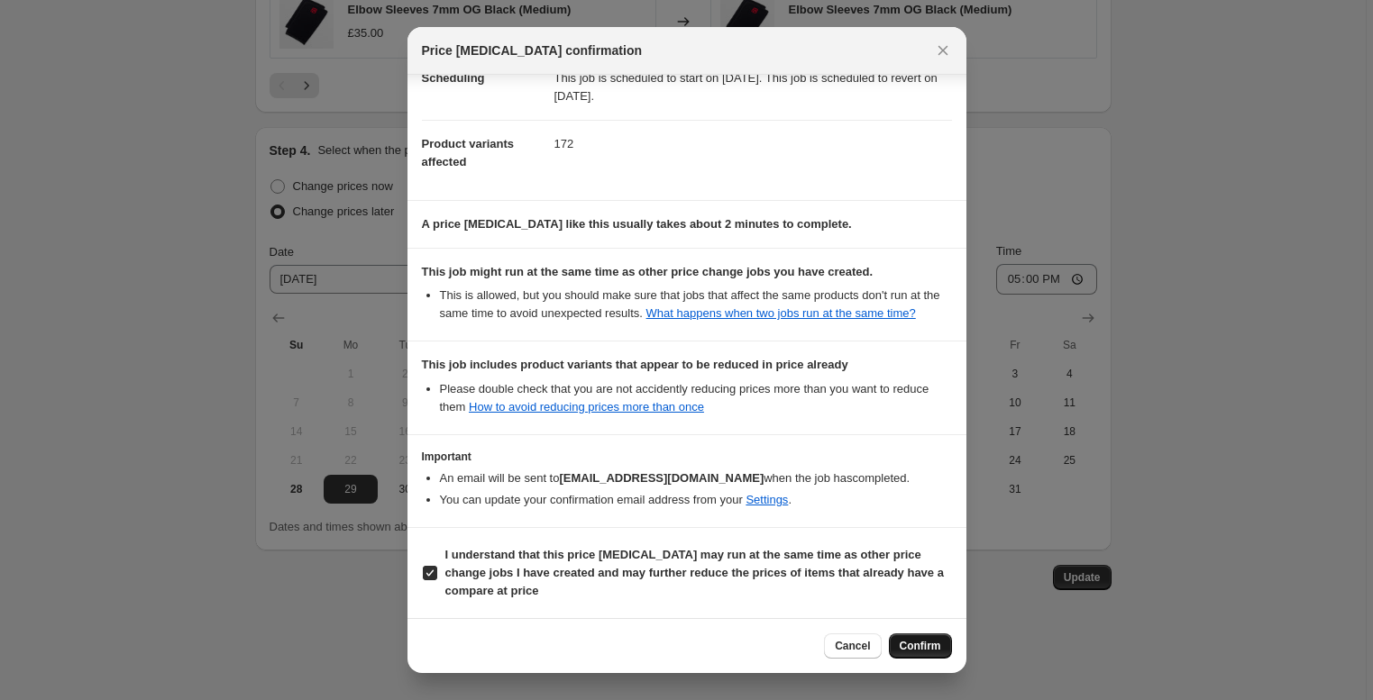
click at [933, 648] on span "Confirm" at bounding box center [919, 646] width 41 height 14
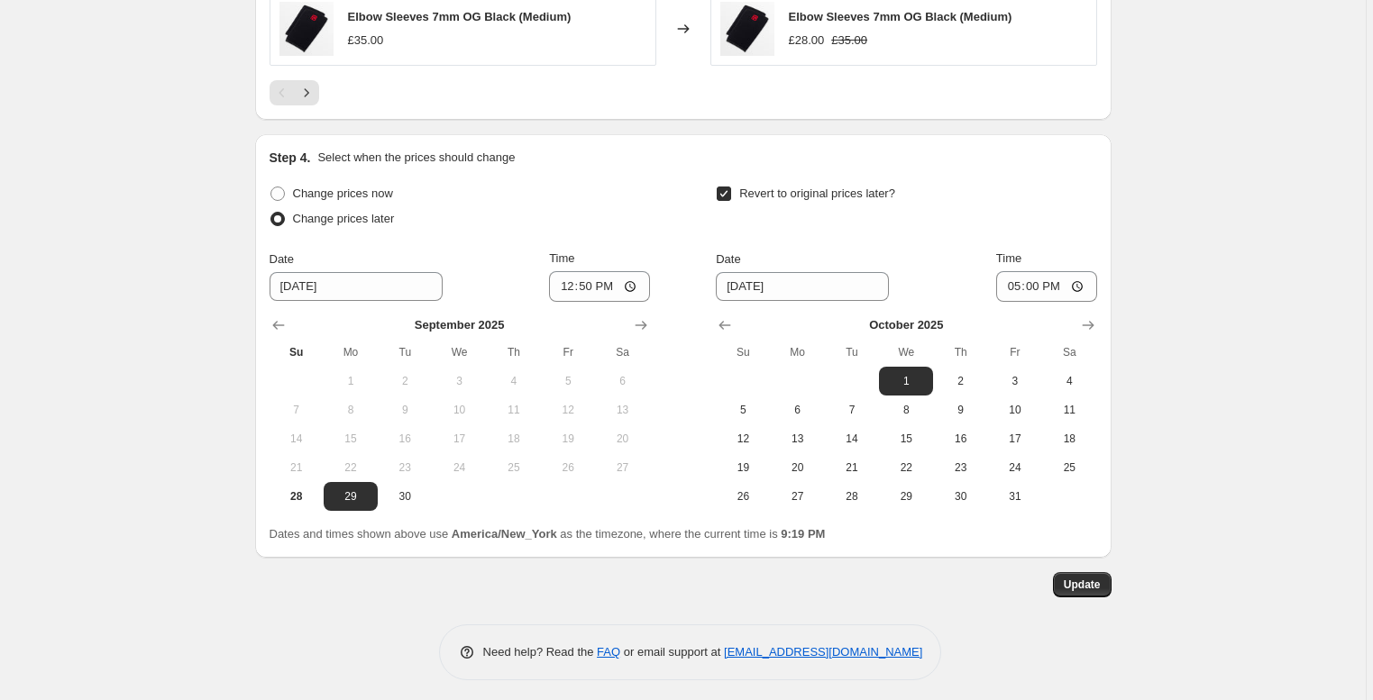
scroll to position [1951, 0]
click at [1075, 583] on span "Update" at bounding box center [1081, 586] width 37 height 14
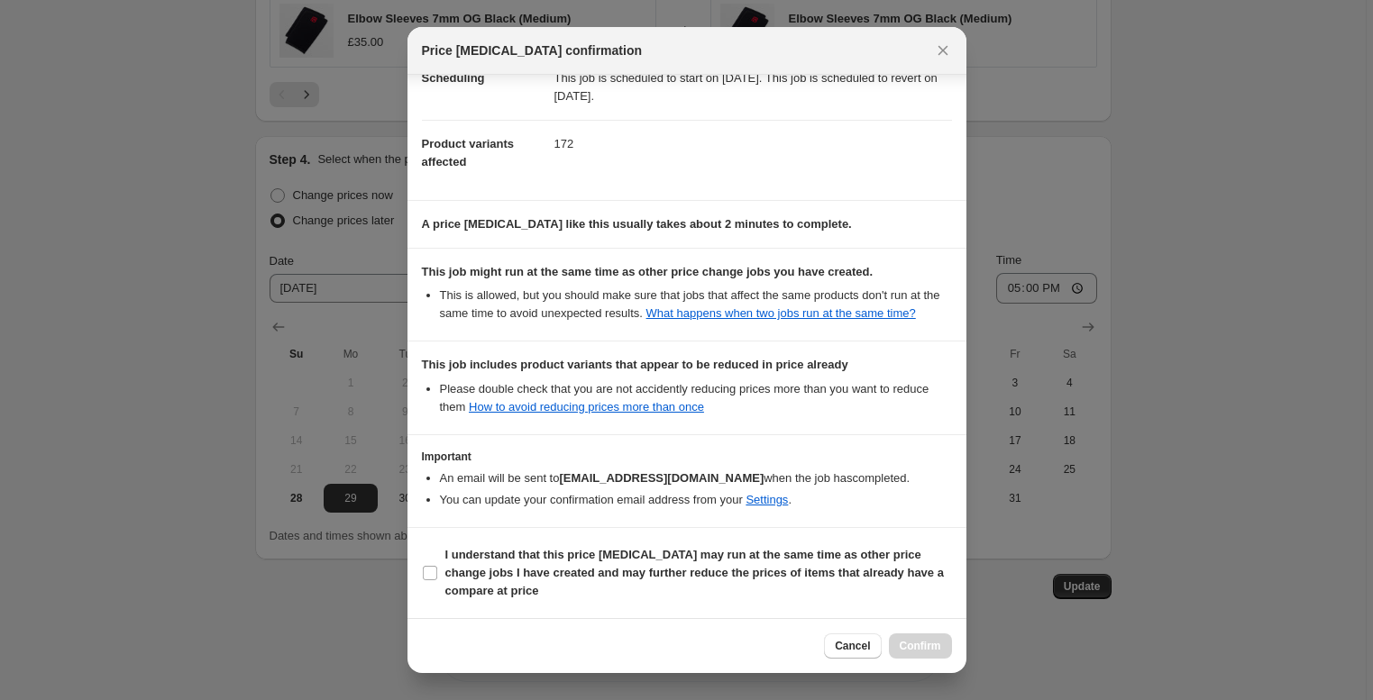
click at [677, 525] on div "Confirmation for Lever Belts, Knee sleeves, wrist wraps, etc - 20% (BDAY) Price…" at bounding box center [686, 346] width 559 height 543
click at [679, 563] on span "I understand that this price [MEDICAL_DATA] may run at the same time as other p…" at bounding box center [698, 573] width 506 height 54
click at [437, 566] on input "I understand that this price [MEDICAL_DATA] may run at the same time as other p…" at bounding box center [430, 573] width 14 height 14
checkbox input "true"
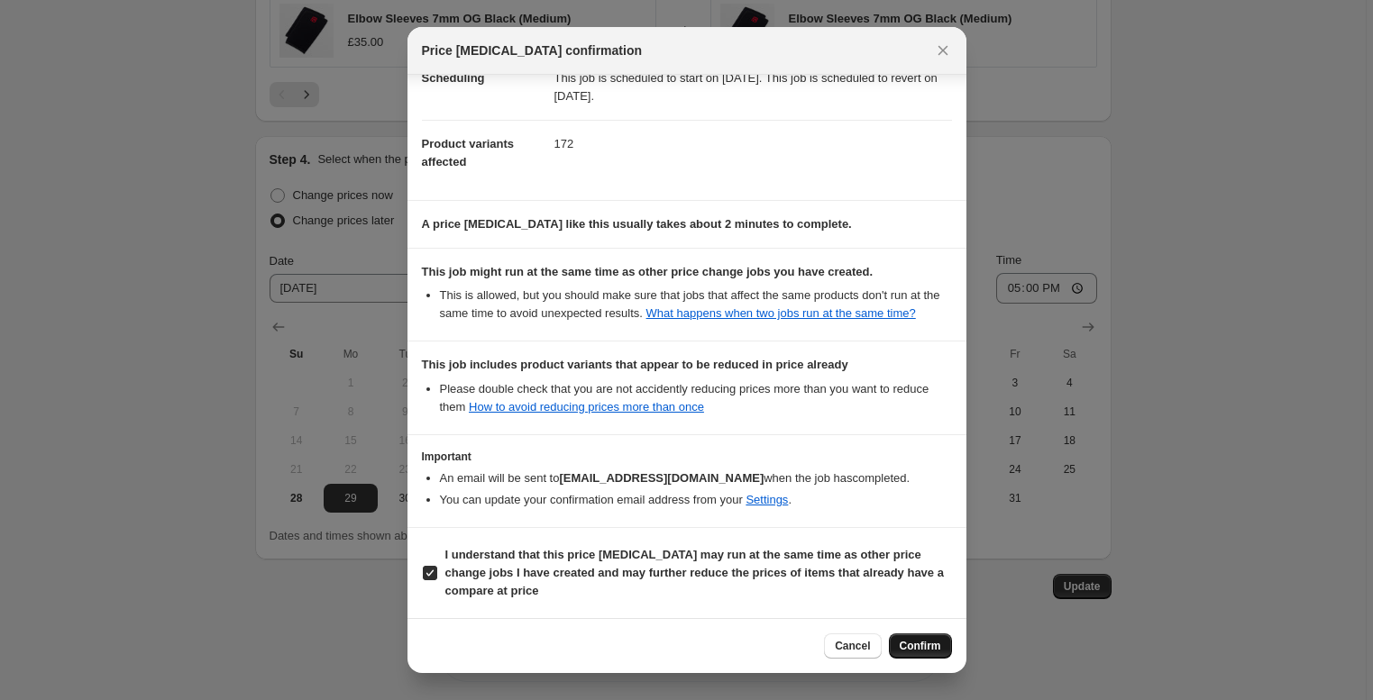
click at [916, 649] on span "Confirm" at bounding box center [919, 646] width 41 height 14
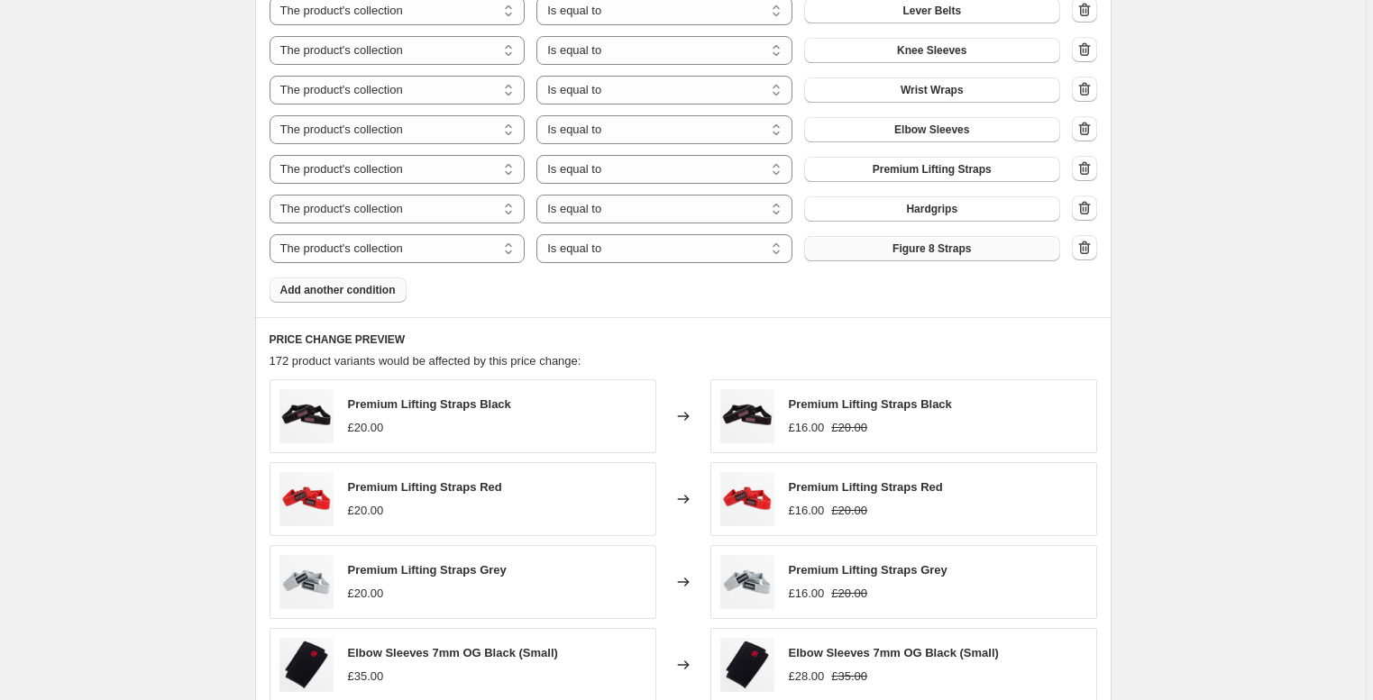
scroll to position [1162, 0]
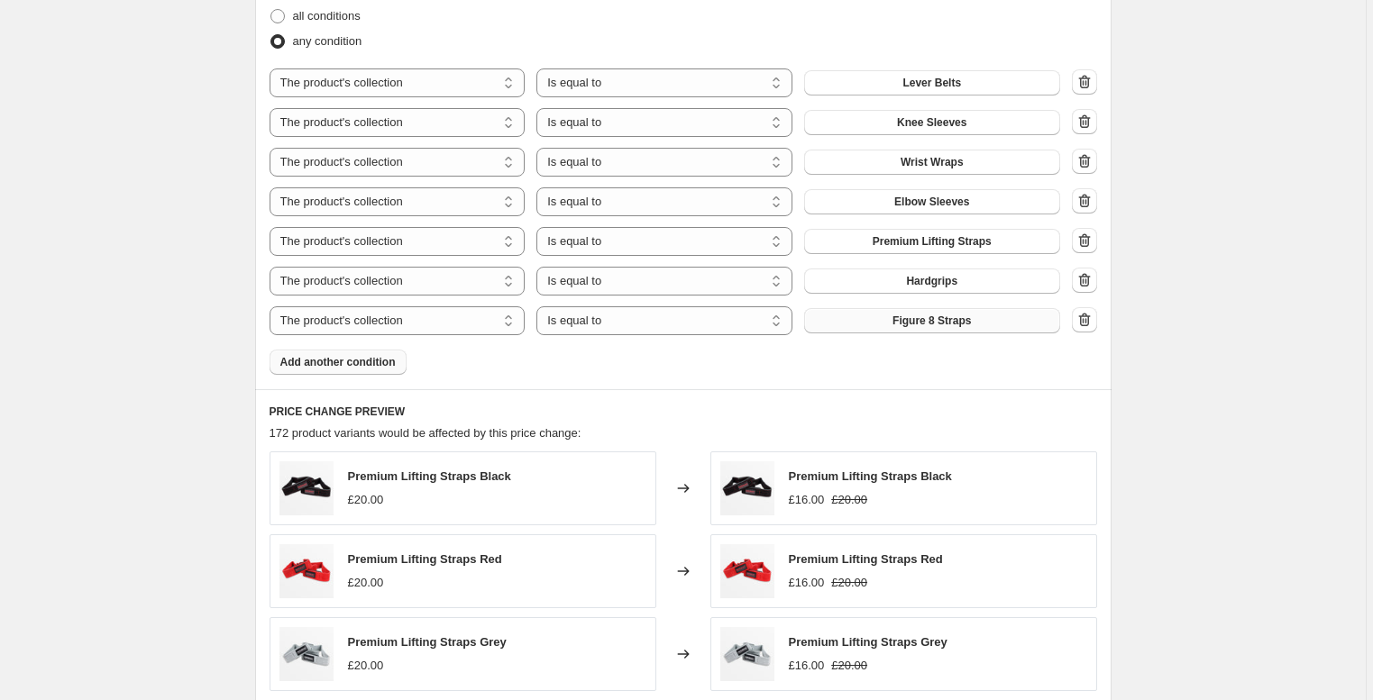
click at [377, 371] on button "Add another condition" at bounding box center [337, 362] width 137 height 25
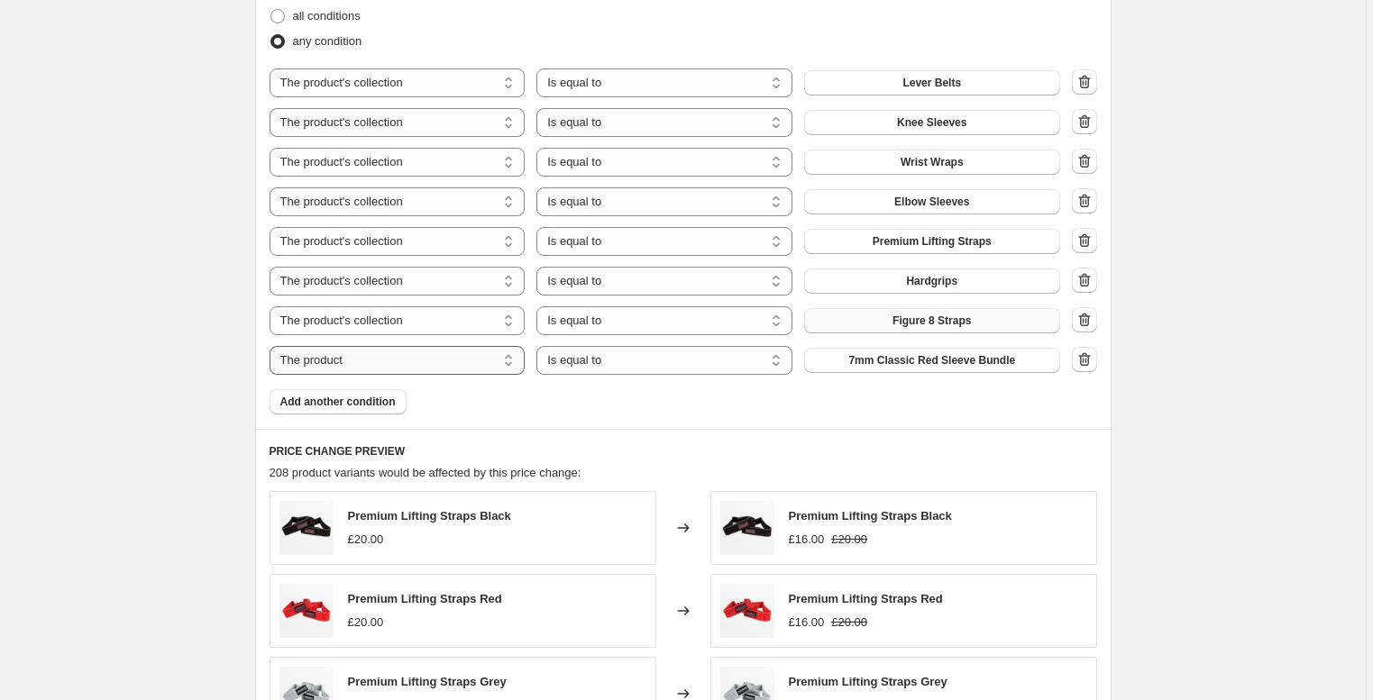
select select "collection"
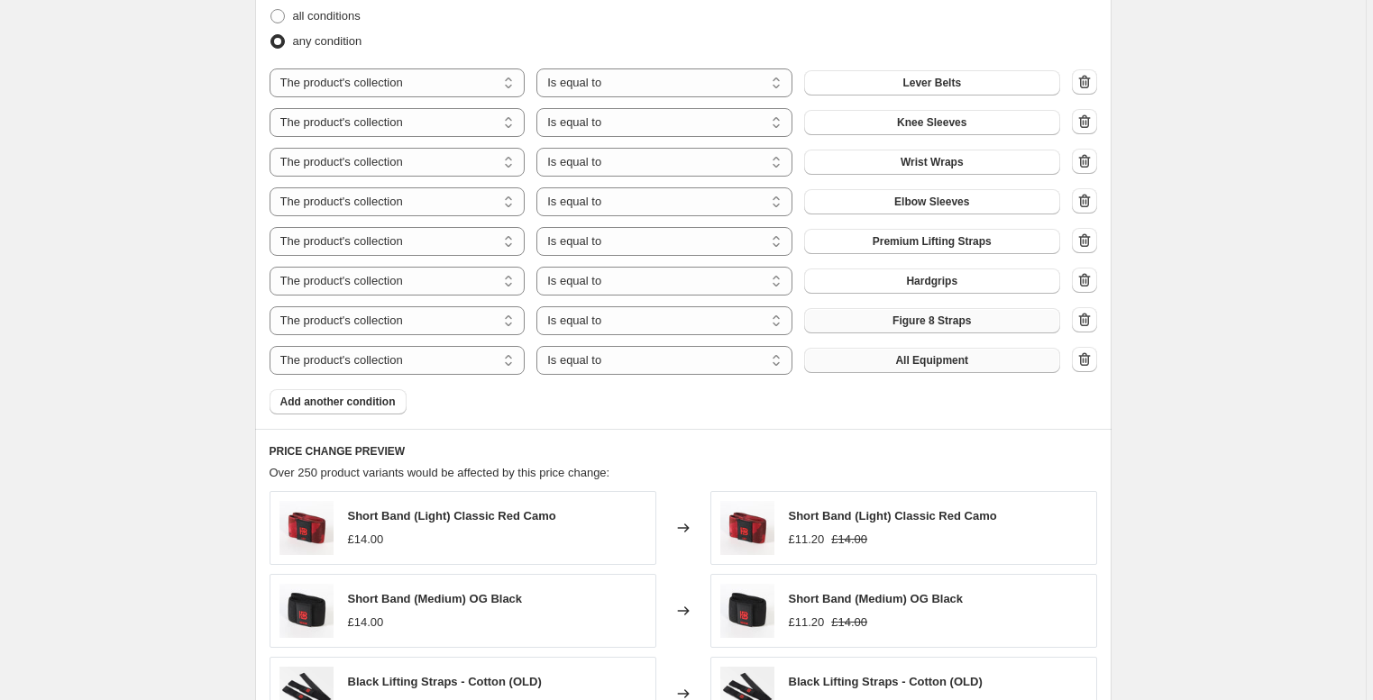
click at [925, 365] on span "All Equipment" at bounding box center [931, 360] width 73 height 14
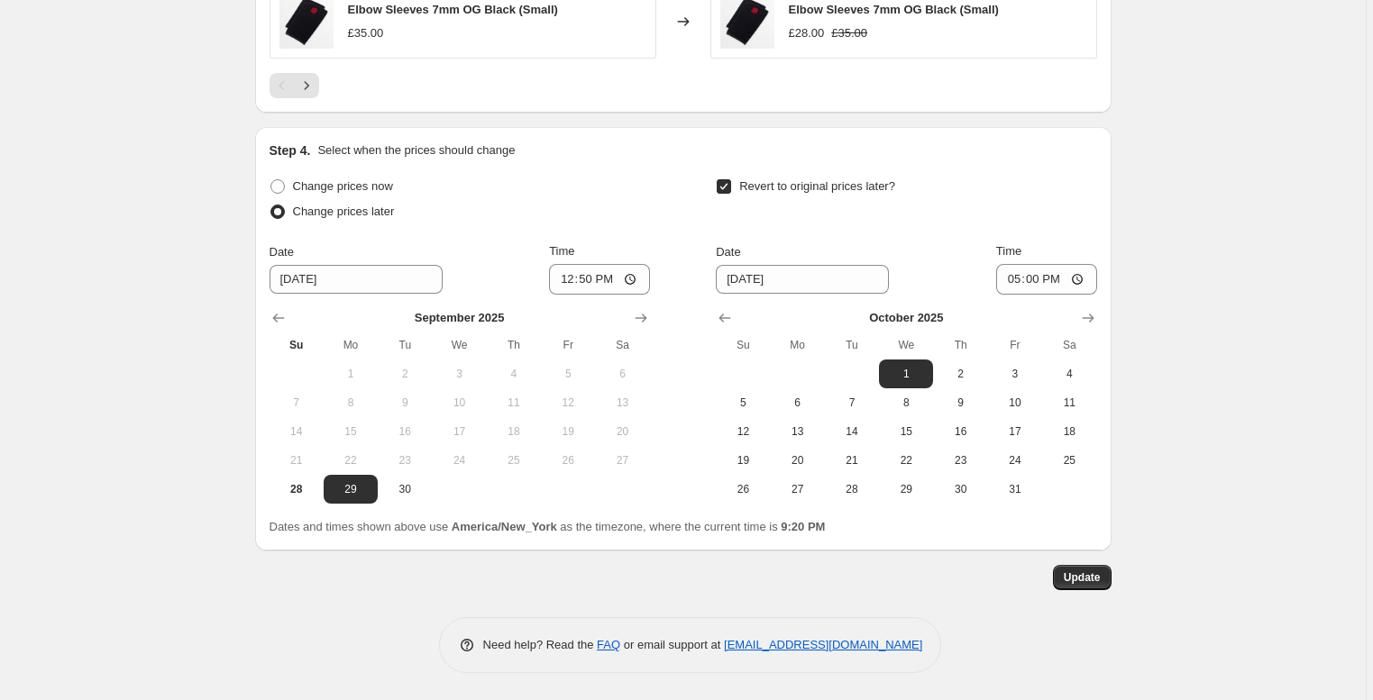
scroll to position [2002, 0]
click at [1066, 578] on span "Update" at bounding box center [1081, 577] width 37 height 14
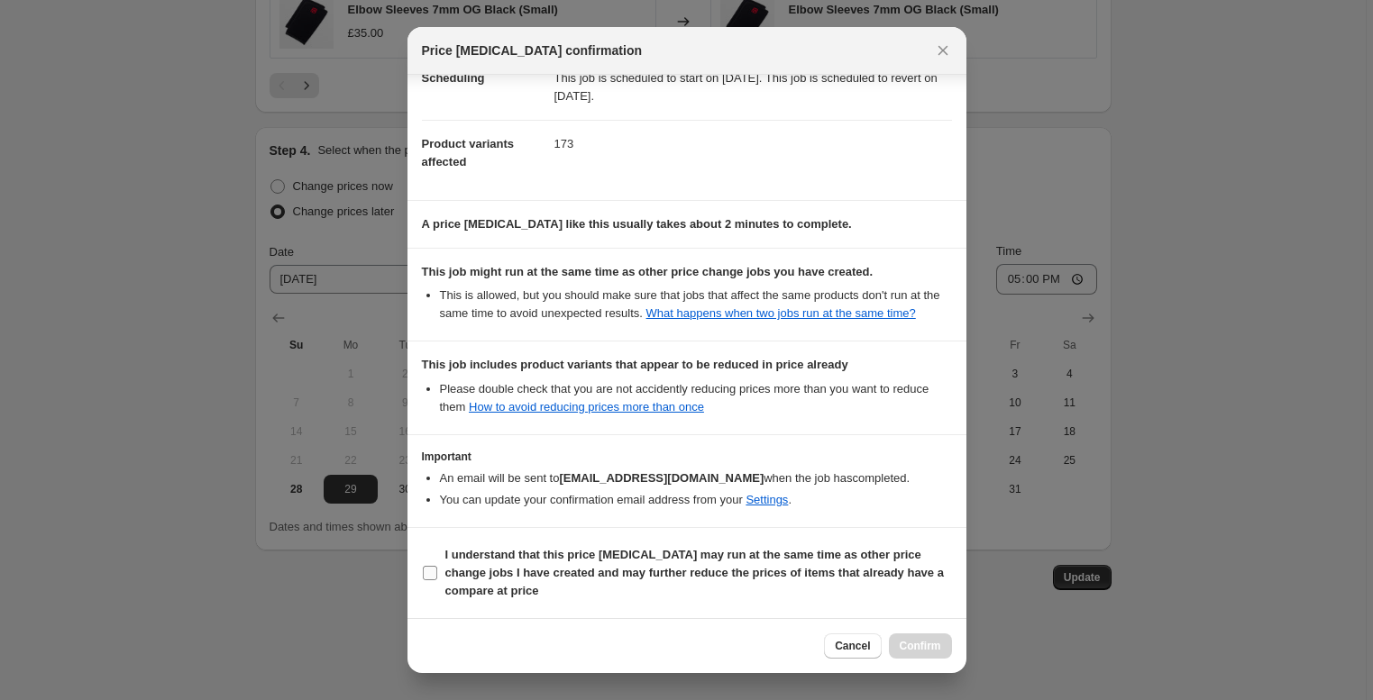
scroll to position [184, 0]
click at [667, 553] on b "I understand that this price [MEDICAL_DATA] may run at the same time as other p…" at bounding box center [694, 573] width 498 height 50
click at [437, 566] on input "I understand that this price [MEDICAL_DATA] may run at the same time as other p…" at bounding box center [430, 573] width 14 height 14
checkbox input "true"
click at [910, 643] on span "Confirm" at bounding box center [919, 646] width 41 height 14
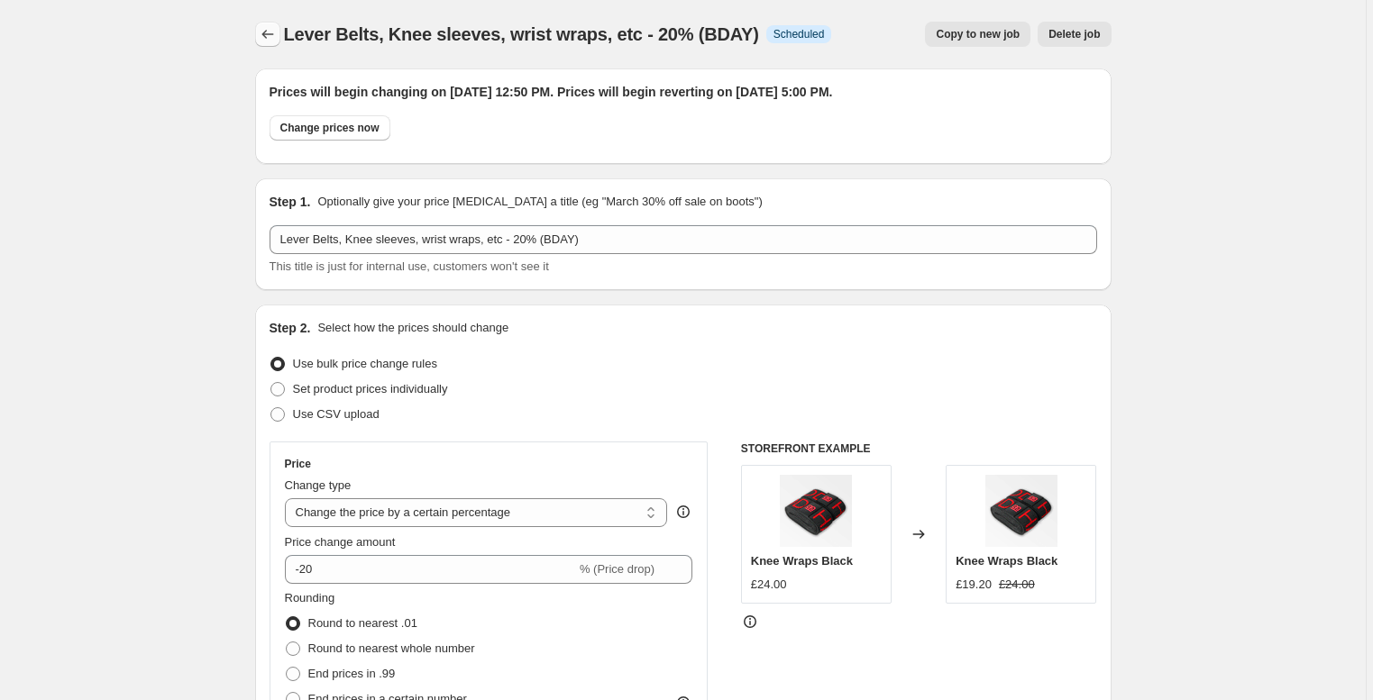
scroll to position [0, 0]
click at [266, 24] on button "Price change jobs" at bounding box center [267, 34] width 25 height 25
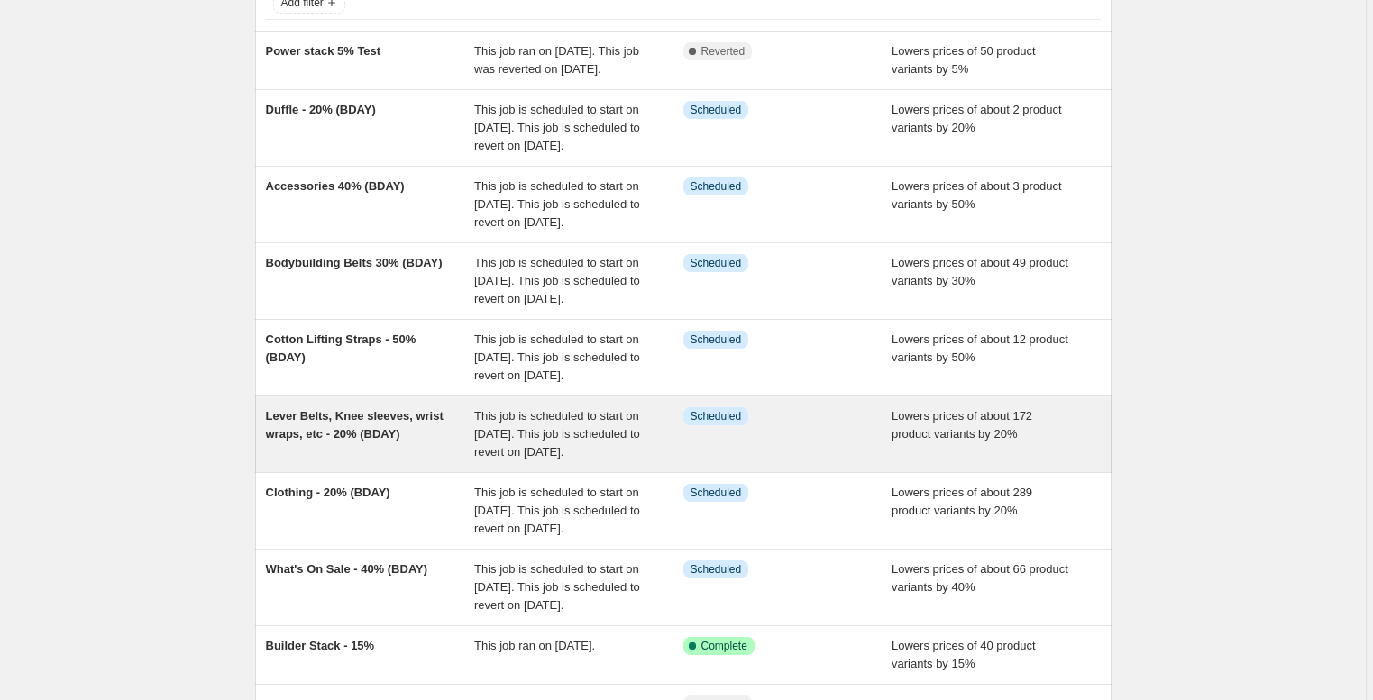
scroll to position [139, 0]
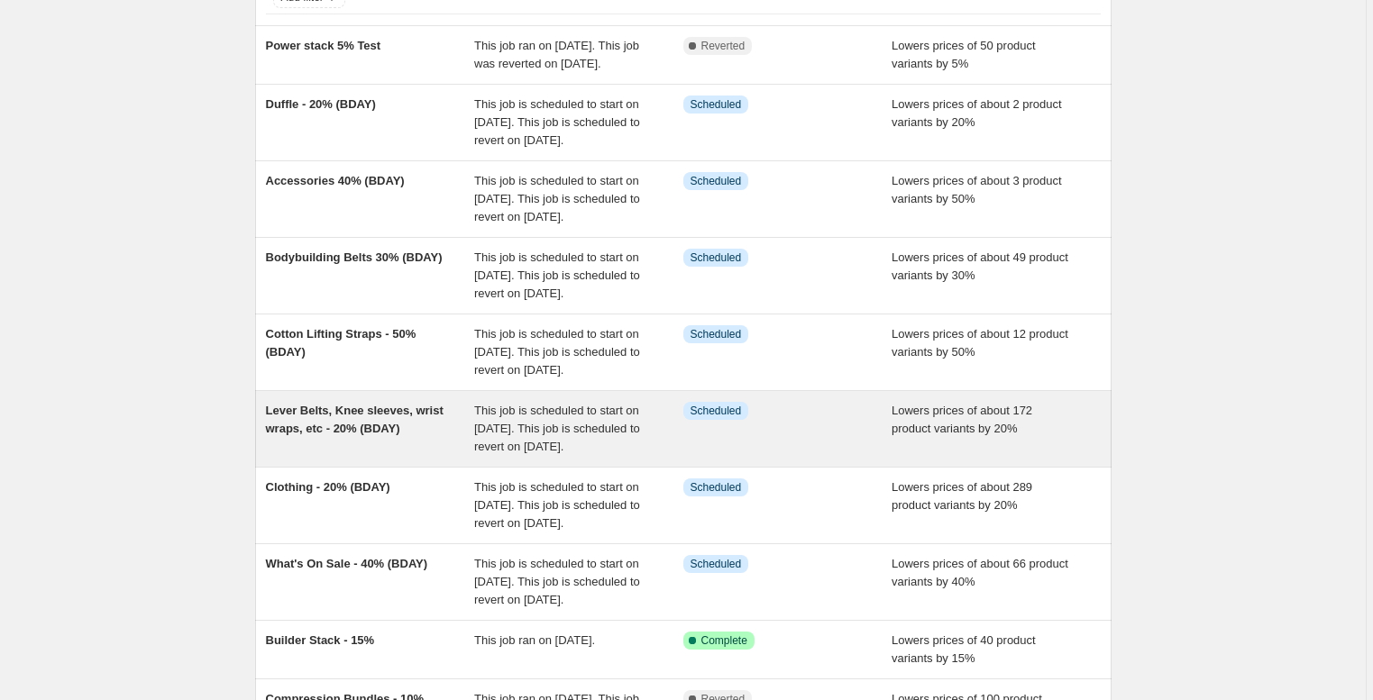
click at [337, 456] on div "Lever Belts, Knee sleeves, wrist wraps, etc - 20% (BDAY)" at bounding box center [370, 429] width 209 height 54
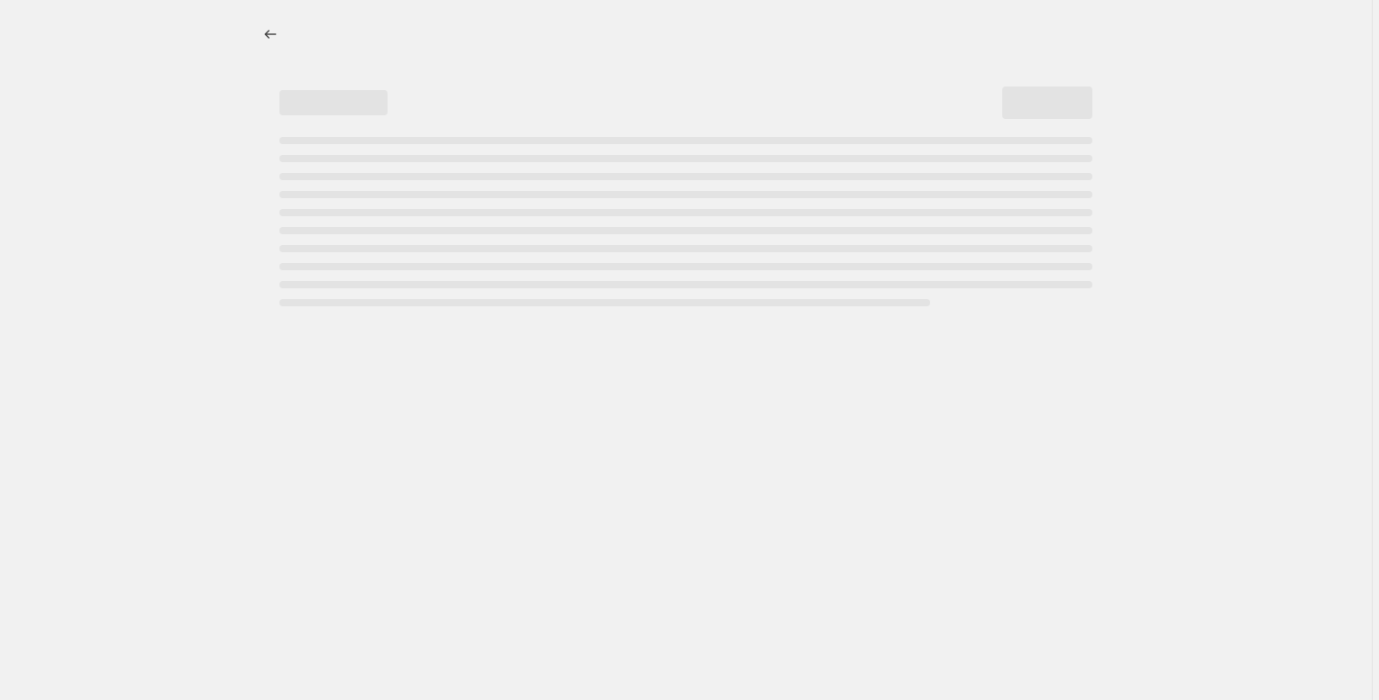
select select "percentage"
select select "collection"
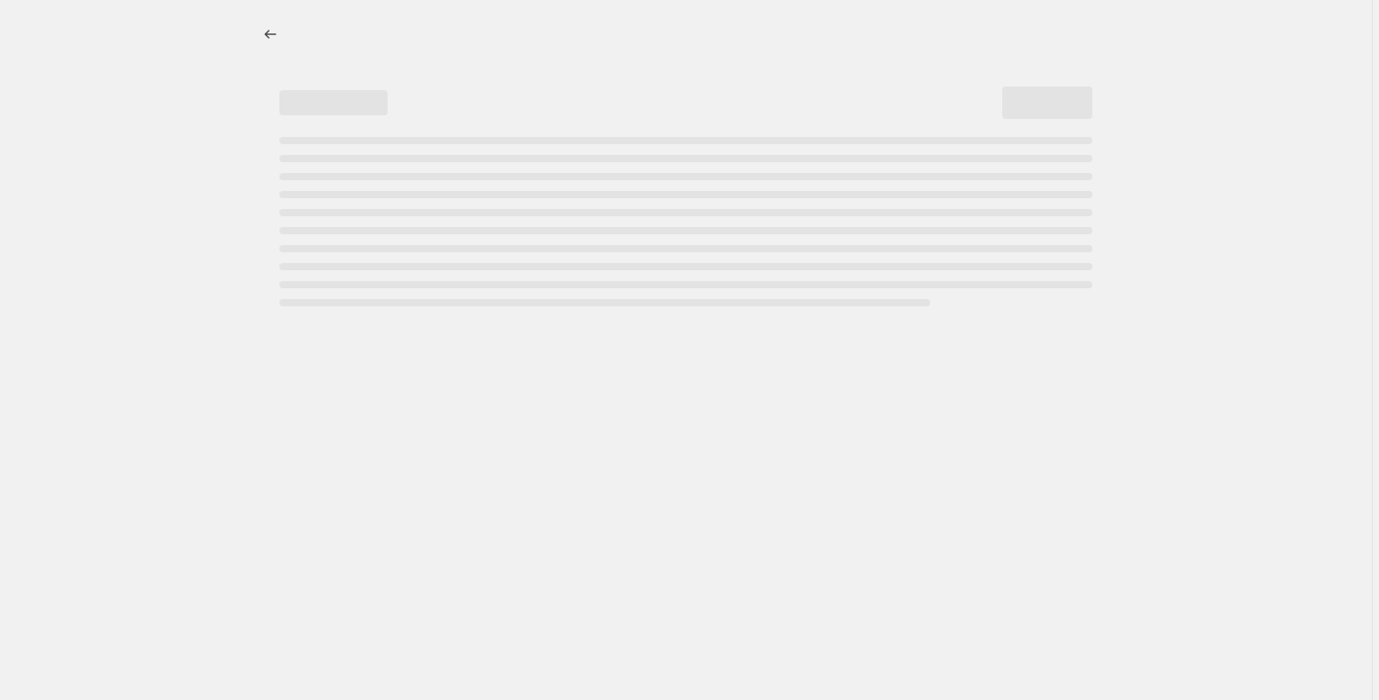
select select "collection"
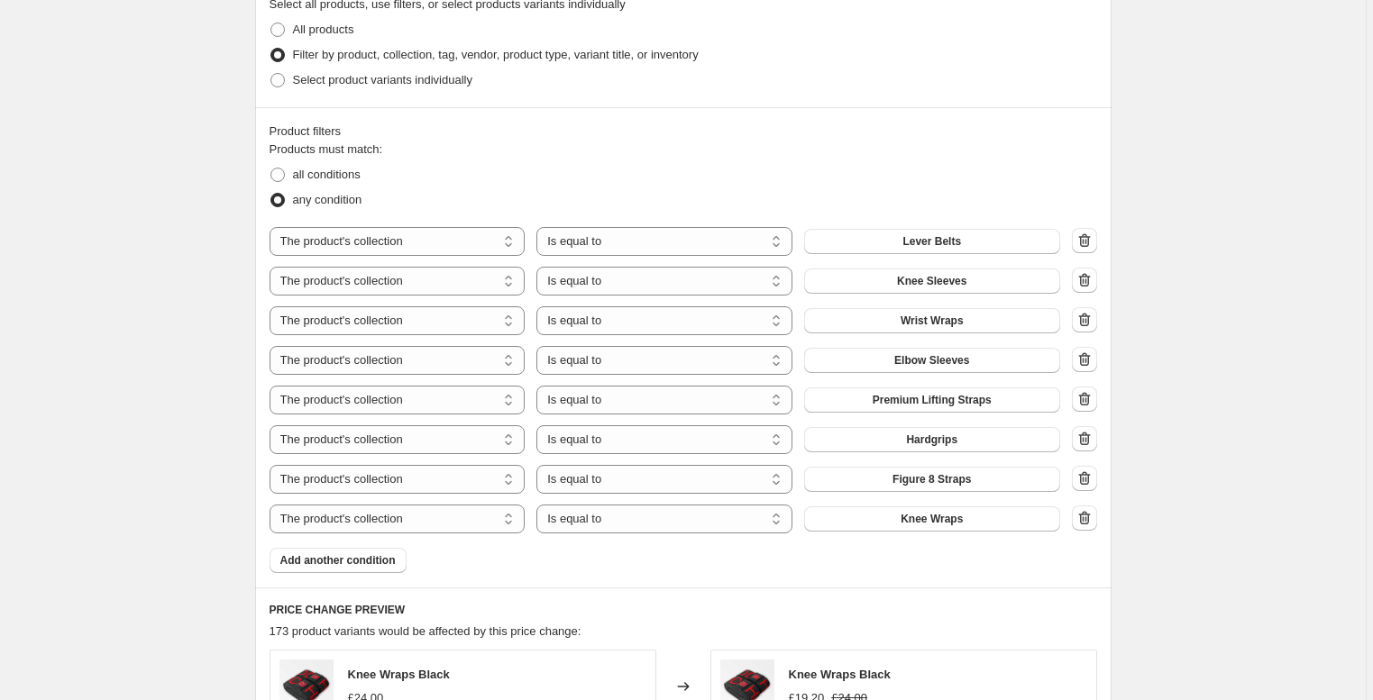
scroll to position [1007, 0]
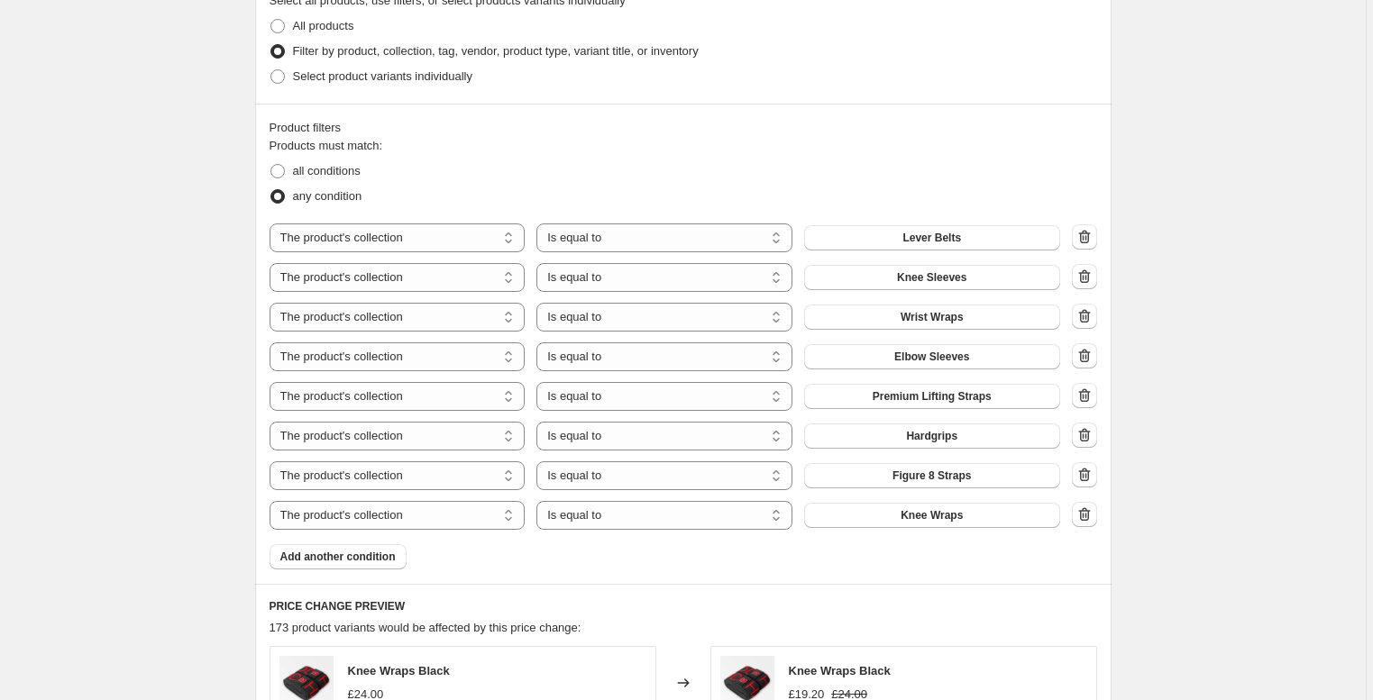
click at [362, 571] on div "Product filters Products must match: all conditions any condition The product T…" at bounding box center [683, 344] width 856 height 480
click at [351, 565] on button "Add another condition" at bounding box center [337, 556] width 137 height 25
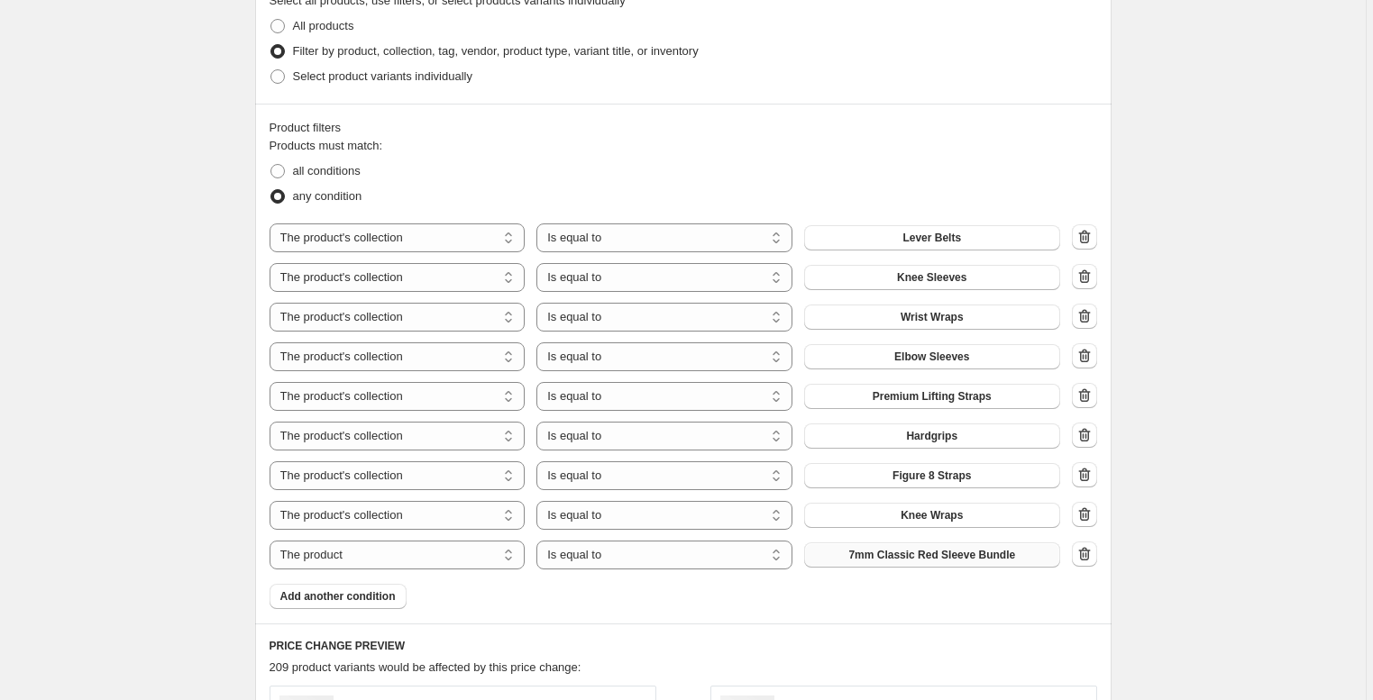
click at [885, 561] on span "7mm Classic Red Sleeve Bundle" at bounding box center [931, 555] width 167 height 14
click at [375, 602] on span "Add another condition" at bounding box center [337, 596] width 115 height 14
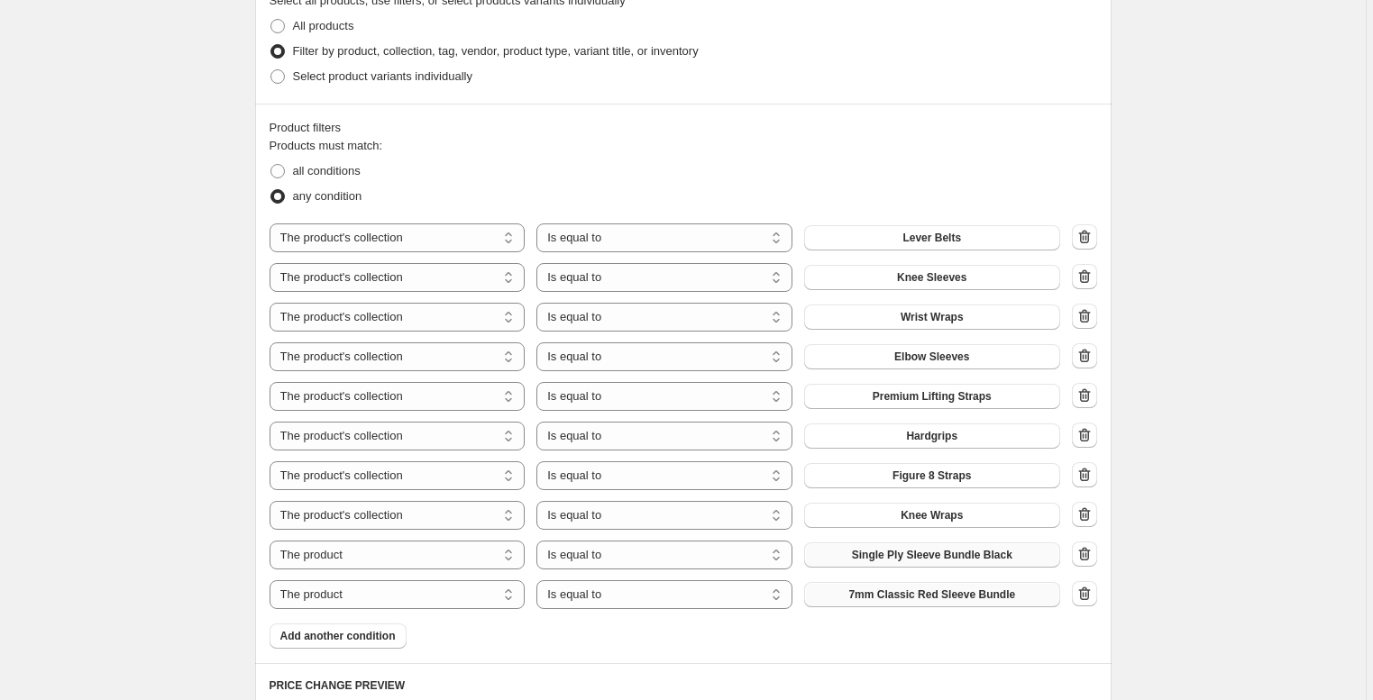
click at [920, 602] on button "7mm Classic Red Sleeve Bundle" at bounding box center [932, 594] width 256 height 25
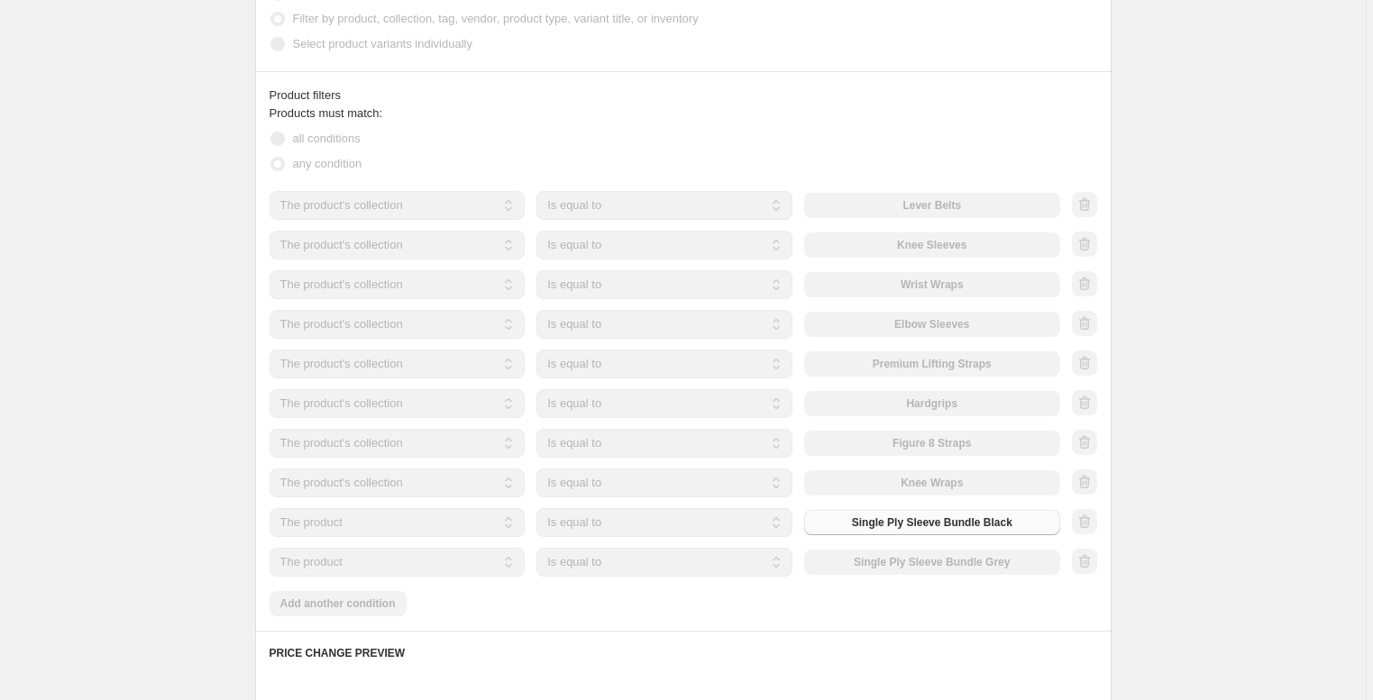
scroll to position [1052, 0]
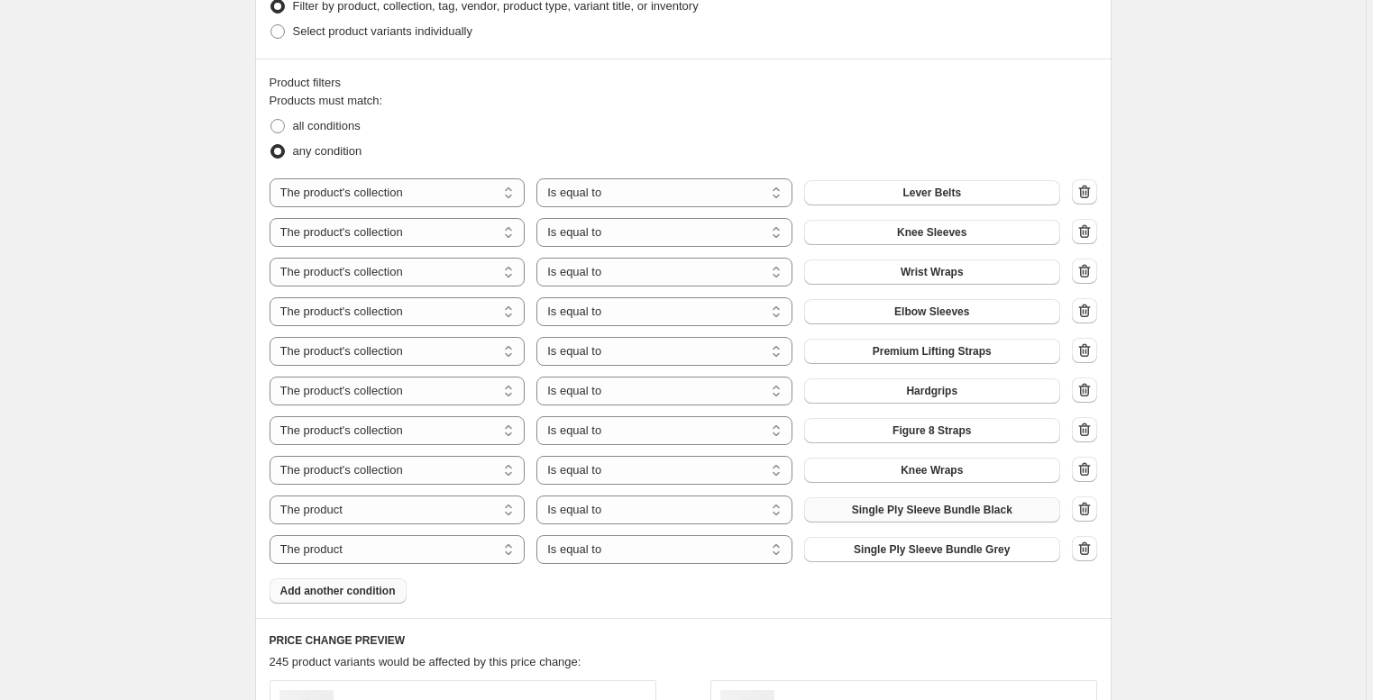
click at [341, 586] on span "Add another condition" at bounding box center [337, 591] width 115 height 14
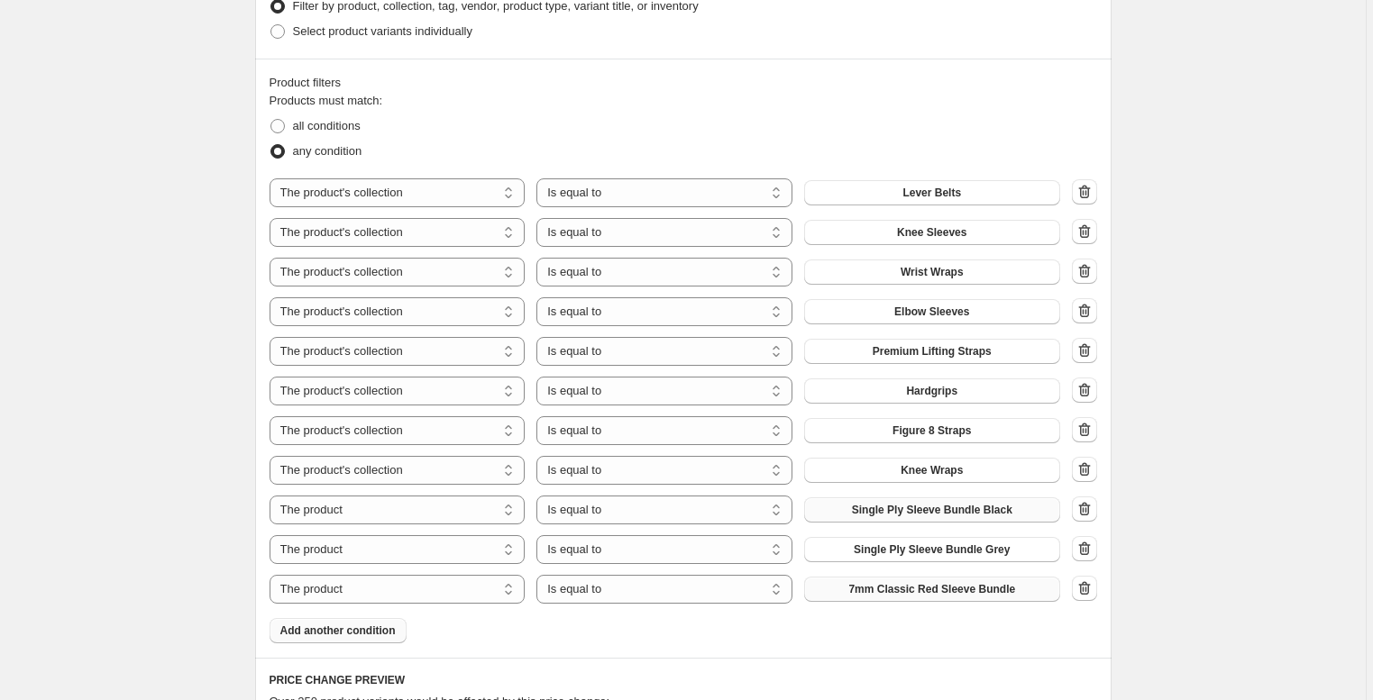
click at [908, 594] on span "7mm Classic Red Sleeve Bundle" at bounding box center [931, 589] width 167 height 14
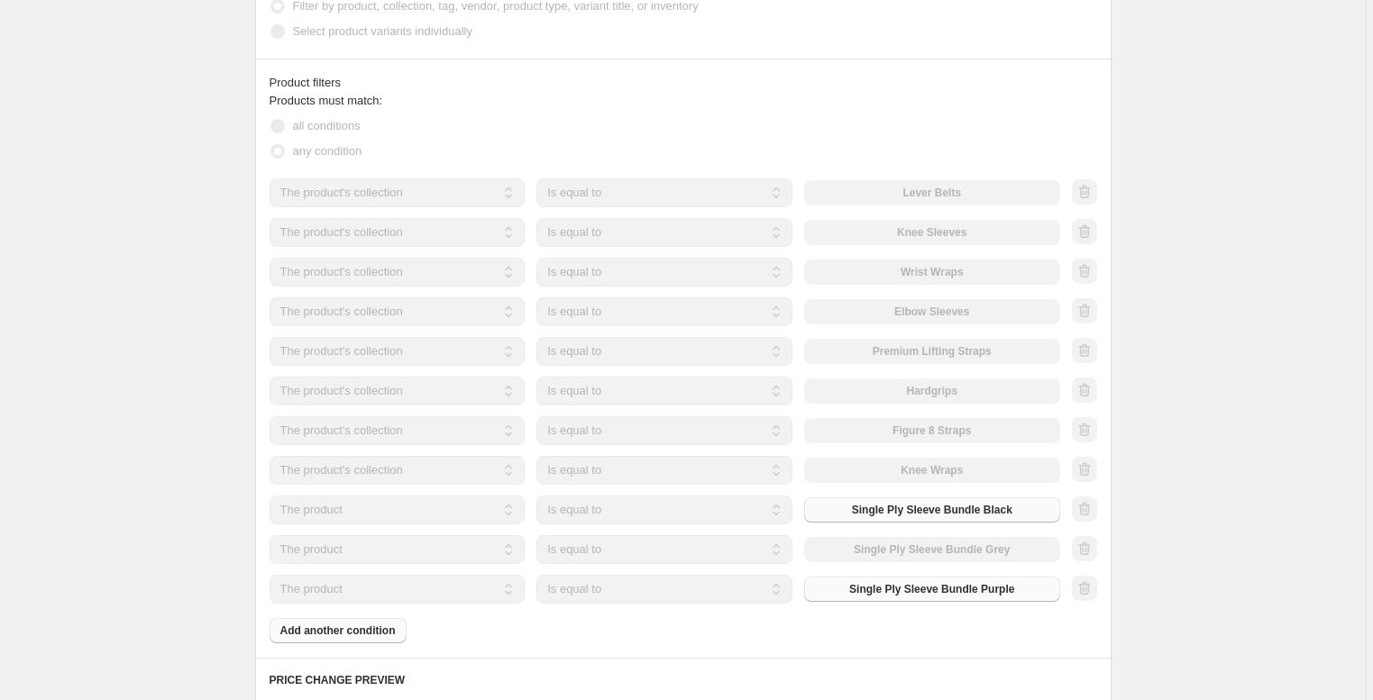
scroll to position [1104, 0]
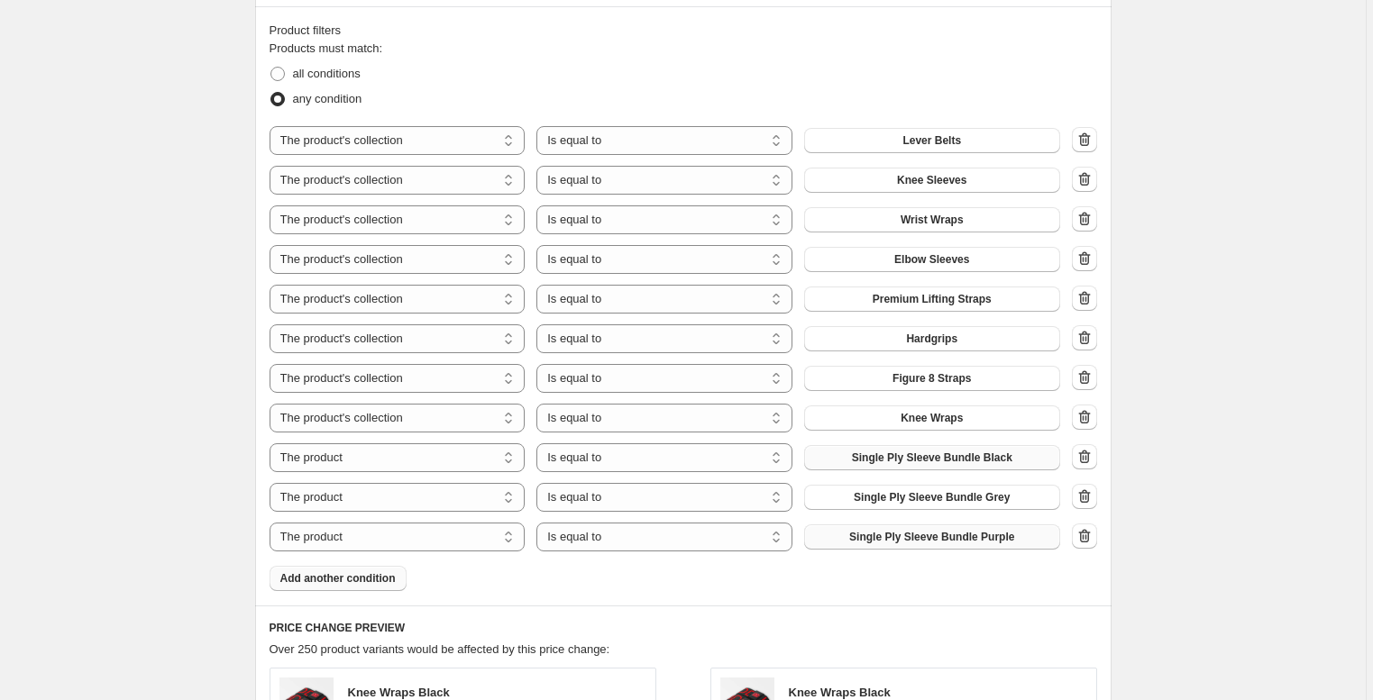
click at [345, 582] on span "Add another condition" at bounding box center [337, 578] width 115 height 14
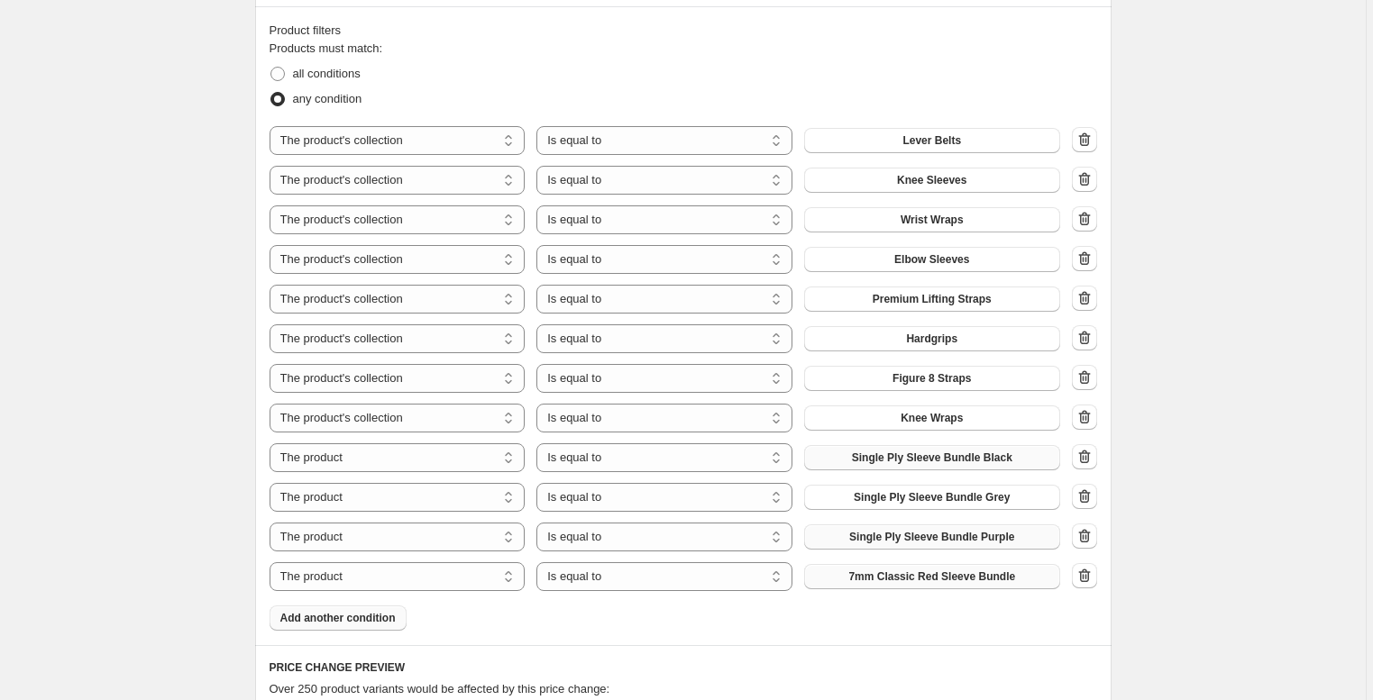
click at [944, 575] on span "7mm Classic Red Sleeve Bundle" at bounding box center [931, 577] width 167 height 14
click at [1156, 431] on div "Lever Belts, Knee sleeves, wrist wraps, etc - 20% (BDAY). This page is ready Le…" at bounding box center [682, 325] width 1365 height 2859
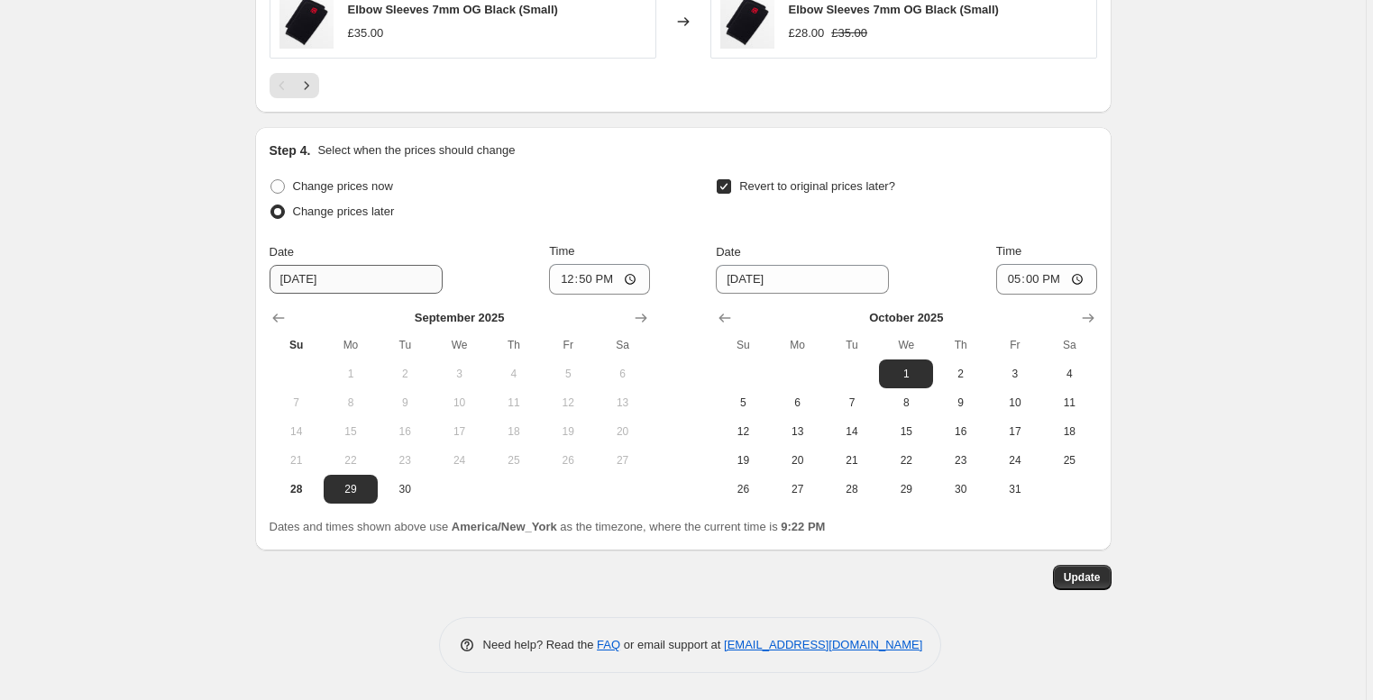
scroll to position [2160, 0]
click at [1091, 579] on span "Update" at bounding box center [1081, 577] width 37 height 14
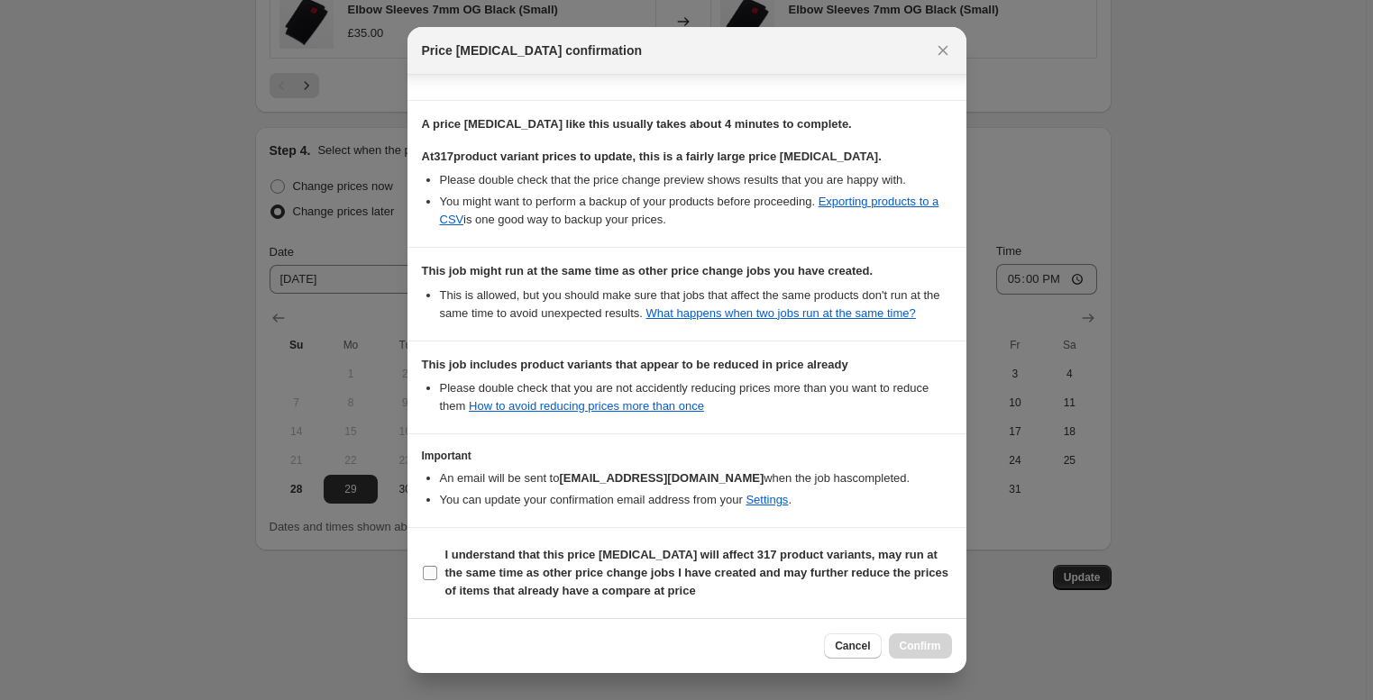
click at [540, 552] on b "I understand that this price [MEDICAL_DATA] will affect 317 product variants, m…" at bounding box center [696, 573] width 503 height 50
click at [437, 566] on input "I understand that this price [MEDICAL_DATA] will affect 317 product variants, m…" at bounding box center [430, 573] width 14 height 14
checkbox input "true"
click at [923, 642] on span "Confirm" at bounding box center [919, 646] width 41 height 14
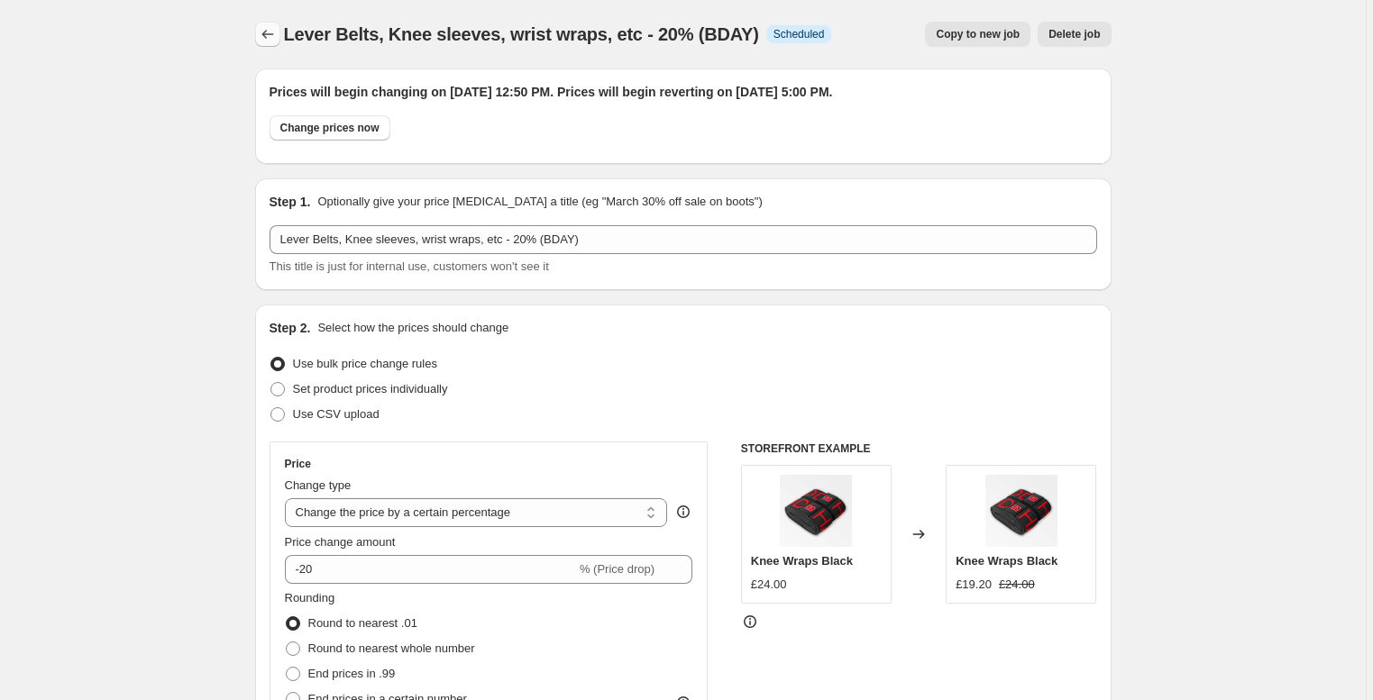
scroll to position [0, 0]
click at [277, 35] on icon "Price change jobs" at bounding box center [268, 34] width 18 height 18
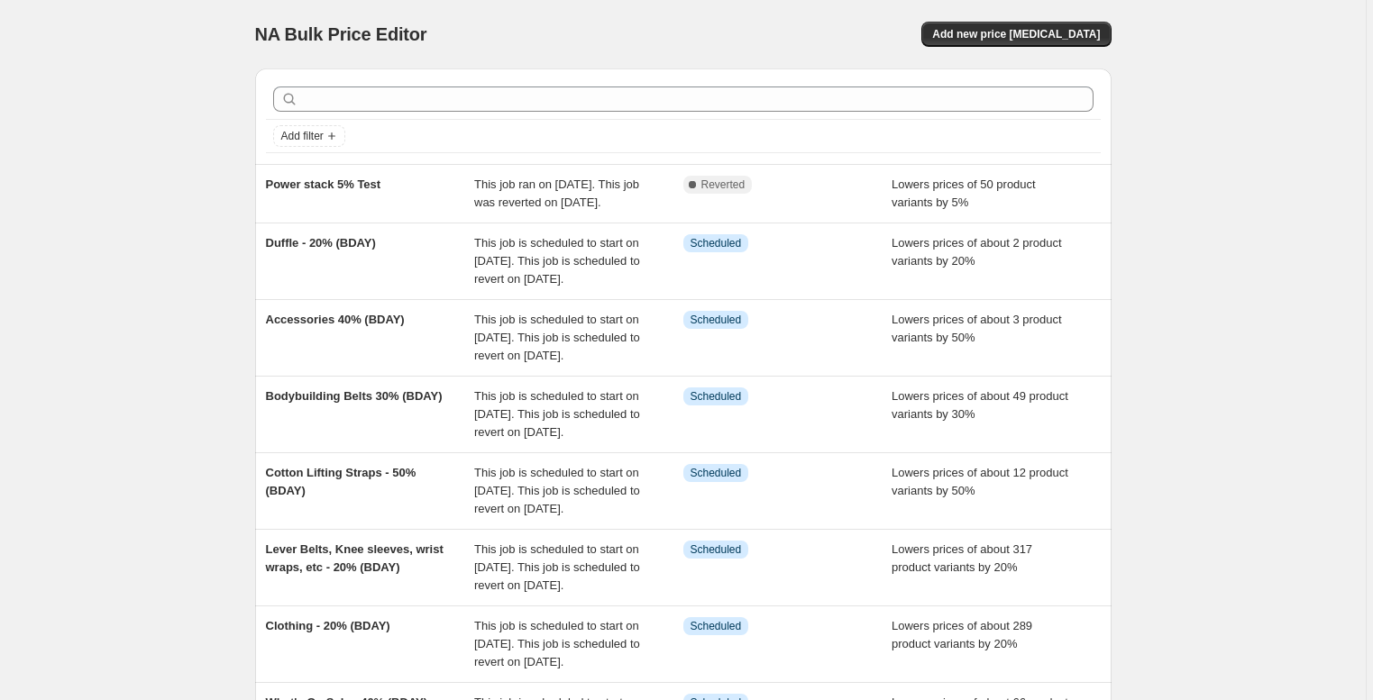
click at [99, 233] on div "NA Bulk Price Editor. This page is ready NA Bulk Price Editor Add new price [ME…" at bounding box center [682, 527] width 1365 height 1054
